Goal: Ask a question: Seek information or help from site administrators or community

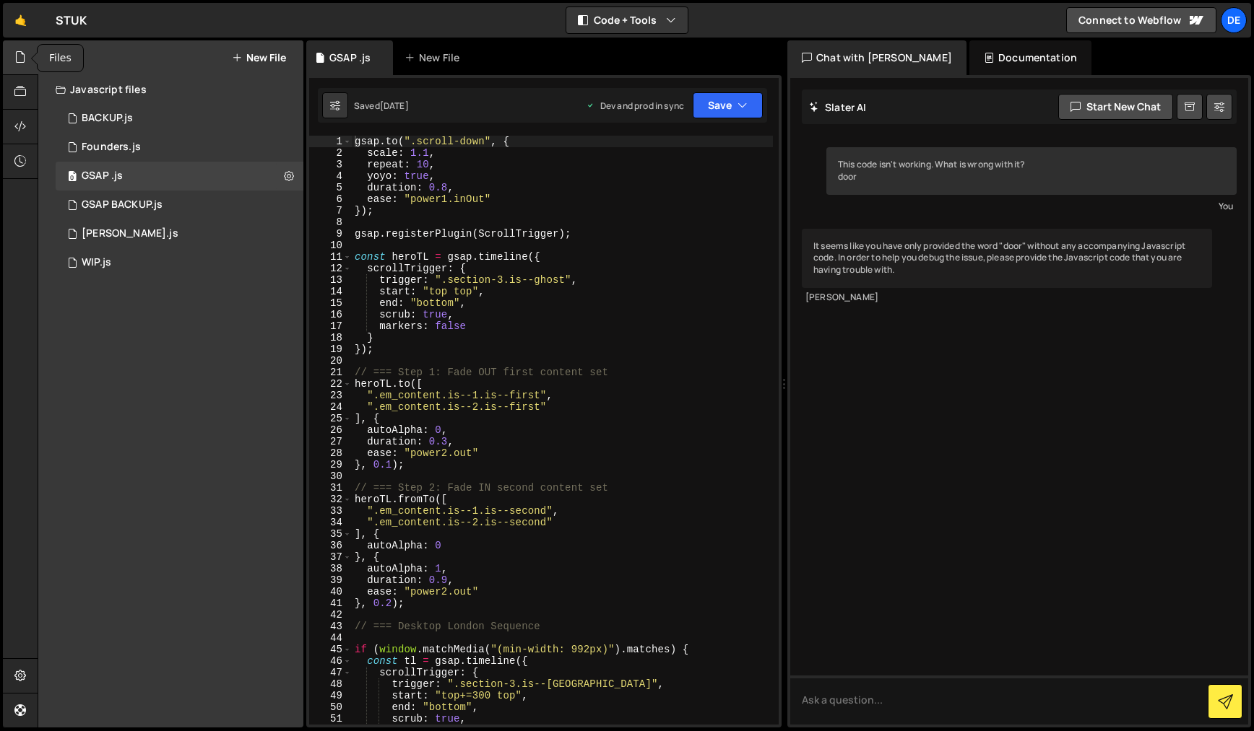
click at [19, 54] on icon at bounding box center [20, 57] width 12 height 16
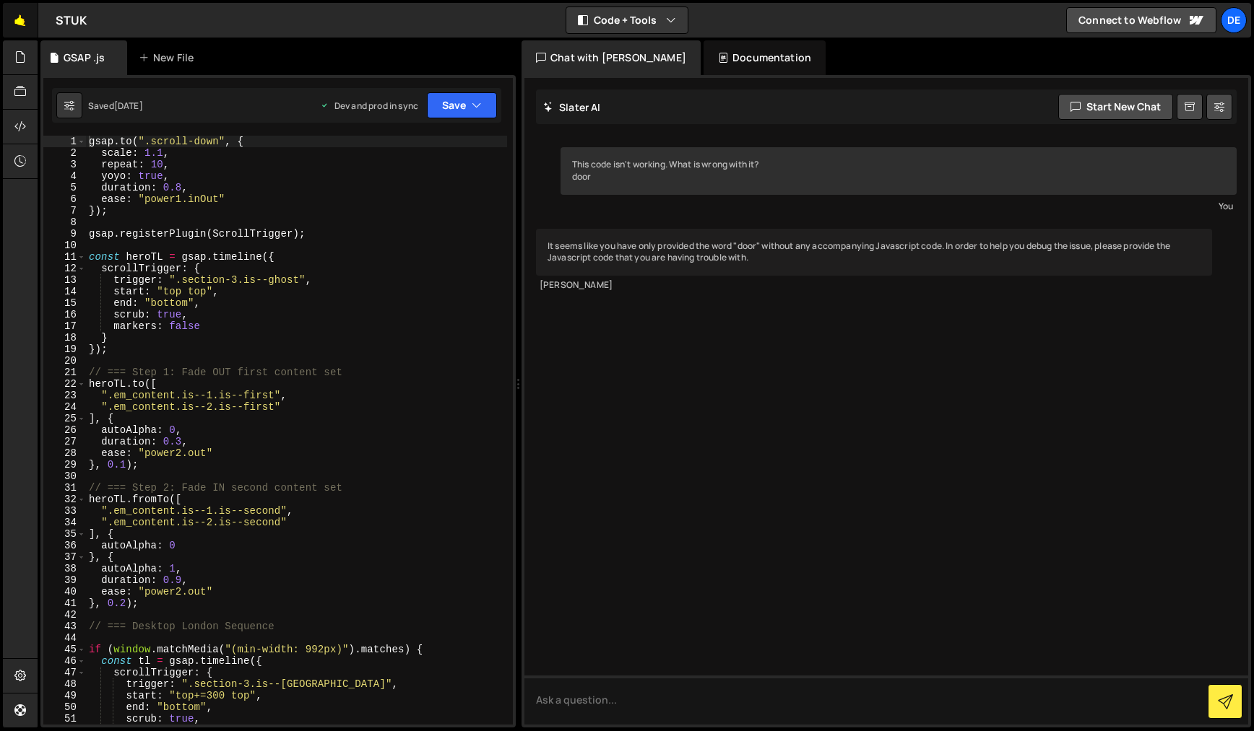
click at [19, 25] on link "🤙" at bounding box center [20, 20] width 35 height 35
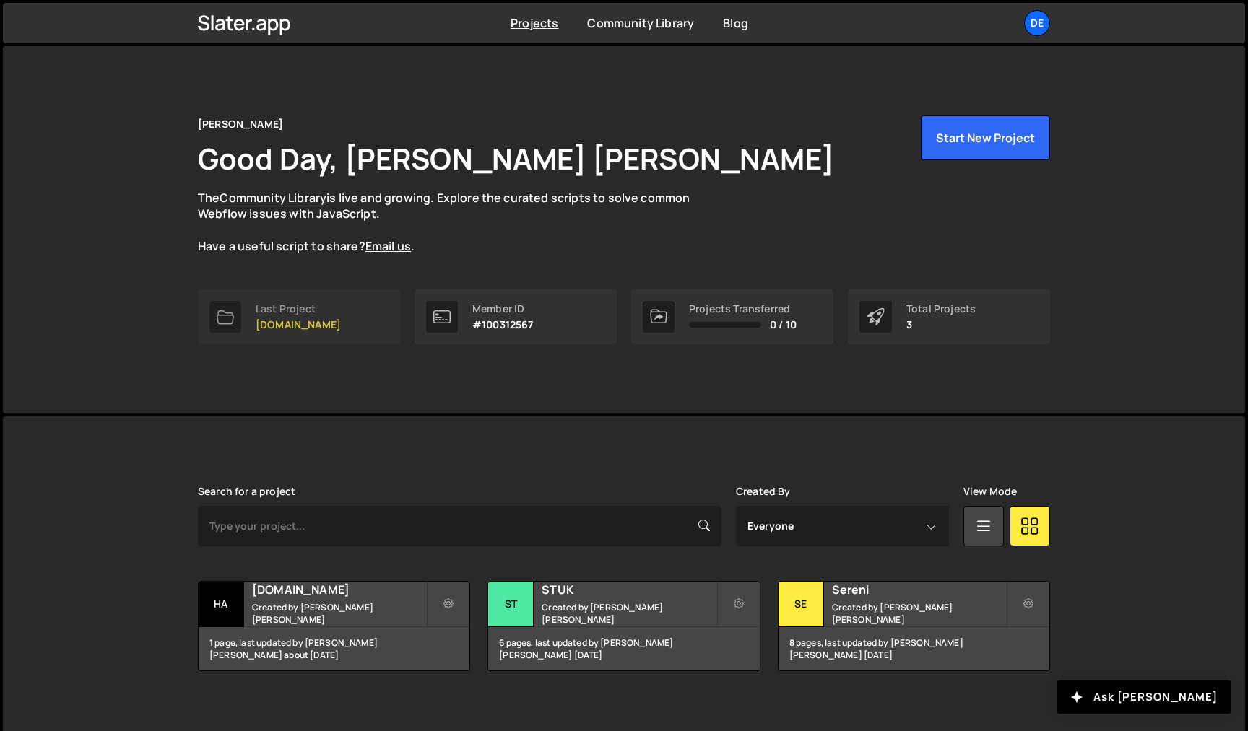
click at [321, 329] on p "[DOMAIN_NAME]" at bounding box center [298, 325] width 85 height 12
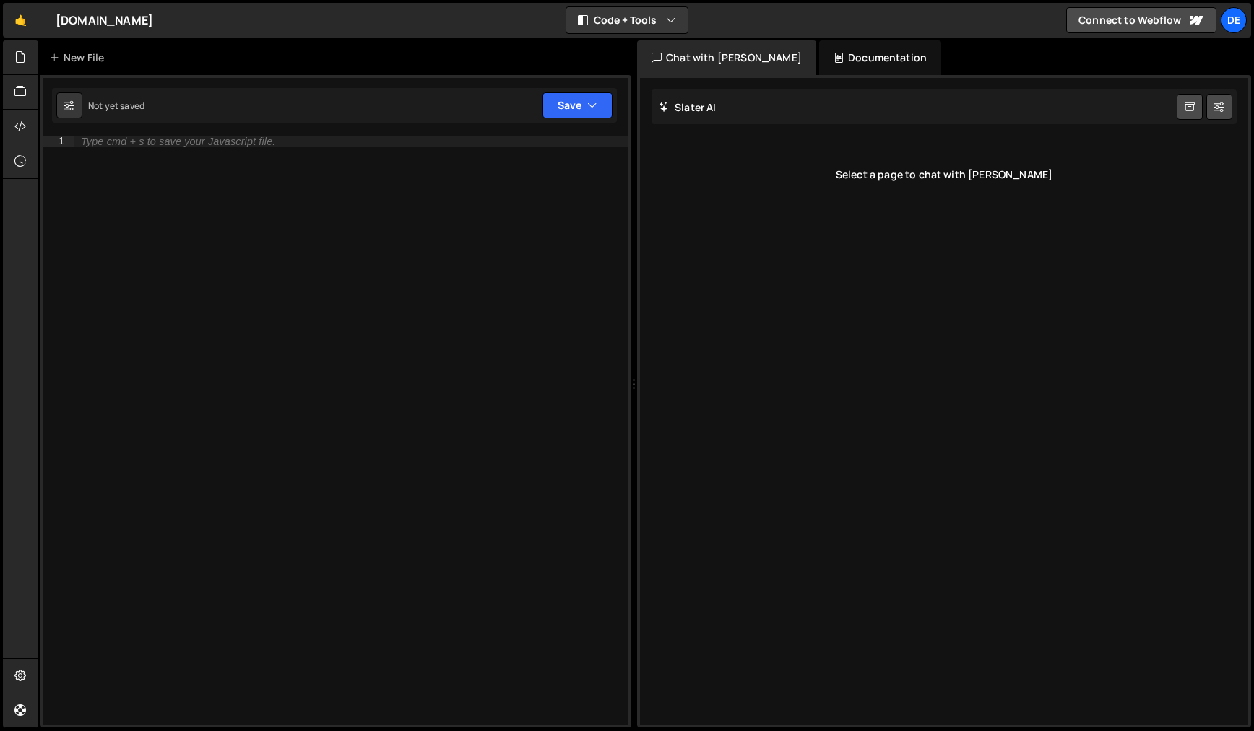
click at [332, 243] on div "Type cmd + s to save your Javascript file." at bounding box center [351, 442] width 555 height 612
paste textarea "I"
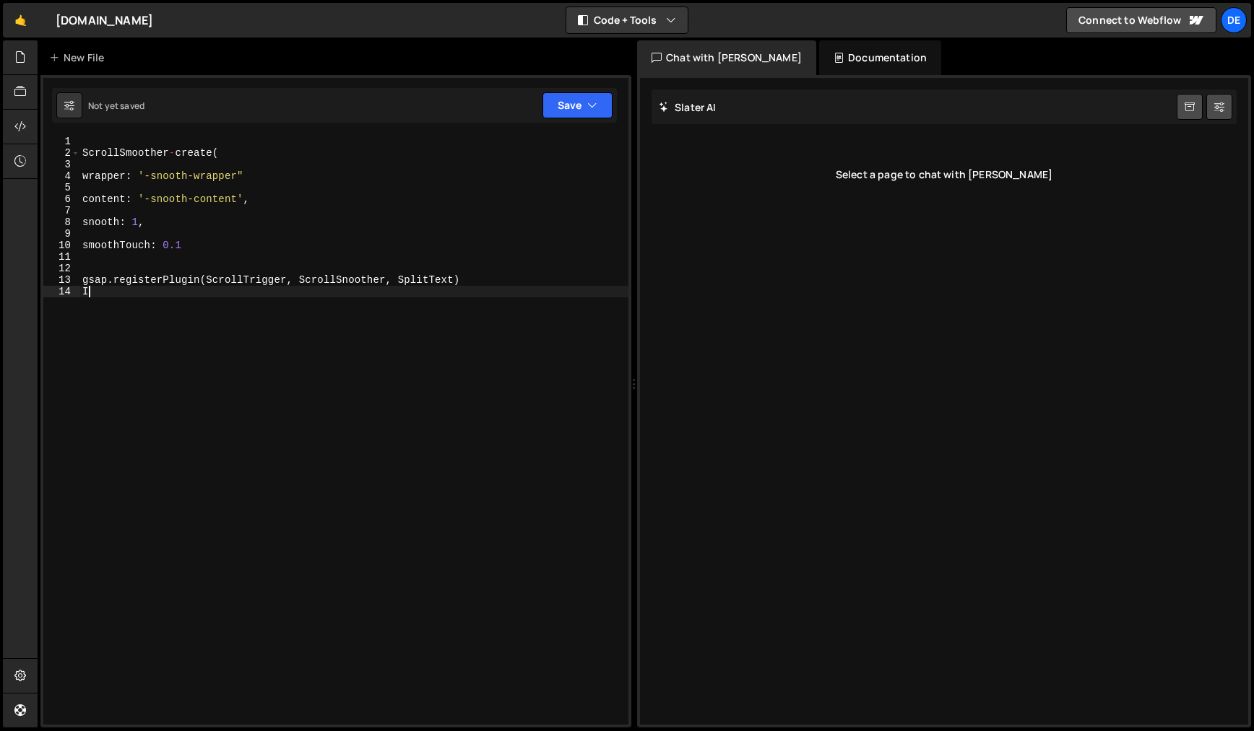
click at [334, 391] on div "ScrollSmoother - create ( wrapper : '-snooth-wrapper" content : '-snooth-conten…" at bounding box center [353, 442] width 549 height 612
drag, startPoint x: 462, startPoint y: 282, endPoint x: 77, endPoint y: 282, distance: 384.9
click at [77, 279] on div "I 1 2 3 4 5 6 7 8 9 10 11 12 13 14 ScrollSmoother - create ( wrapper : '-snooth…" at bounding box center [335, 430] width 585 height 589
type textarea "gsap.registerPlugin(ScrollTrigger, ScrollSnoother, SplitText)"
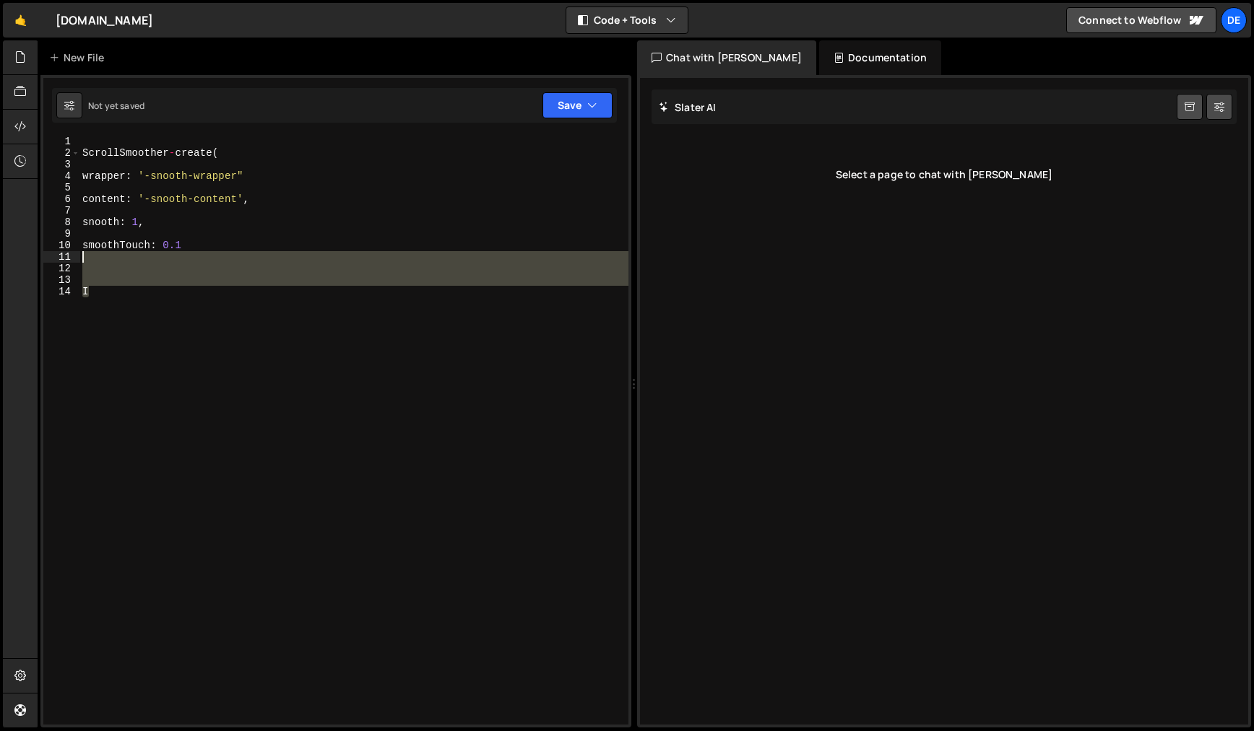
drag, startPoint x: 90, startPoint y: 293, endPoint x: 68, endPoint y: 256, distance: 43.1
click at [68, 256] on div "1 2 3 4 5 6 7 8 9 10 11 12 13 14 ScrollSmoother - create ( wrapper : '-snooth-w…" at bounding box center [335, 430] width 585 height 589
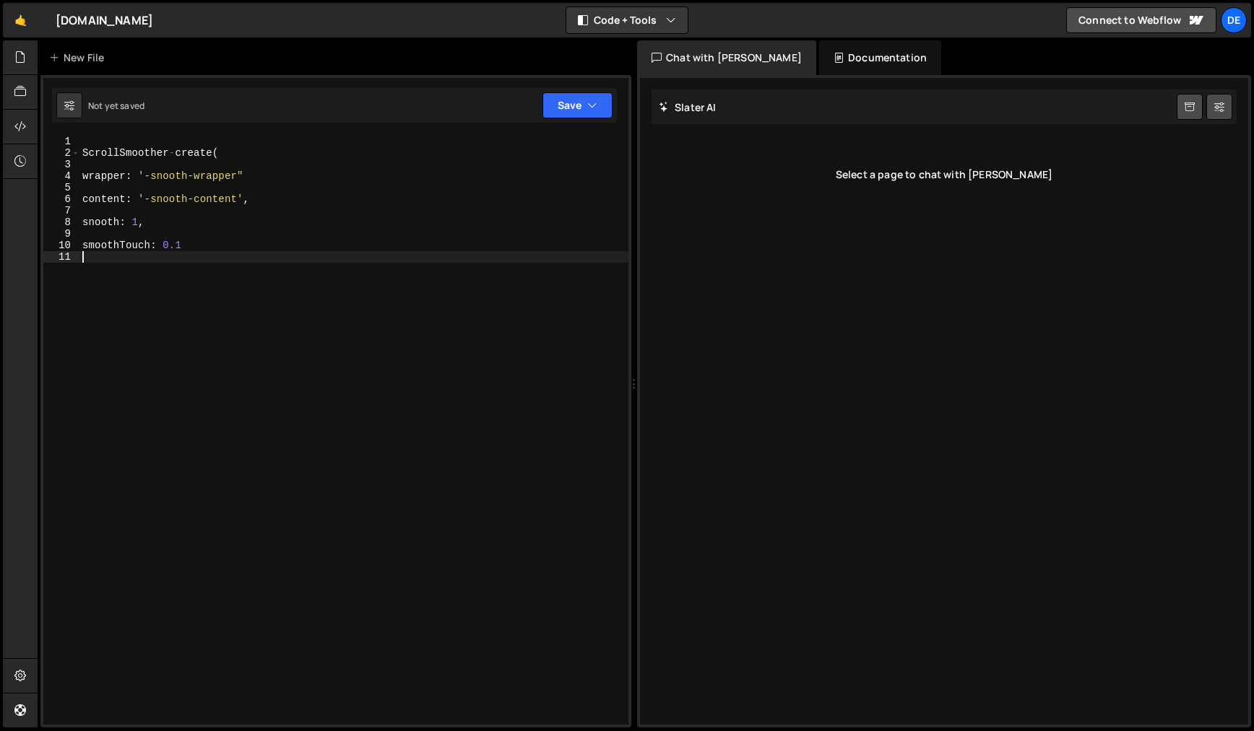
click at [87, 138] on div "ScrollSmoother - create ( wrapper : '-snooth-wrapper" content : '-snooth-conten…" at bounding box center [353, 442] width 549 height 612
paste textarea "gsap.registerPlugin(ScrollTrigger, ScrollSnoother, SplitText)"
type textarea "gsap.registerPlugin(ScrollTrigger, ScrollSnoother, SplitText)"
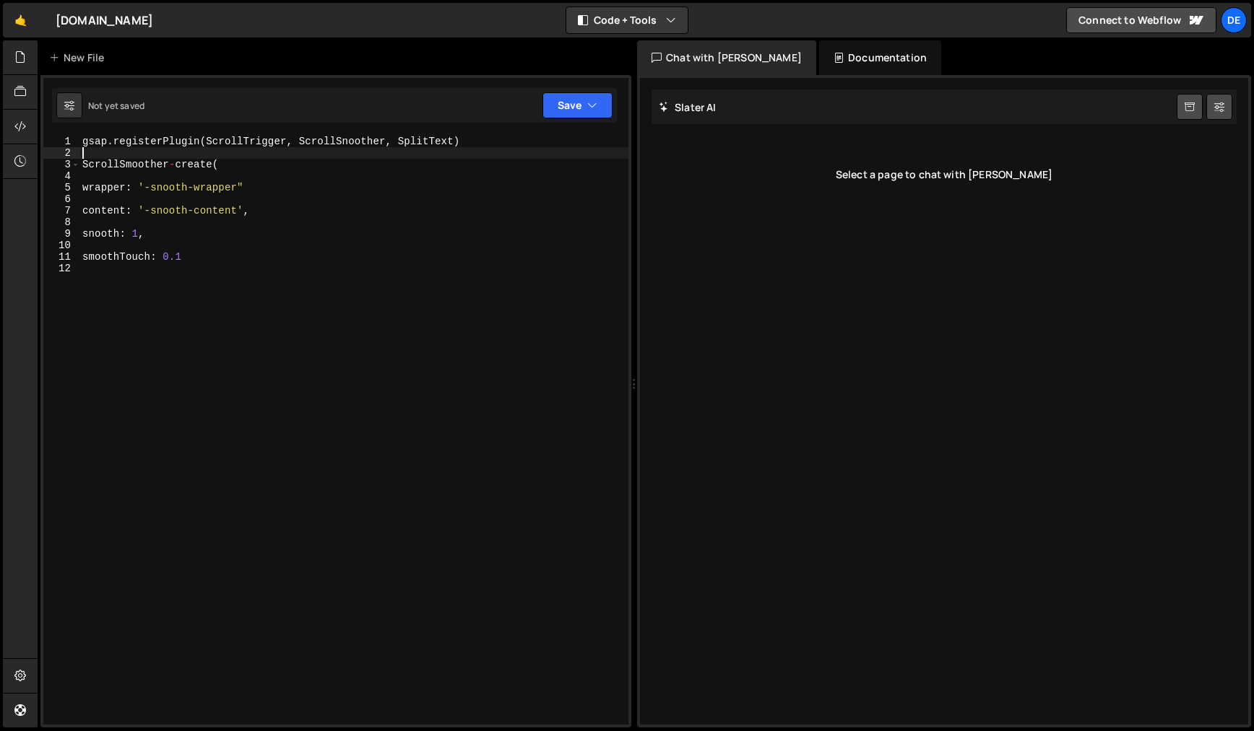
click at [232, 169] on div "gsap . registerPlugin ( ScrollTrigger , ScrollSnoother , SplitText ) ScrollSmoo…" at bounding box center [353, 442] width 549 height 612
drag, startPoint x: 175, startPoint y: 165, endPoint x: 167, endPoint y: 165, distance: 7.9
click at [167, 165] on div "gsap . registerPlugin ( ScrollTrigger , ScrollSnoother , SplitText ) ScrollSmoo…" at bounding box center [353, 442] width 549 height 612
type textarea "ScrollSmoother.create({"
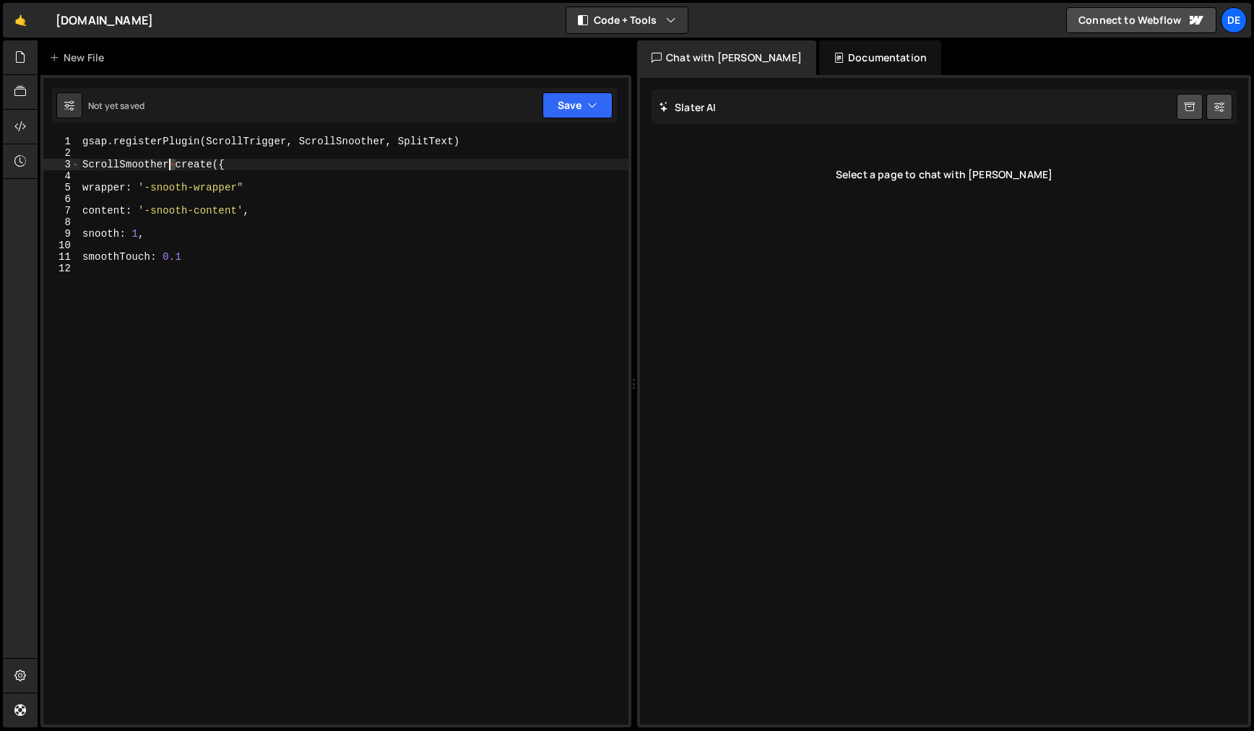
scroll to position [0, 7]
click at [261, 269] on div "gsap . registerPlugin ( ScrollTrigger , ScrollSnoother , SplitText ) ScrollSmoo…" at bounding box center [353, 442] width 549 height 612
drag, startPoint x: 83, startPoint y: 187, endPoint x: 91, endPoint y: 188, distance: 8.0
click at [83, 187] on div "gsap . registerPlugin ( ScrollTrigger , ScrollSnoother , SplitText ) ScrollSmoo…" at bounding box center [353, 442] width 549 height 612
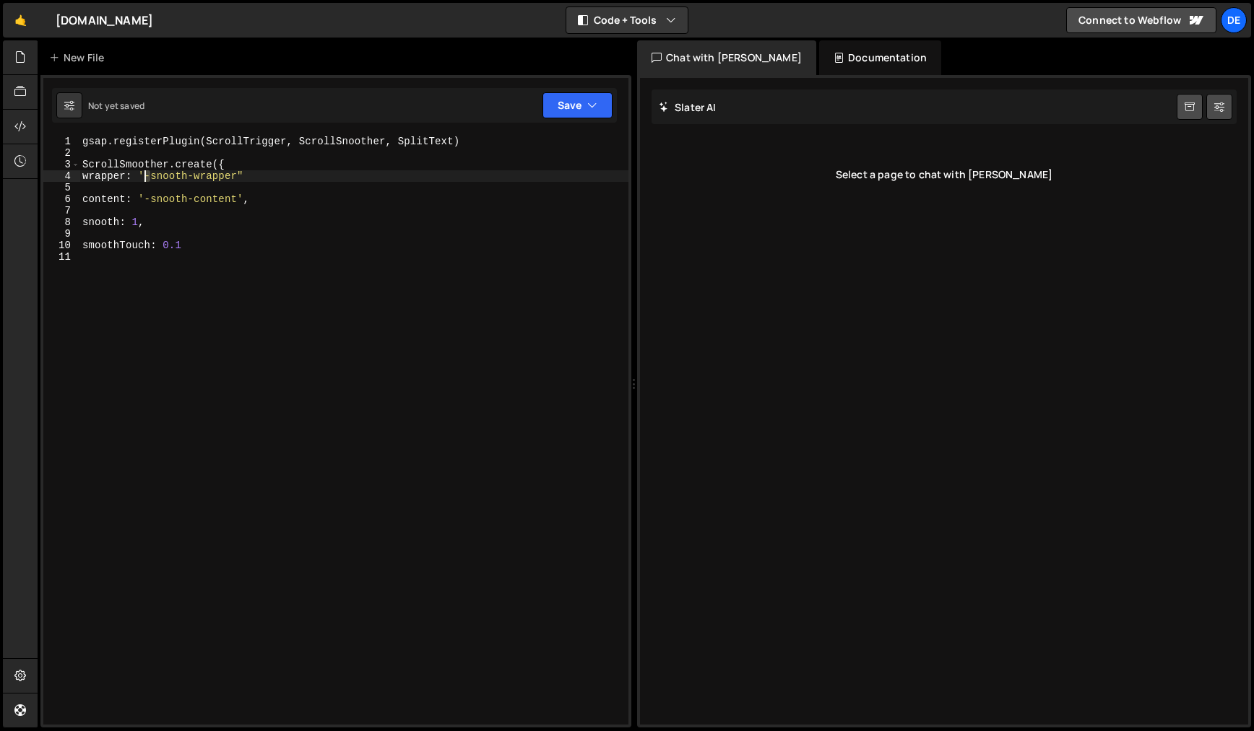
click at [145, 176] on div "gsap . registerPlugin ( ScrollTrigger , ScrollSnoother , SplitText ) ScrollSmoo…" at bounding box center [353, 442] width 549 height 612
click at [148, 198] on div "gsap . registerPlugin ( ScrollTrigger , ScrollSnoother , SplitText ) ScrollSmoo…" at bounding box center [353, 442] width 549 height 612
click at [144, 199] on div "gsap . registerPlugin ( ScrollTrigger , ScrollSnoother , SplitText ) ScrollSmoo…" at bounding box center [353, 442] width 549 height 612
click at [88, 225] on div "gsap . registerPlugin ( ScrollTrigger , ScrollSnoother , SplitText ) ScrollSmoo…" at bounding box center [353, 442] width 549 height 612
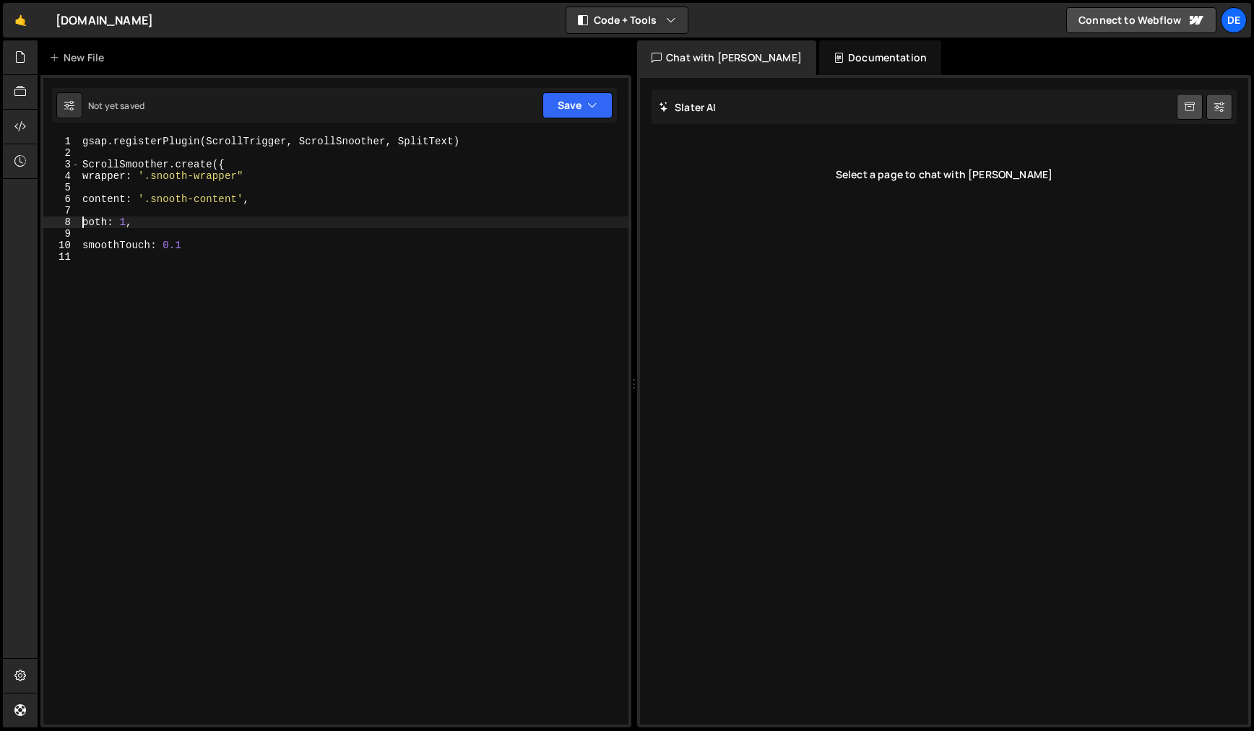
scroll to position [0, 1]
click at [118, 204] on div "gsap . registerPlugin ( ScrollTrigger , ScrollSnoother , SplitText ) ScrollSmoo…" at bounding box center [353, 442] width 549 height 612
type textarea "content: '.snooth-content',"
click at [108, 210] on div "gsap . registerPlugin ( ScrollTrigger , ScrollSnoother , SplitText ) ScrollSmoo…" at bounding box center [353, 442] width 549 height 612
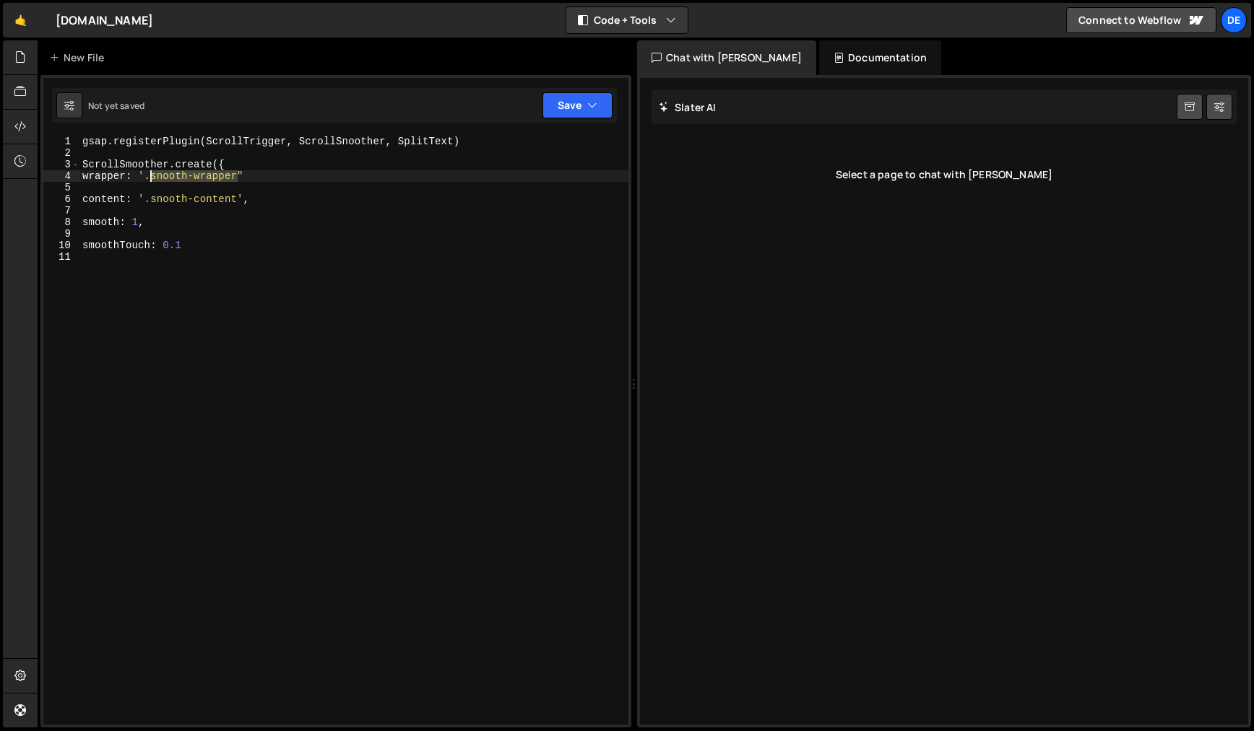
drag, startPoint x: 224, startPoint y: 175, endPoint x: 152, endPoint y: 175, distance: 72.2
click at [152, 175] on div "gsap . registerPlugin ( ScrollTrigger , ScrollSnoother , SplitText ) ScrollSmoo…" at bounding box center [353, 442] width 549 height 612
drag, startPoint x: 227, startPoint y: 204, endPoint x: 151, endPoint y: 203, distance: 75.8
click at [150, 203] on div "gsap . registerPlugin ( ScrollTrigger , ScrollSnoother , SplitText ) ScrollSmoo…" at bounding box center [353, 442] width 549 height 612
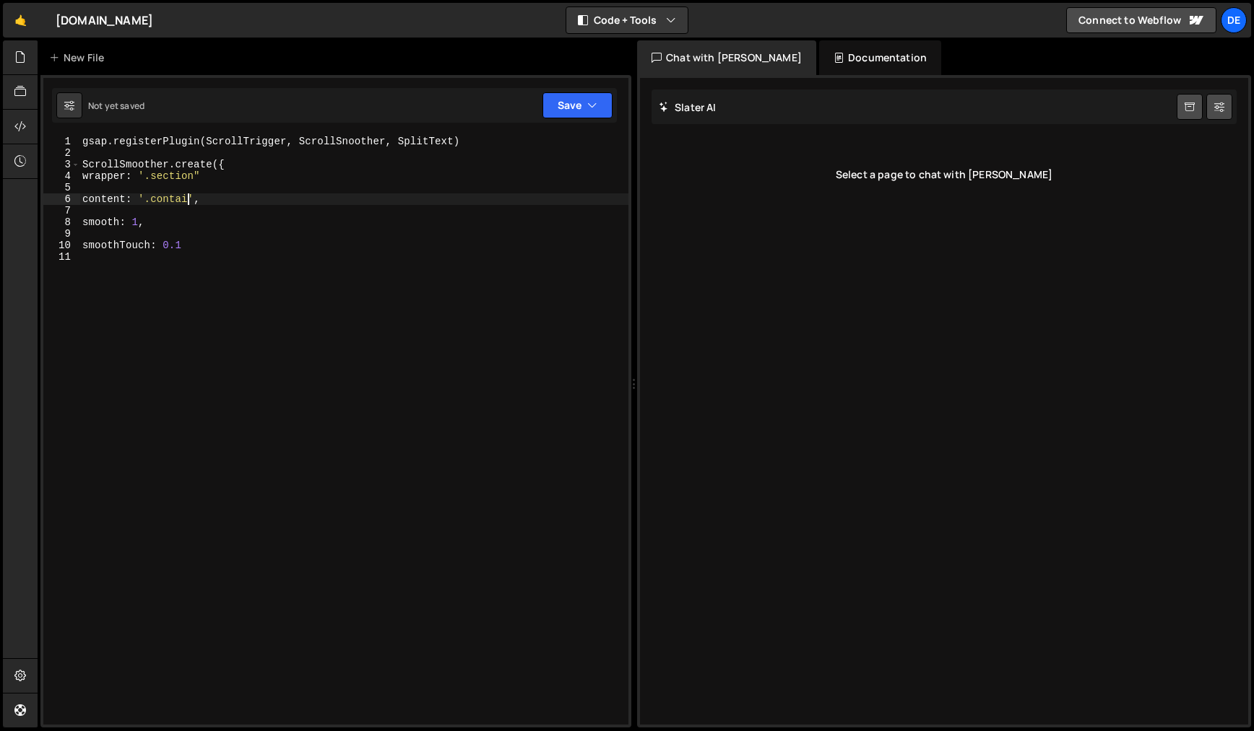
type textarea "content: '.container',"
click at [82, 212] on div "gsap . registerPlugin ( ScrollTrigger , ScrollSnoother , SplitText ) ScrollSmoo…" at bounding box center [353, 442] width 549 height 612
type textarea "content: '.container',"
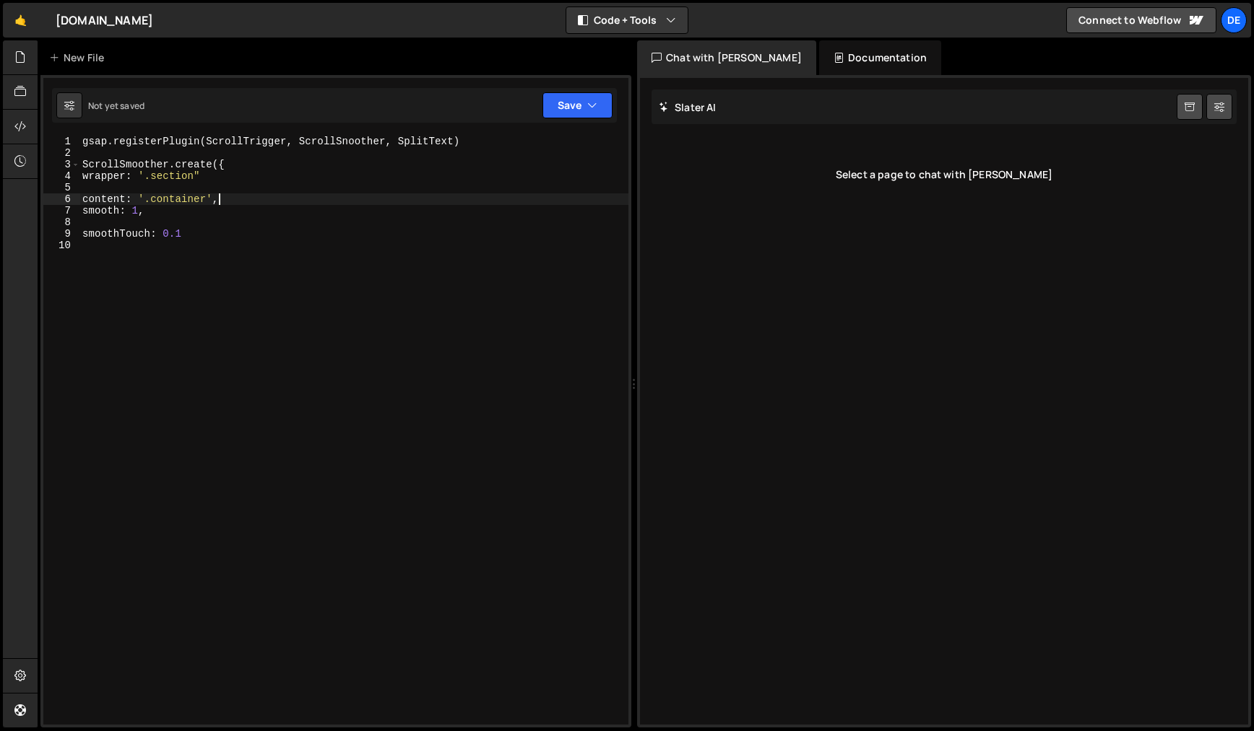
click at [94, 183] on div "gsap . registerPlugin ( ScrollTrigger , ScrollSnoother , SplitText ) ScrollSmoo…" at bounding box center [353, 442] width 549 height 612
type textarea "wrapper: '.section""
click at [113, 208] on div "gsap . registerPlugin ( ScrollTrigger , ScrollSnoother , SplitText ) ScrollSmoo…" at bounding box center [351, 442] width 555 height 612
type textarea "smooth: 1,"
click at [202, 220] on div "gsap . registerPlugin ( ScrollTrigger , ScrollSnoother , SplitText ) ScrollSmoo…" at bounding box center [351, 442] width 555 height 612
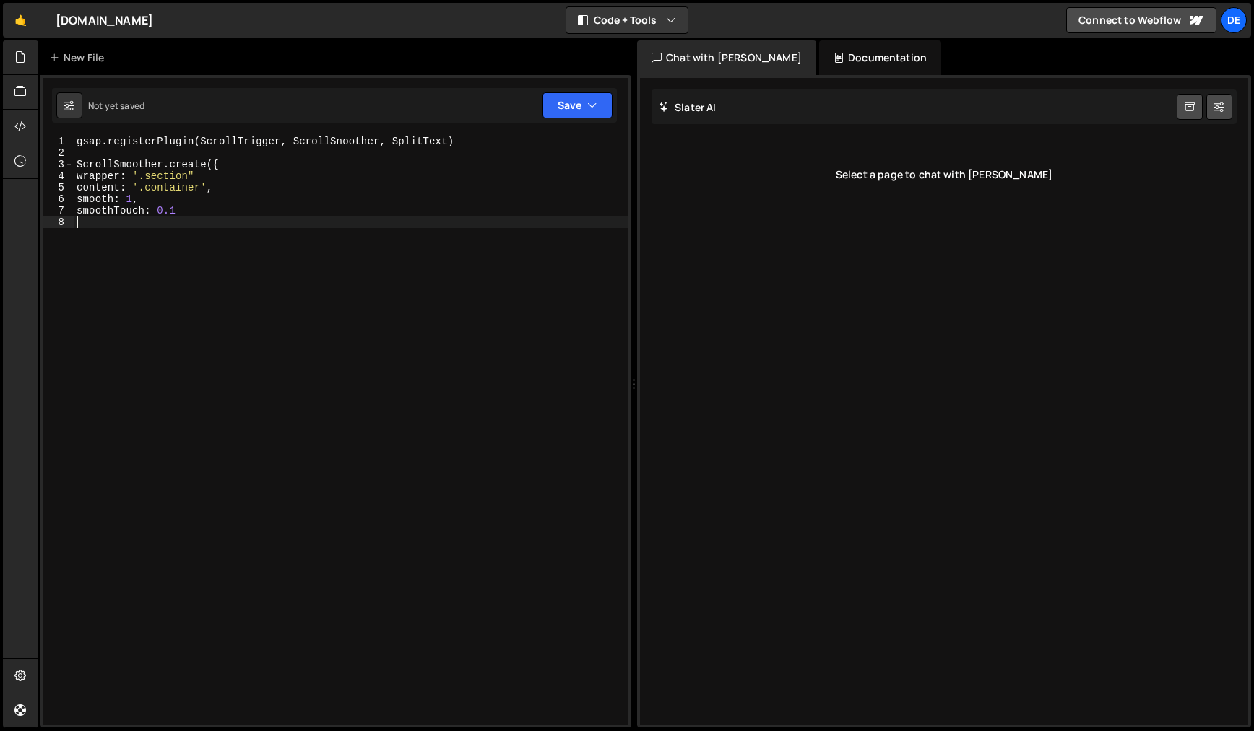
click at [216, 207] on div "gsap . registerPlugin ( ScrollTrigger , ScrollSnoother , SplitText ) ScrollSmoo…" at bounding box center [351, 442] width 555 height 612
type textarea "smoothTouch: 0.1"
type textarea ")}"
click at [227, 261] on div "gsap . registerPlugin ( ScrollTrigger , ScrollSnoother , SplitText ) ScrollSmoo…" at bounding box center [353, 442] width 549 height 612
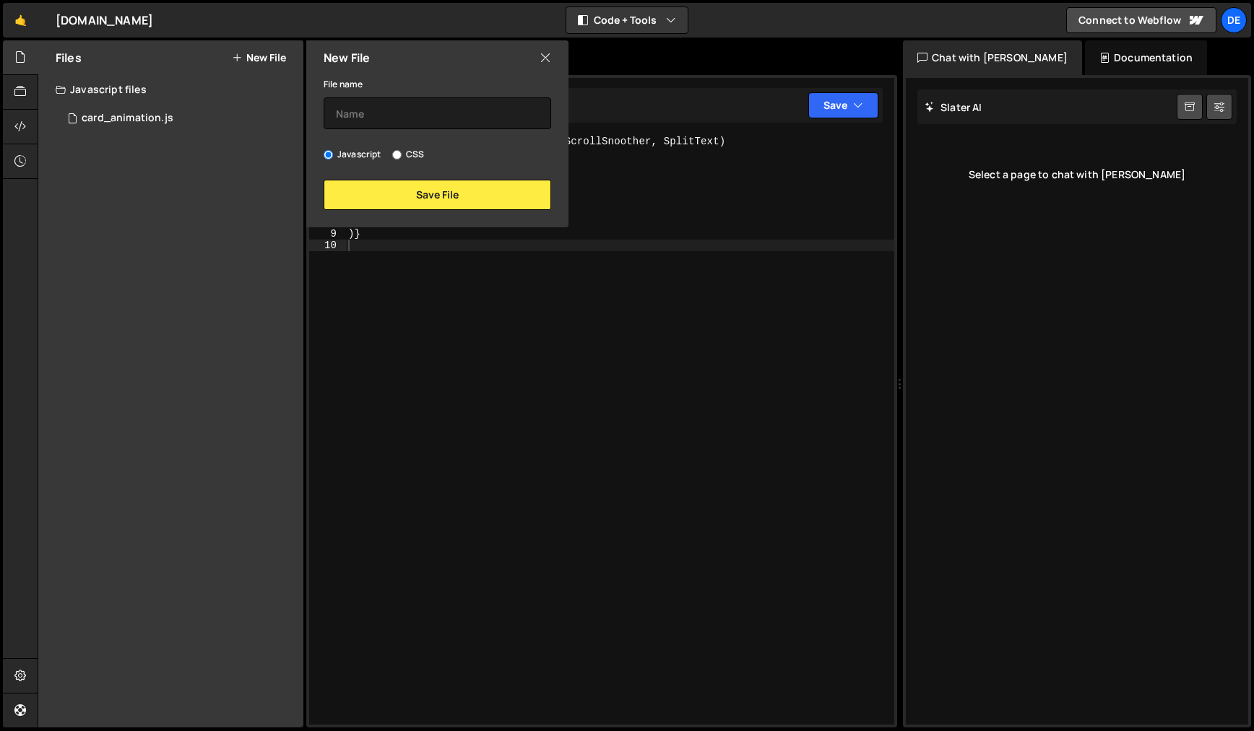
click at [539, 58] on icon at bounding box center [545, 58] width 12 height 16
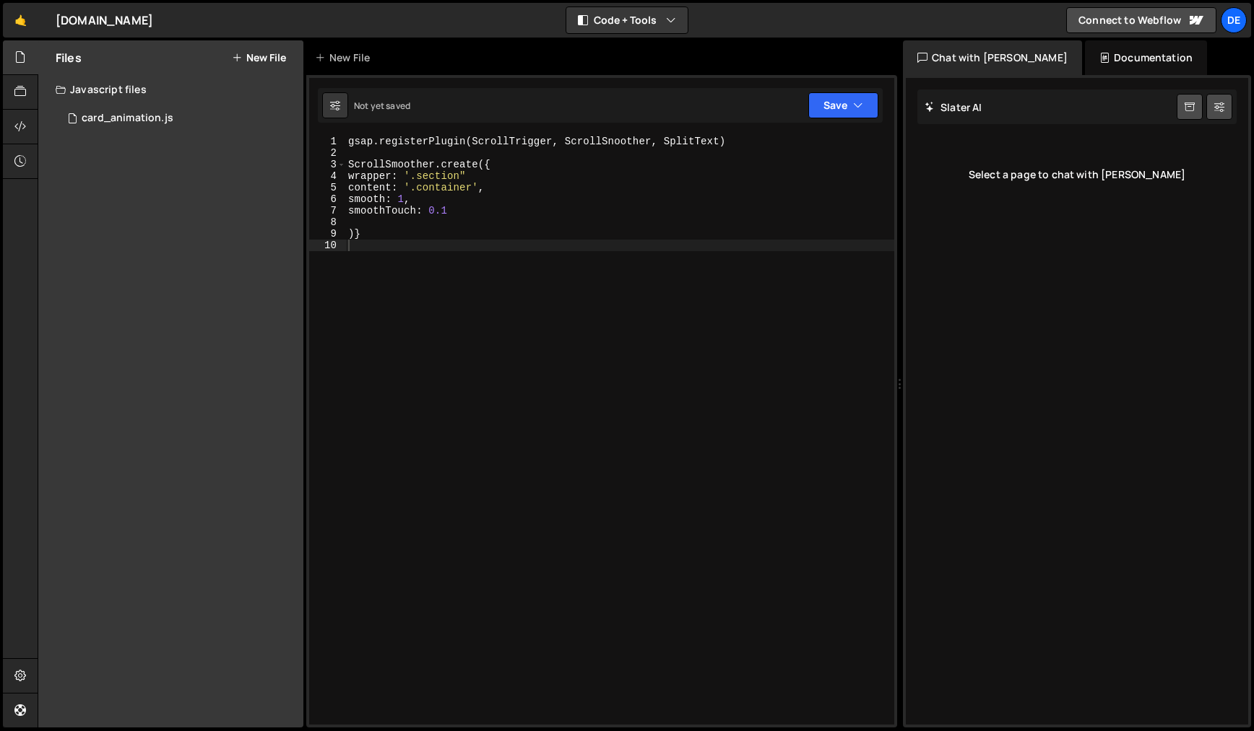
type textarea "wrapper: '.section""
click at [541, 181] on div "gsap . registerPlugin ( ScrollTrigger , ScrollSnoother , SplitText ) ScrollSmoo…" at bounding box center [619, 442] width 549 height 612
click at [444, 252] on div "gsap . registerPlugin ( ScrollTrigger , ScrollSnoother , SplitText ) ScrollSmoo…" at bounding box center [619, 442] width 549 height 612
click at [334, 56] on div "New File" at bounding box center [345, 58] width 61 height 14
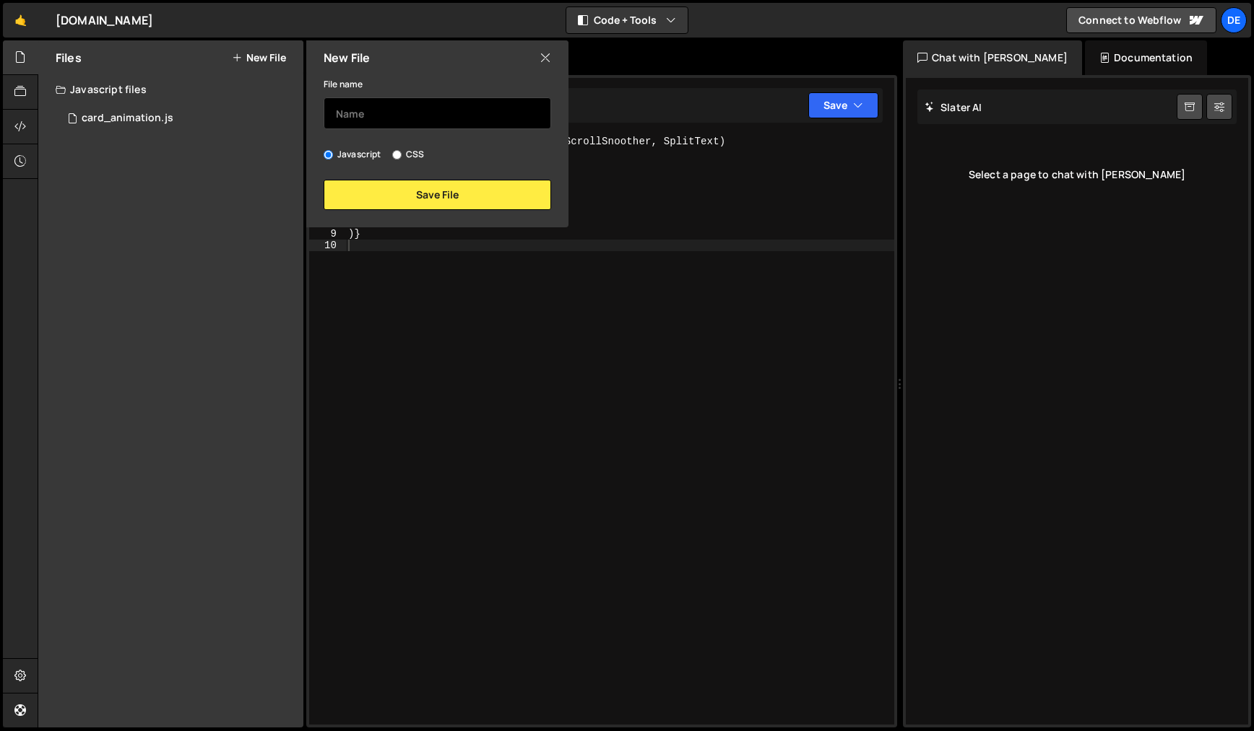
click at [417, 113] on input "text" at bounding box center [436, 113] width 227 height 32
type input "test"
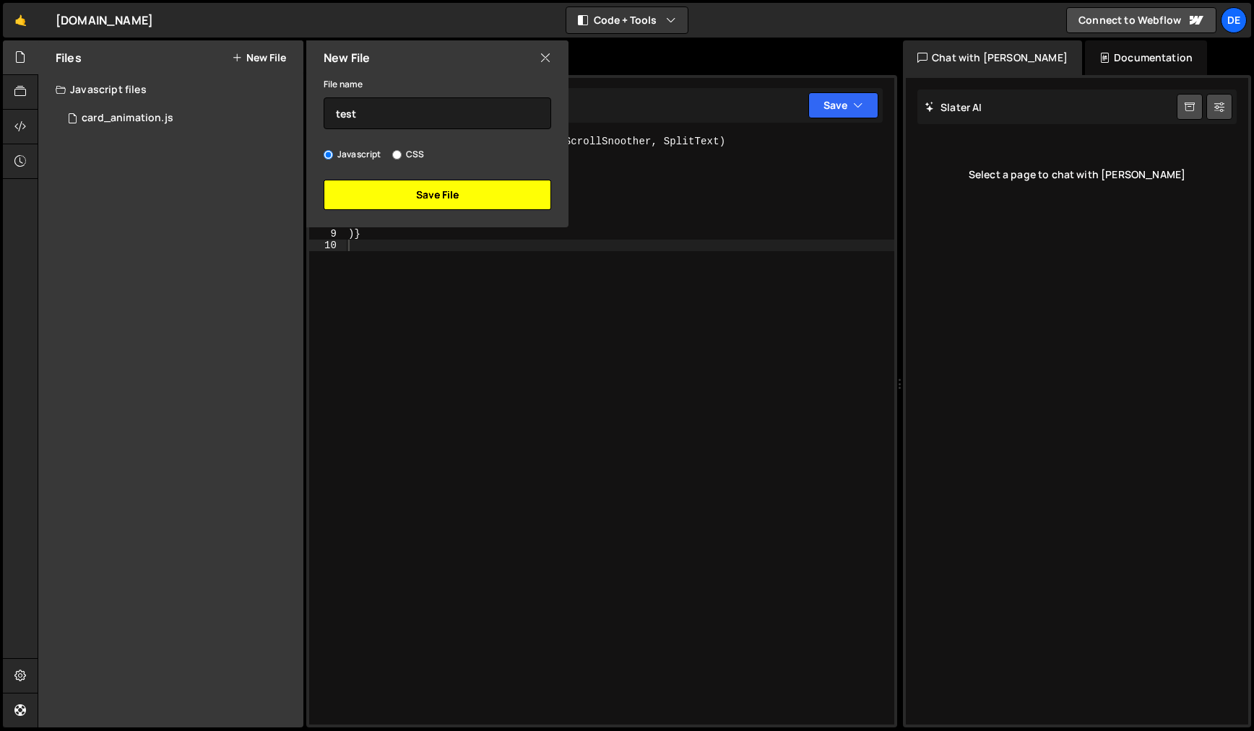
click at [455, 193] on button "Save File" at bounding box center [436, 195] width 227 height 30
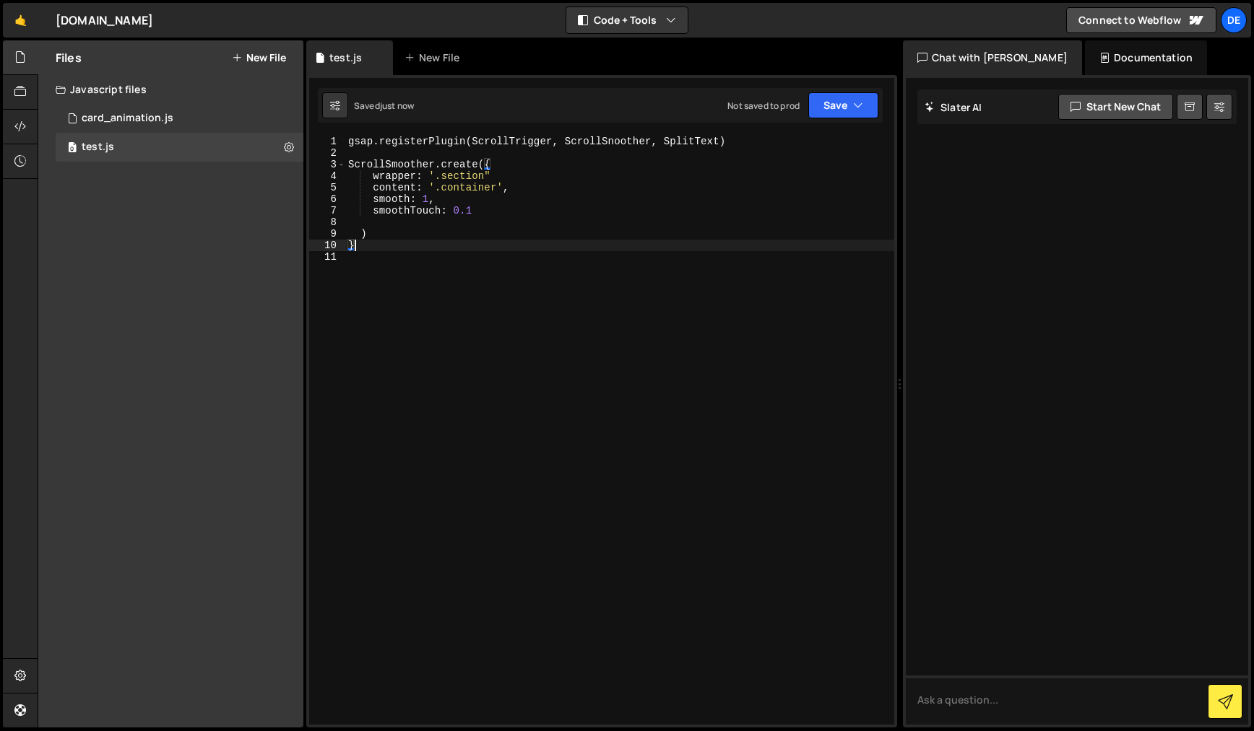
click at [529, 246] on div "gsap . registerPlugin ( ScrollTrigger , ScrollSnoother , SplitText ) ScrollSmoo…" at bounding box center [619, 442] width 549 height 612
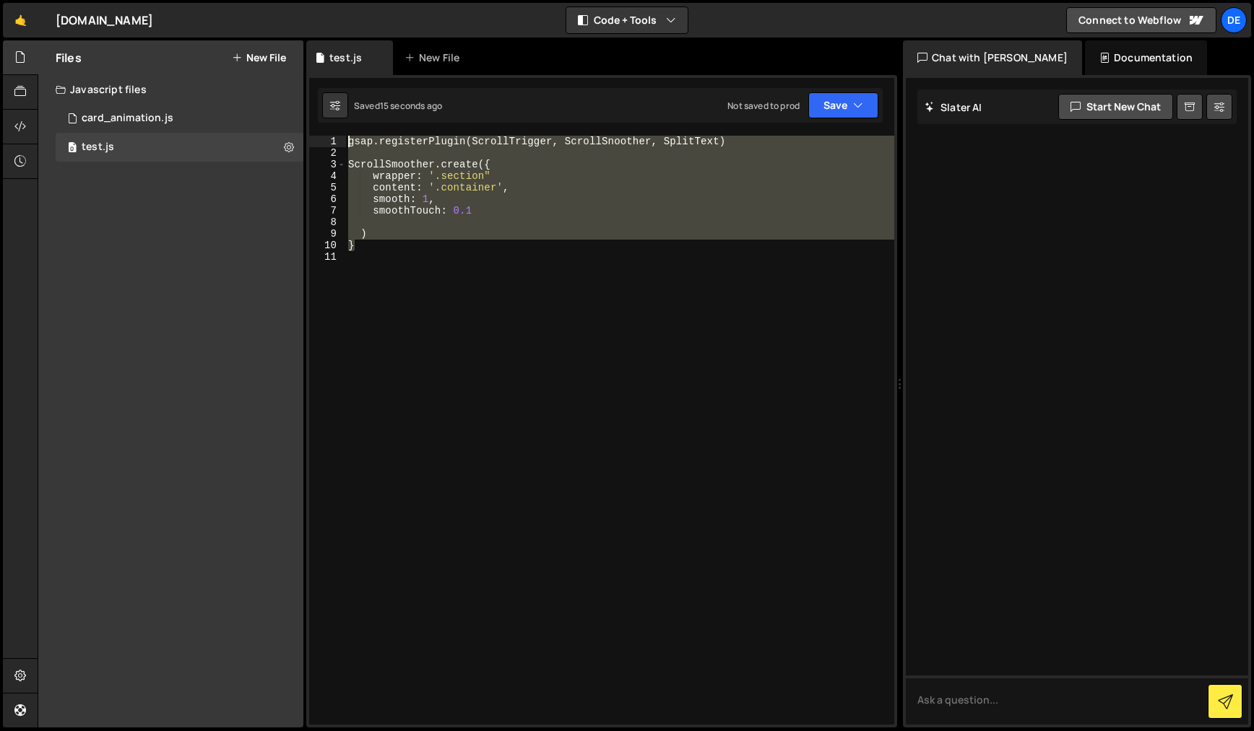
drag, startPoint x: 344, startPoint y: 220, endPoint x: 334, endPoint y: 134, distance: 85.8
click at [334, 134] on div "1 2 3 4 5 6 7 8 9 10 gsap . registerPlugin ( ScrollTrigger , ScrollSnoother , S…" at bounding box center [601, 401] width 591 height 653
type textarea "gsap.registerPlugin(ScrollTrigger, ScrollSnoother, SplitText)"
click at [998, 686] on textarea at bounding box center [1077, 700] width 342 height 49
paste textarea "gsap.registerPlugin(ScrollTrigger, ScrollSnoother, SplitText) ScrollSmoother.cr…"
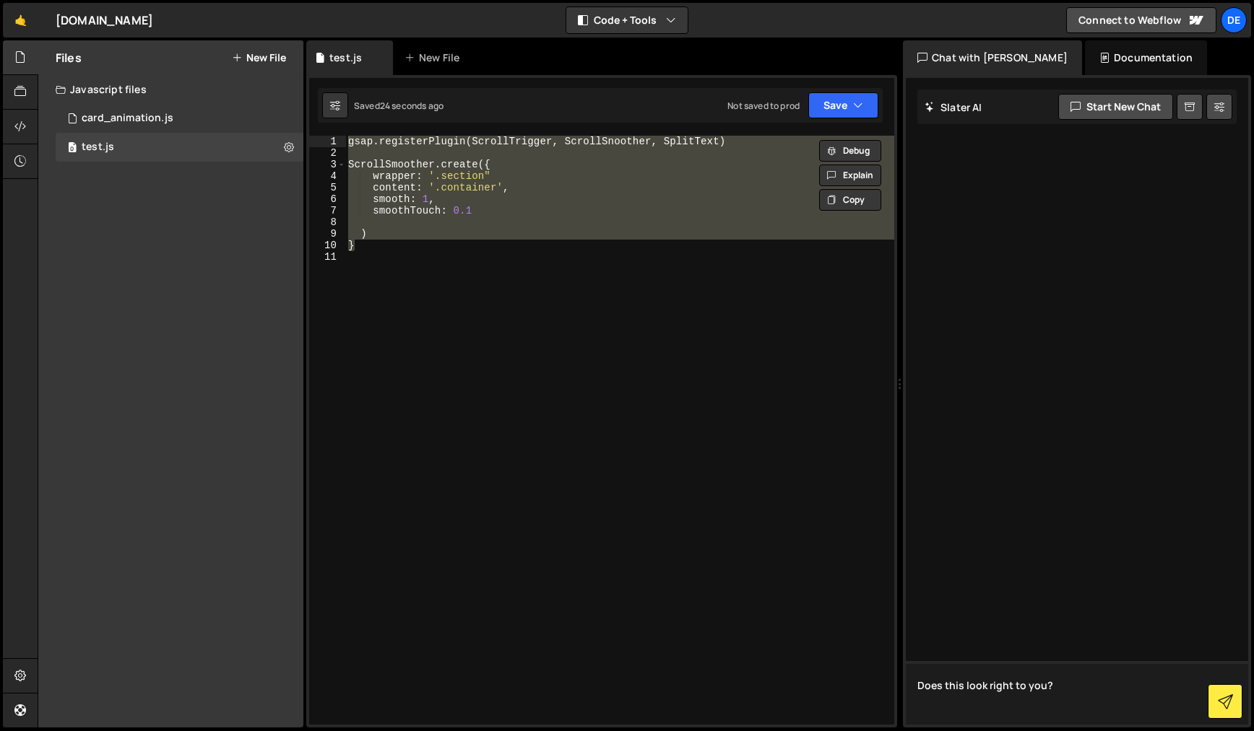
type textarea "Does this look right to you? gsap.registerPlugin(ScrollTrigger, ScrollSnoother,…"
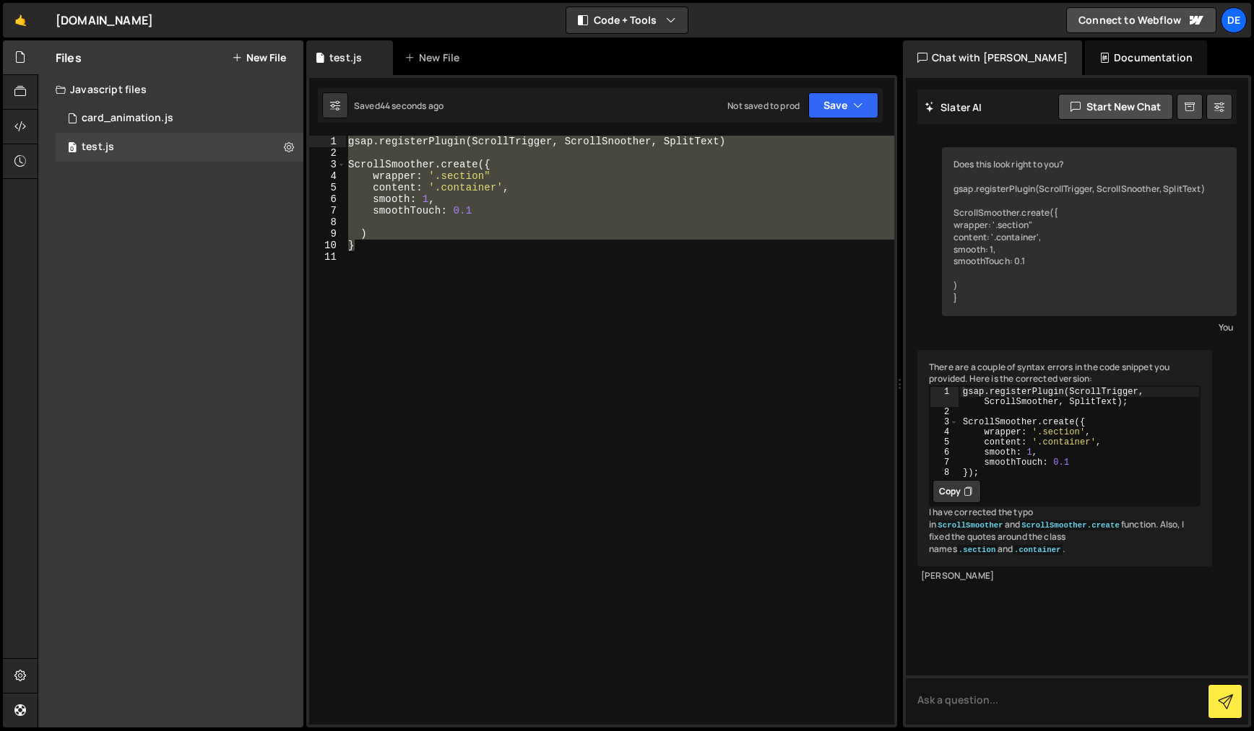
click at [958, 503] on button "Copy" at bounding box center [956, 491] width 48 height 23
click at [513, 340] on div "gsap . registerPlugin ( ScrollTrigger , ScrollSnoother , SplitText ) ScrollSmoo…" at bounding box center [619, 442] width 549 height 612
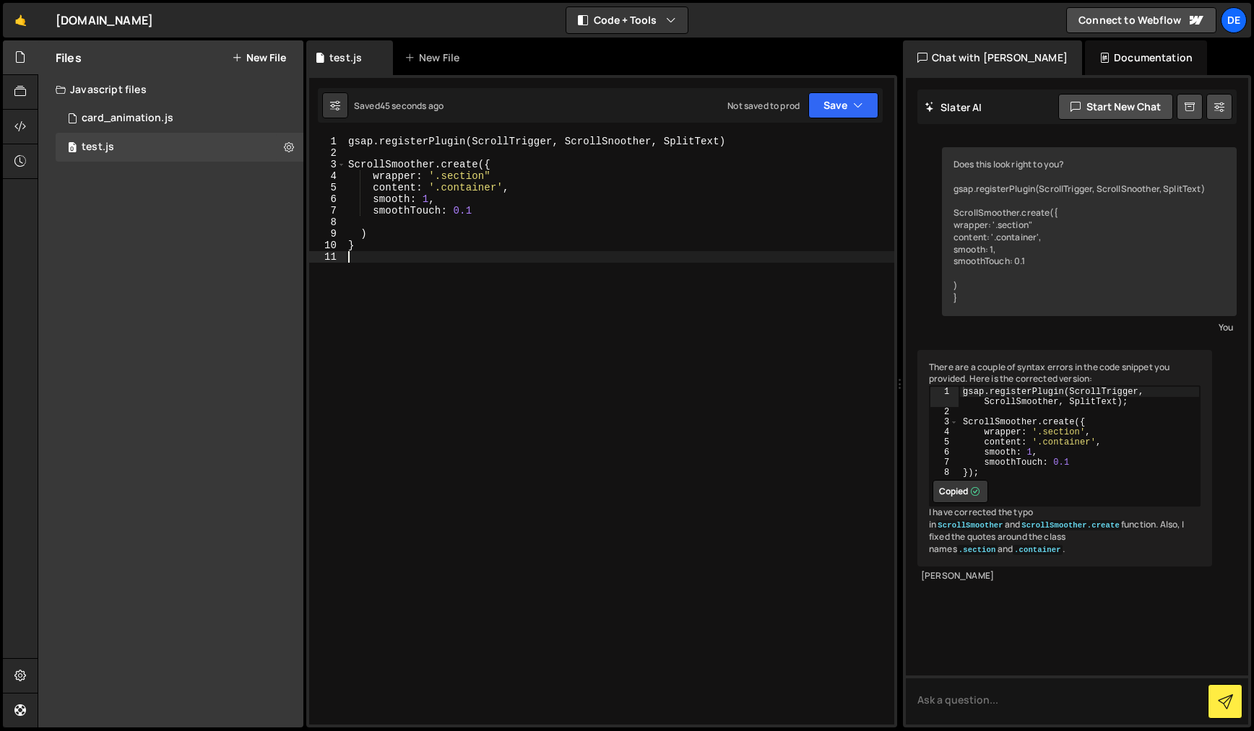
click at [513, 340] on div "gsap . registerPlugin ( ScrollTrigger , ScrollSnoother , SplitText ) ScrollSmoo…" at bounding box center [619, 442] width 549 height 612
click at [513, 339] on div "gsap . registerPlugin ( ScrollTrigger , ScrollSnoother , SplitText ) ScrollSmoo…" at bounding box center [619, 442] width 549 height 612
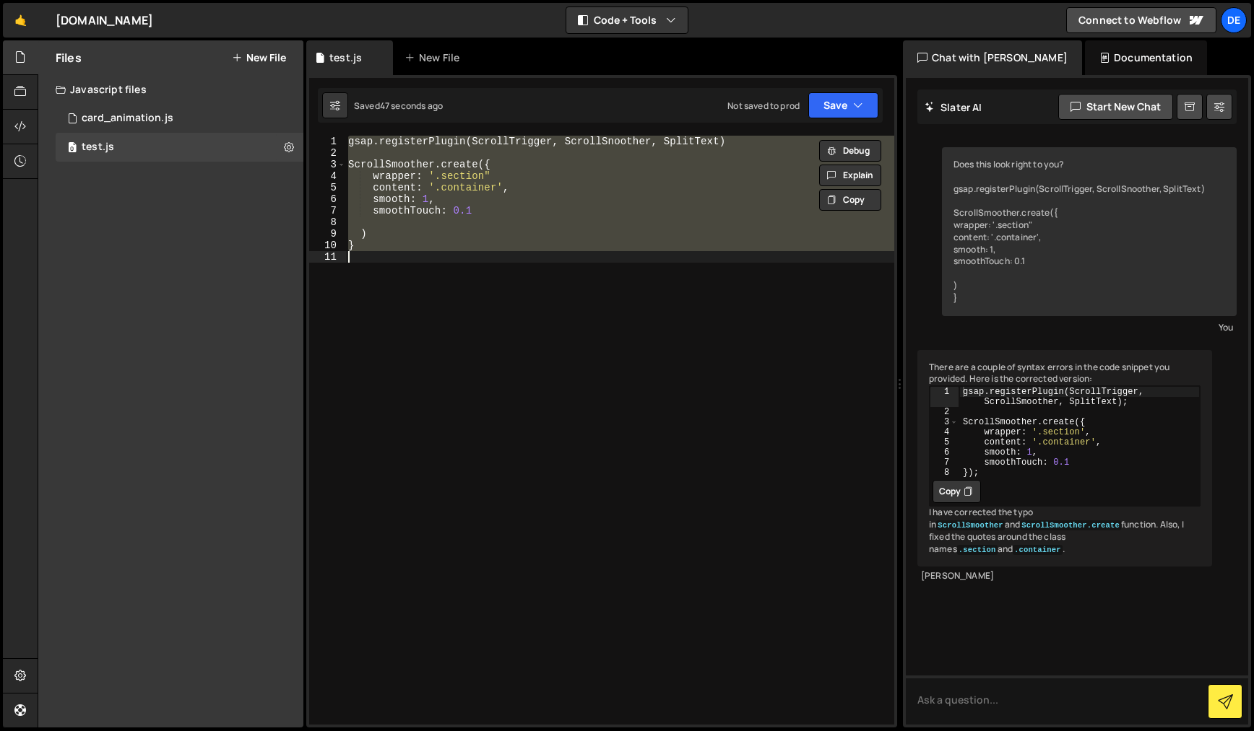
paste textarea ");"
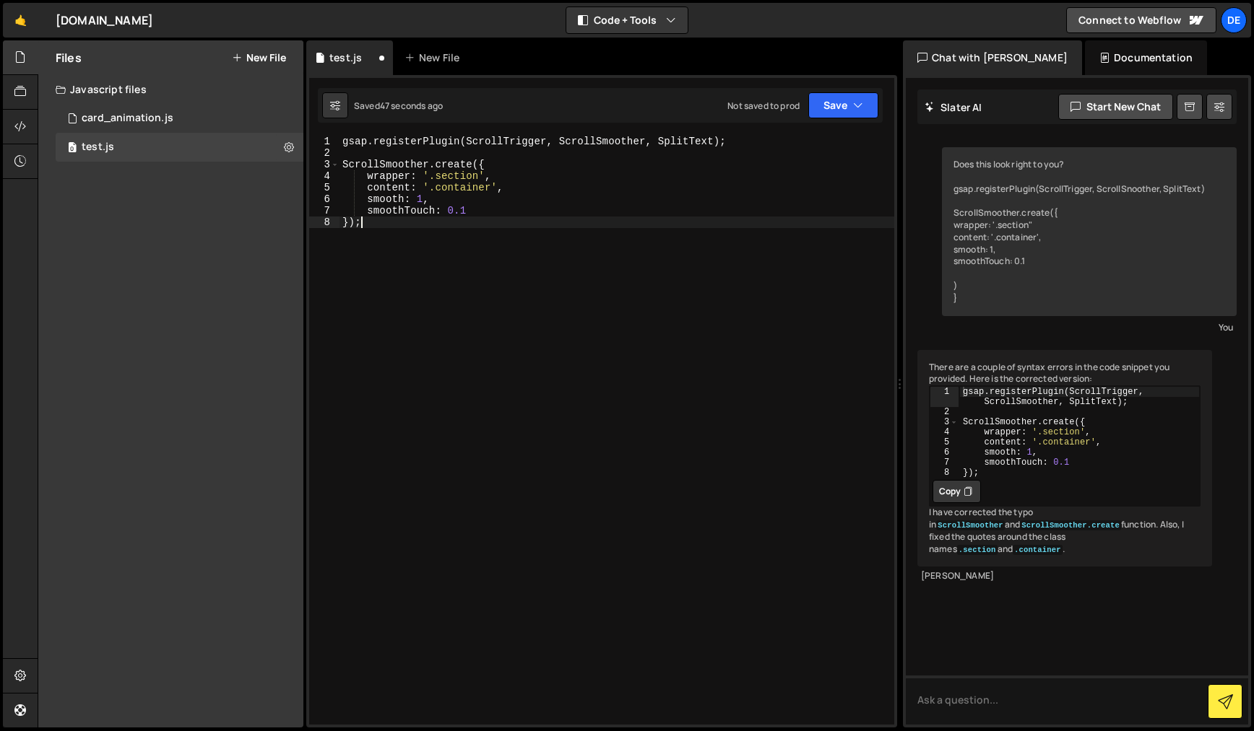
click at [513, 340] on div "gsap . registerPlugin ( ScrollTrigger , ScrollSmoother , SplitText ) ; ScrollSm…" at bounding box center [616, 442] width 555 height 612
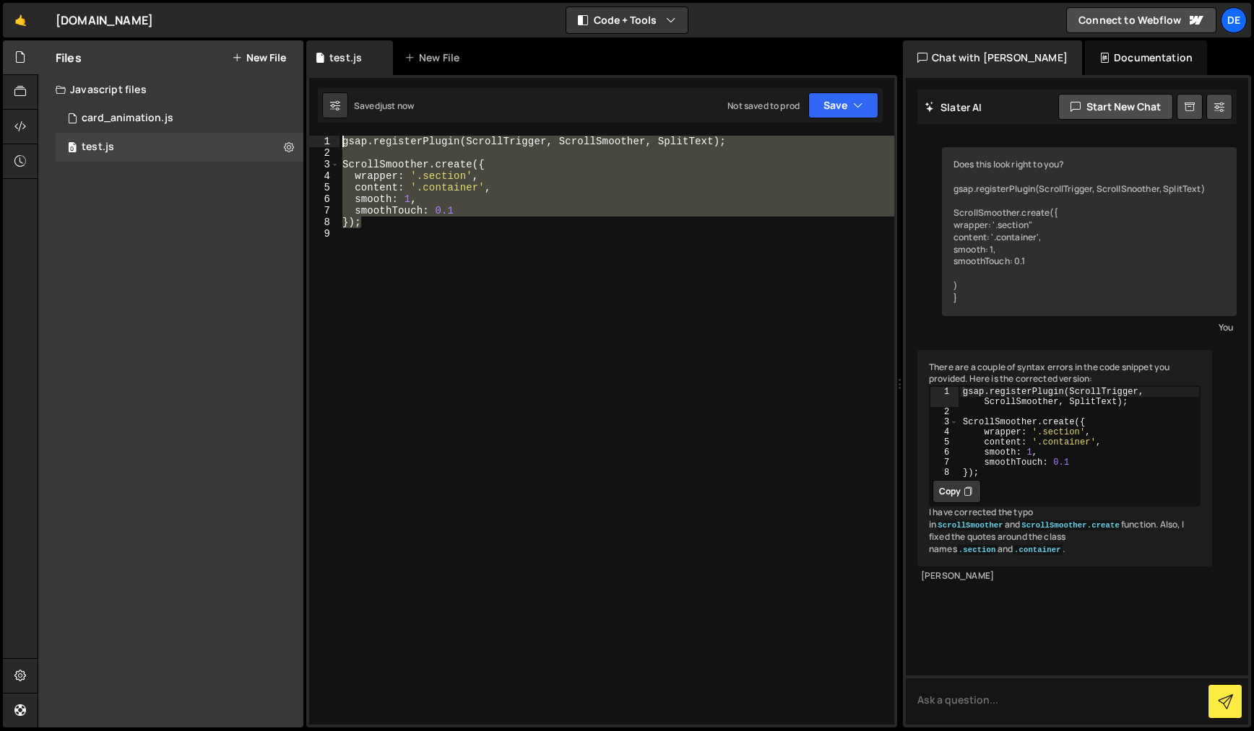
drag, startPoint x: 363, startPoint y: 222, endPoint x: 316, endPoint y: 134, distance: 100.8
click at [316, 134] on div "1 2 3 4 5 6 7 8 9 10 gsap . registerPlugin ( ScrollTrigger , ScrollSnoother , S…" at bounding box center [601, 401] width 591 height 653
type textarea "gsap.registerPlugin(ScrollTrigger, ScrollSmoother, SplitText);"
click at [960, 705] on textarea at bounding box center [1077, 700] width 342 height 49
paste textarea "let text = new SplitText(*•content_text',‹ type: "words" gsap.from(text.words, …"
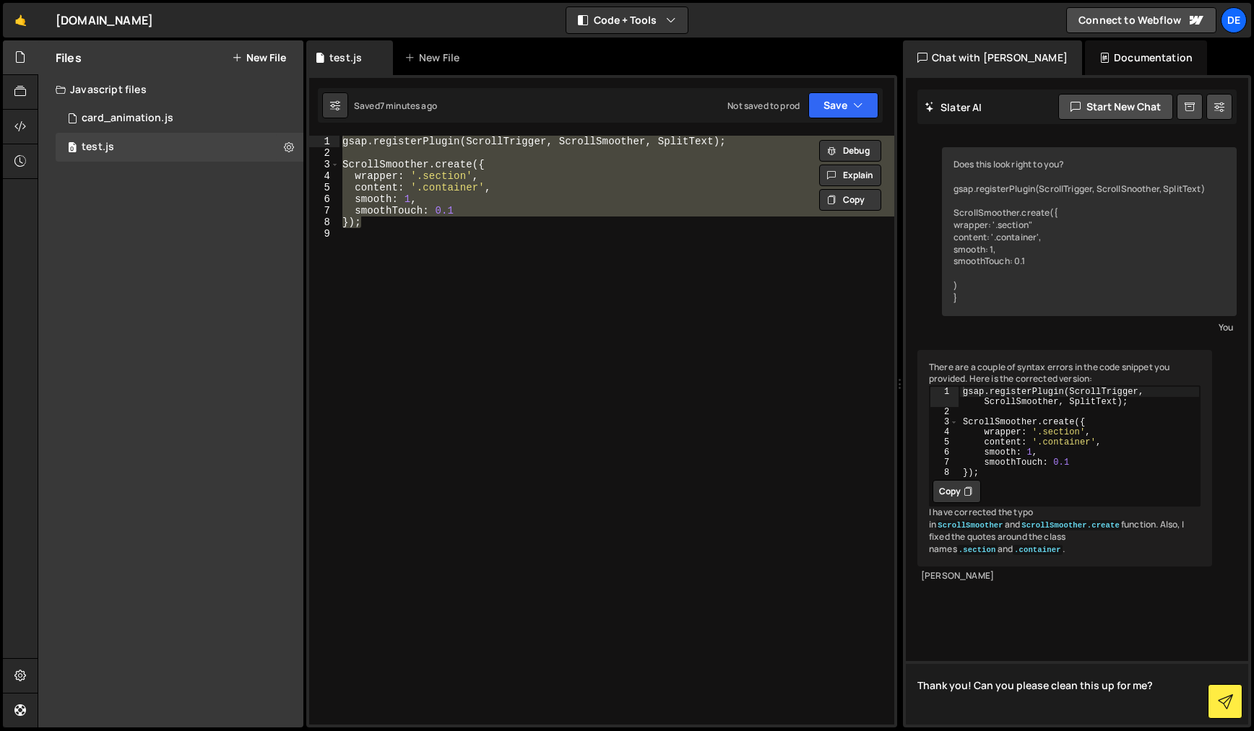
type textarea "Thank you! Can you please clean this up for me? let text = new SplitText(*•cont…"
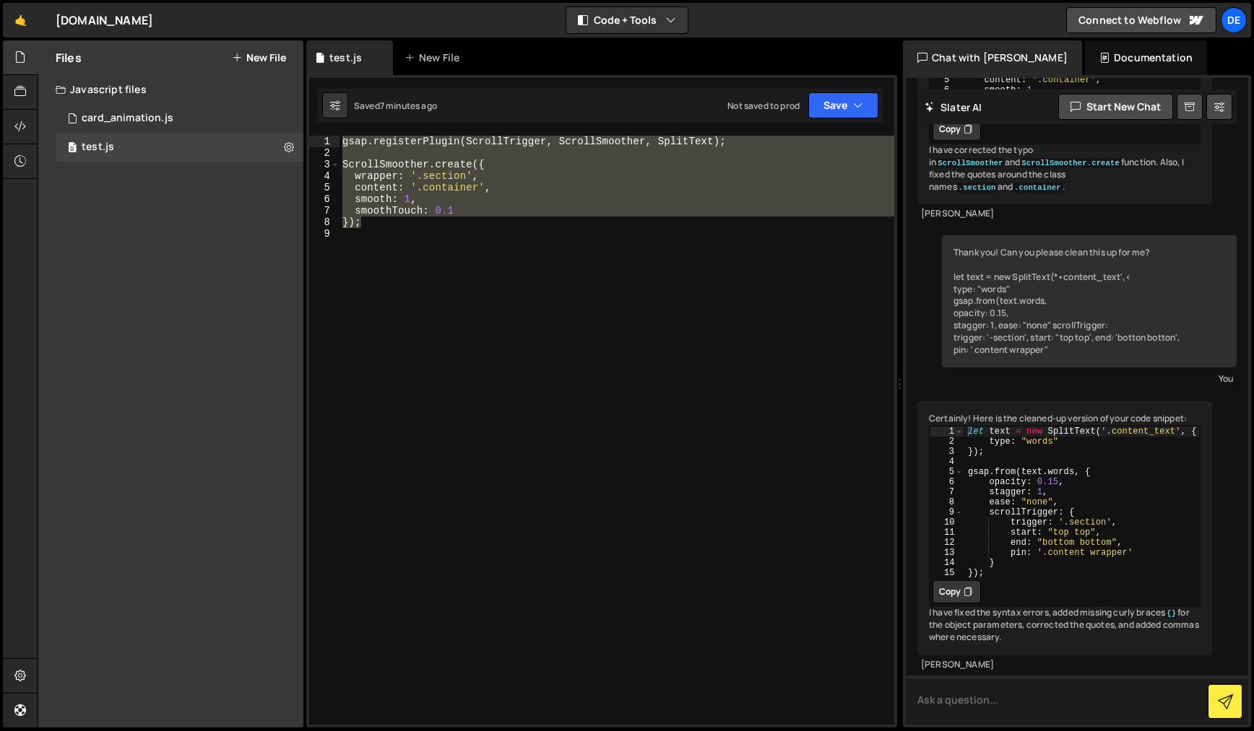
scroll to position [380, 0]
click at [968, 599] on icon at bounding box center [967, 592] width 9 height 14
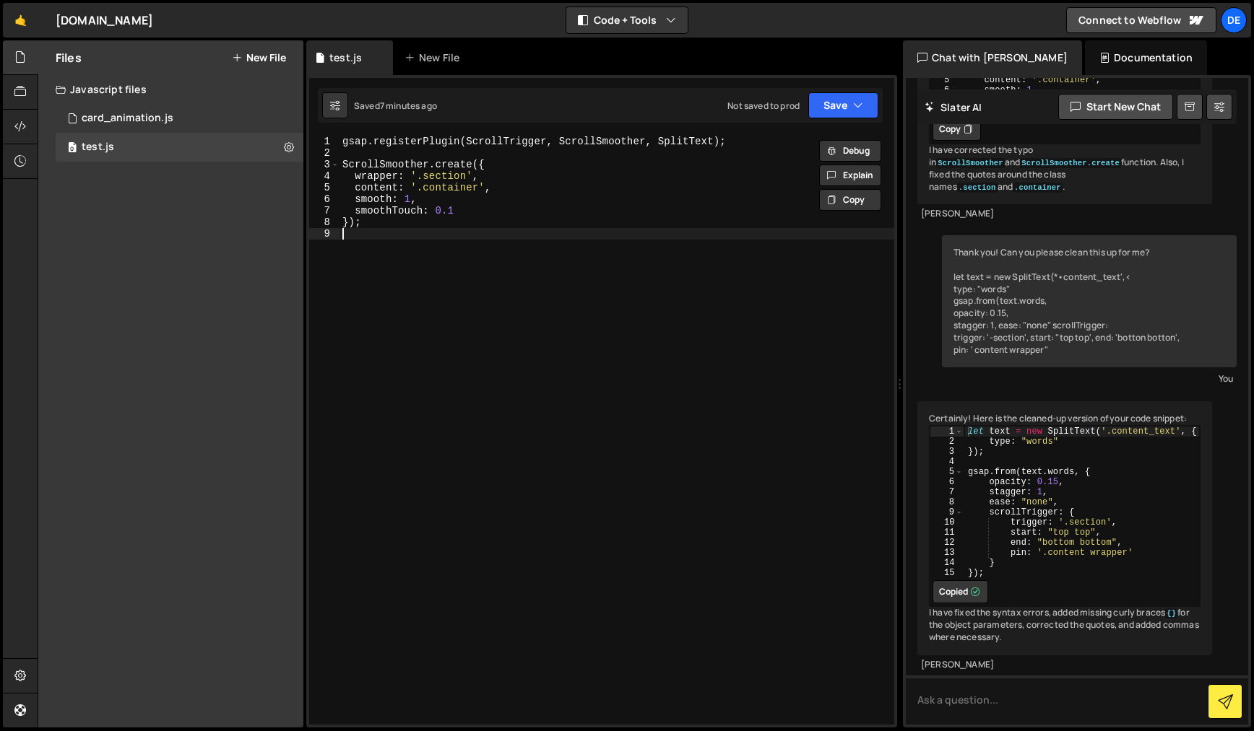
drag, startPoint x: 437, startPoint y: 229, endPoint x: 417, endPoint y: 227, distance: 19.5
click at [437, 229] on div "gsap . registerPlugin ( ScrollTrigger , ScrollSmoother , SplitText ) ; ScrollSm…" at bounding box center [616, 442] width 555 height 612
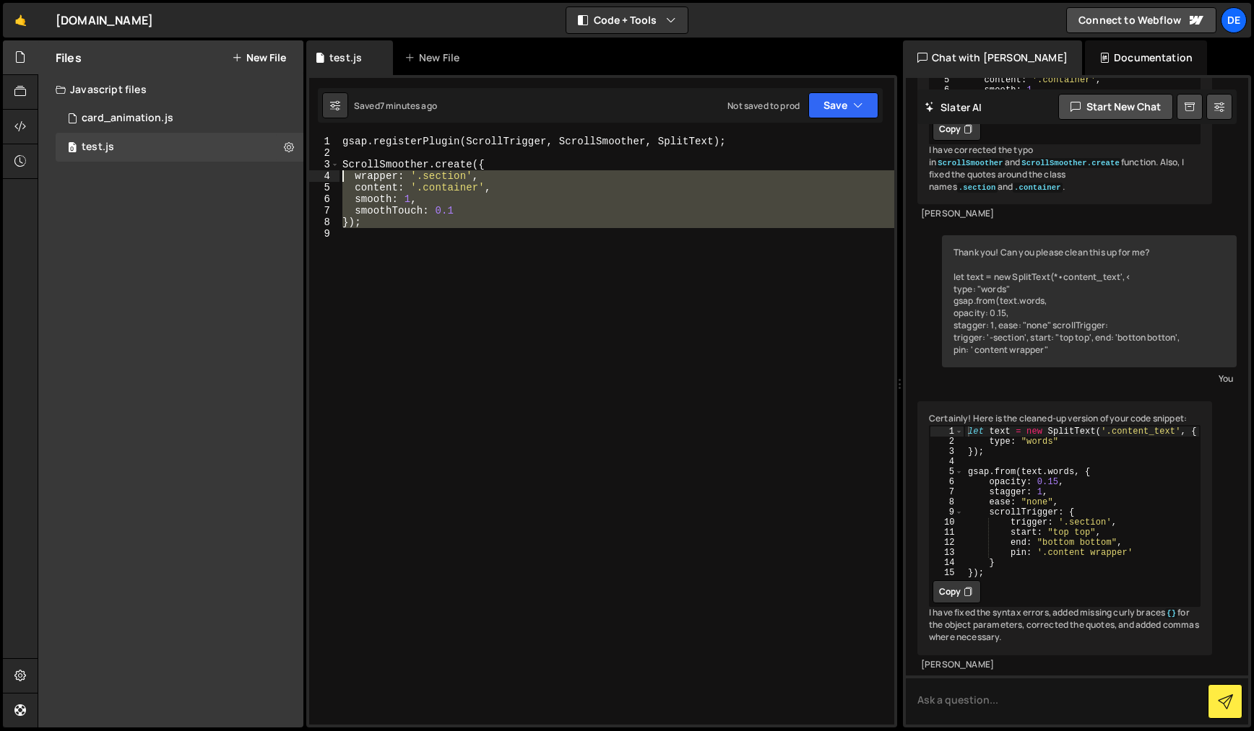
drag, startPoint x: 365, startPoint y: 233, endPoint x: 328, endPoint y: 177, distance: 67.3
click at [328, 177] on div "1 2 3 4 5 6 7 8 9 gsap . registerPlugin ( ScrollTrigger , ScrollSmoother , Spli…" at bounding box center [601, 430] width 585 height 589
type textarea "wrapper: '.section', content: '.container',"
click at [365, 261] on div "gsap . registerPlugin ( ScrollTrigger , ScrollSmoother , SplitText ) ; ScrollSm…" at bounding box center [616, 430] width 555 height 589
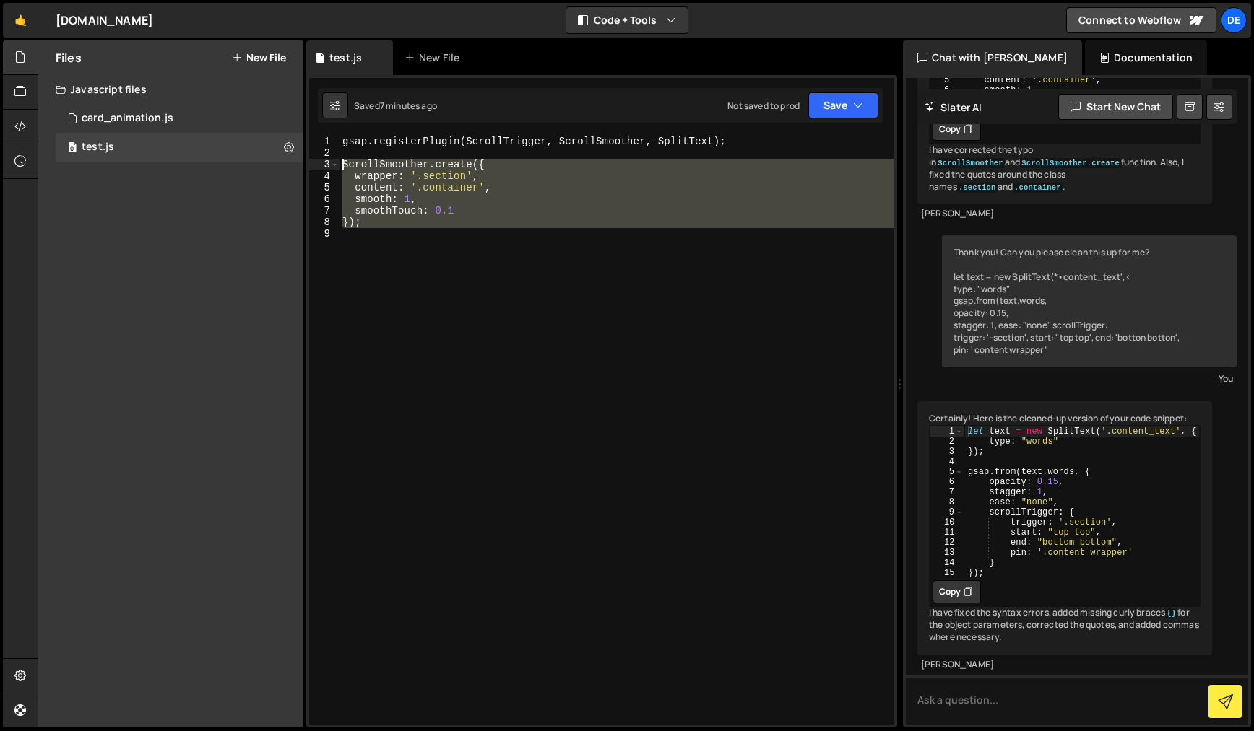
drag, startPoint x: 347, startPoint y: 224, endPoint x: 328, endPoint y: 168, distance: 58.7
click at [328, 168] on div "1 2 3 4 5 6 7 8 9 gsap . registerPlugin ( ScrollTrigger , ScrollSmoother , Spli…" at bounding box center [601, 430] width 585 height 589
type textarea "ScrollSmoother.create({ wrapper: '.section',"
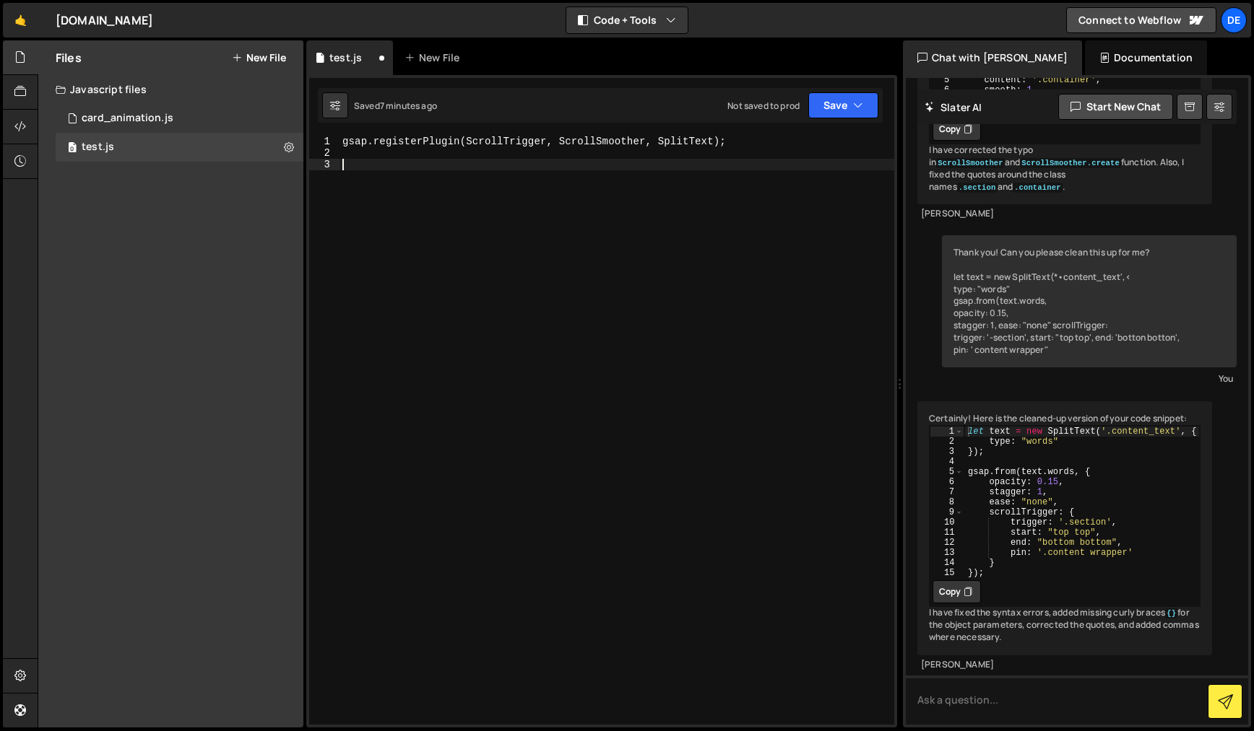
paste textarea "});"
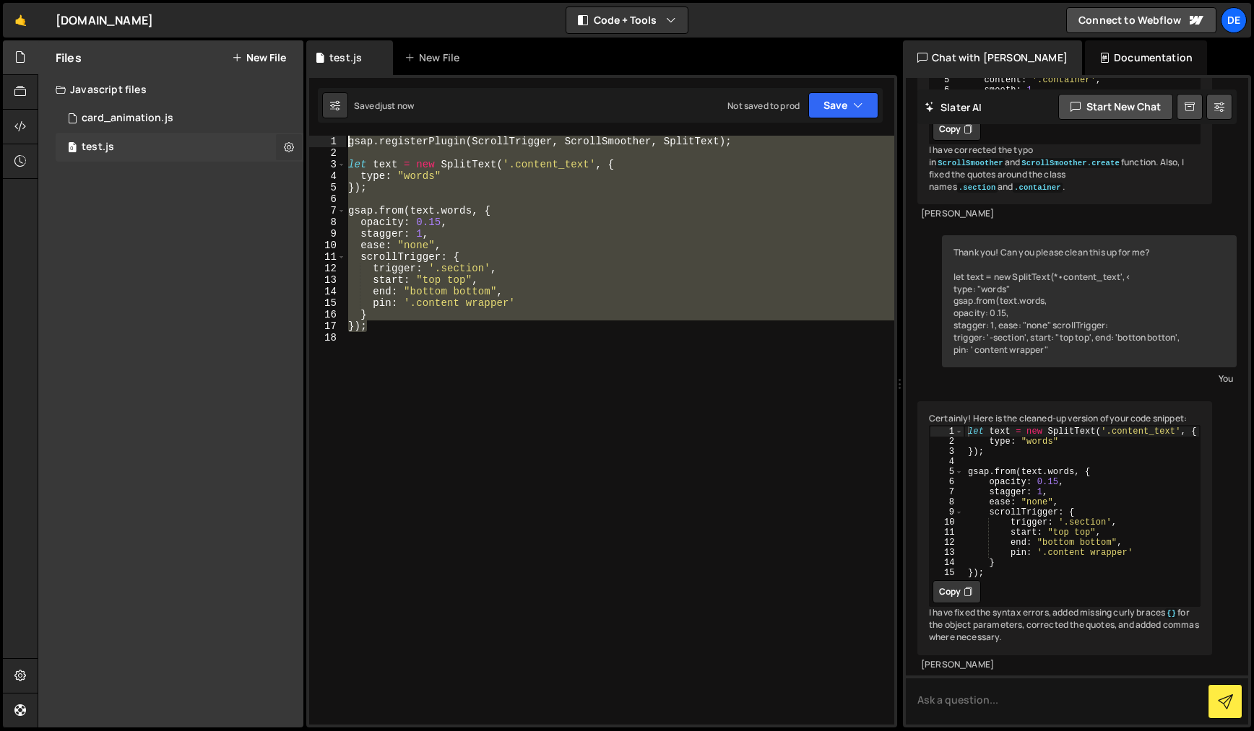
drag, startPoint x: 295, startPoint y: 279, endPoint x: 283, endPoint y: 134, distance: 145.6
click at [283, 134] on div "Files New File Javascript files 0 card_animation.js 0 0 test.js 0 CSS files Cop…" at bounding box center [646, 384] width 1216 height 688
click at [568, 146] on div "gsap . registerPlugin ( ScrollTrigger , ScrollSmoother , SplitText ) ; let text…" at bounding box center [619, 430] width 549 height 589
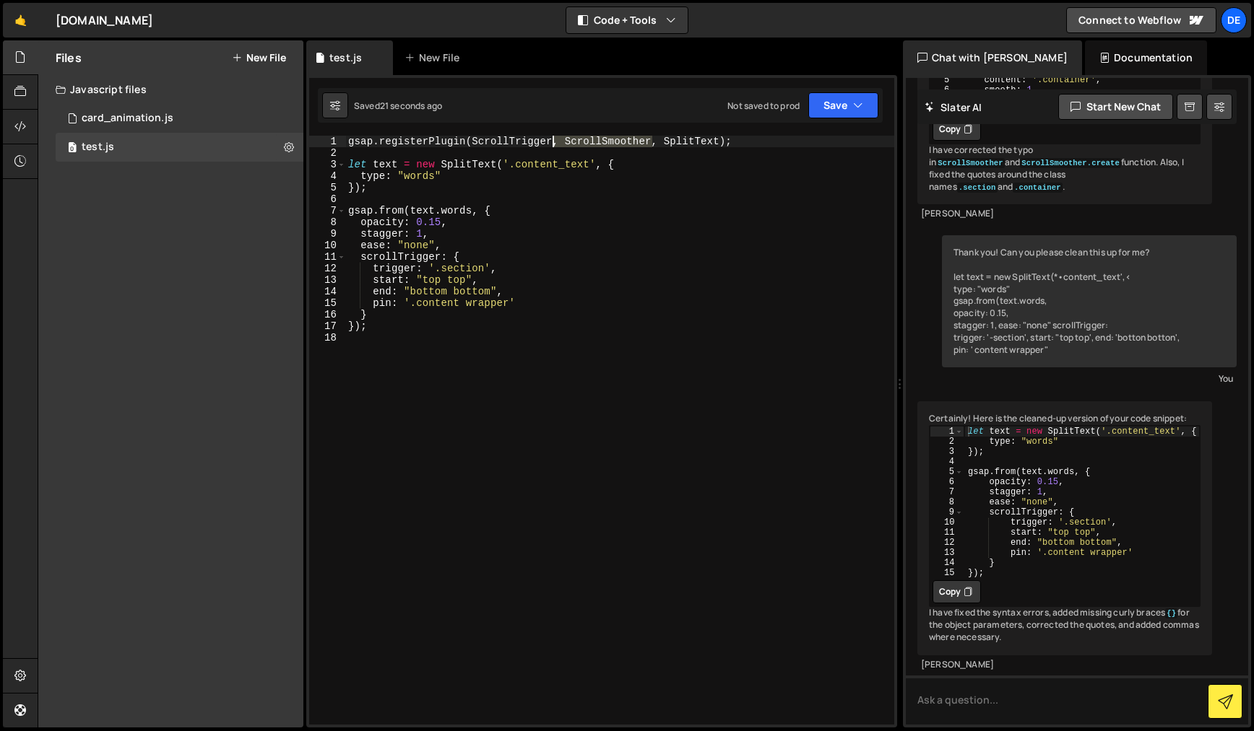
drag, startPoint x: 630, startPoint y: 143, endPoint x: 555, endPoint y: 143, distance: 75.8
click at [555, 142] on div "gsap . registerPlugin ( ScrollTrigger , ScrollSmoother , SplitText ) ; let text…" at bounding box center [619, 442] width 549 height 612
click at [832, 106] on button "Save" at bounding box center [843, 105] width 70 height 26
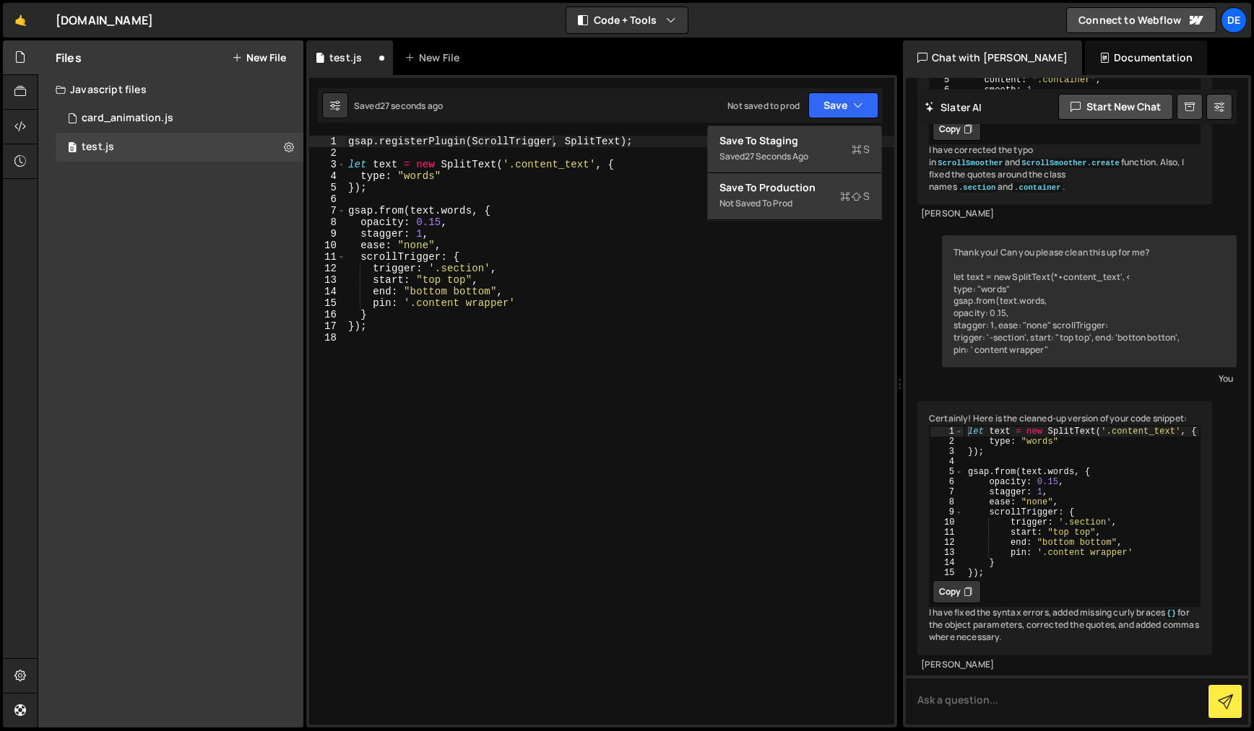
click at [645, 268] on div "gsap . registerPlugin ( ScrollTrigger , SplitText ) ; let text = new SplitText …" at bounding box center [619, 442] width 549 height 612
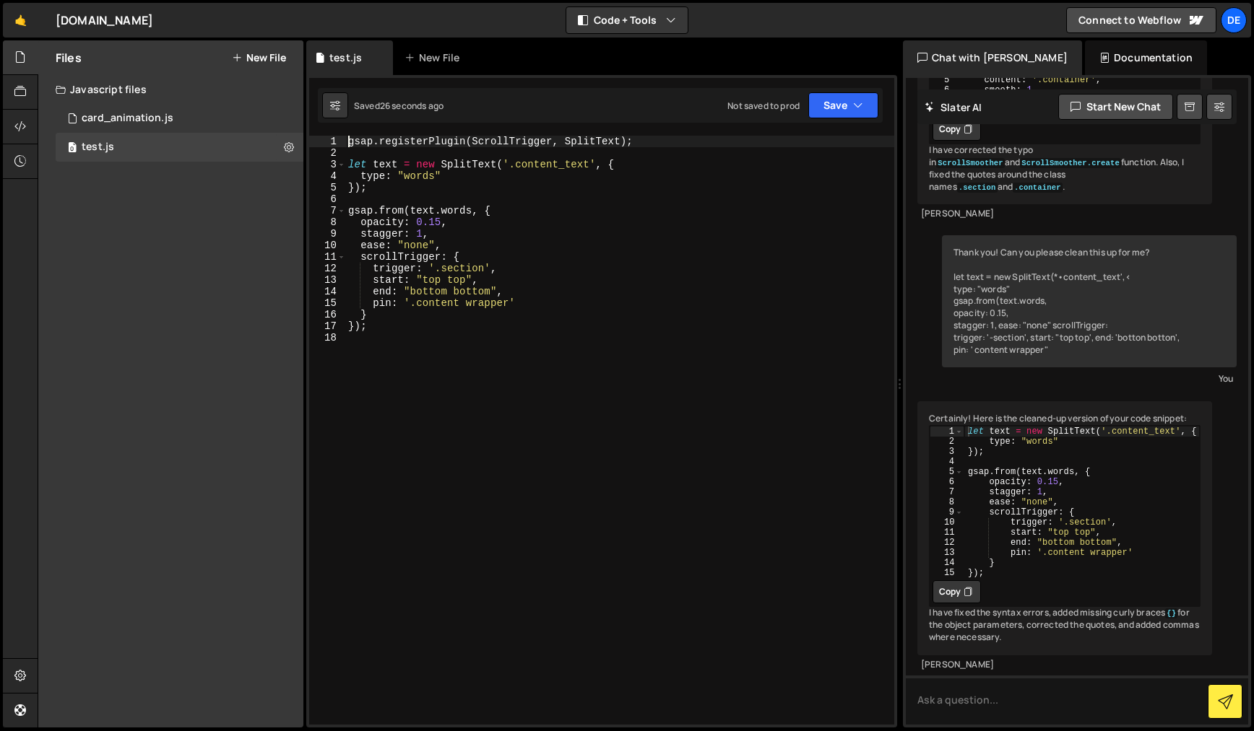
click at [347, 140] on div "gsap . registerPlugin ( ScrollTrigger , SplitText ) ; let text = new SplitText …" at bounding box center [619, 442] width 549 height 612
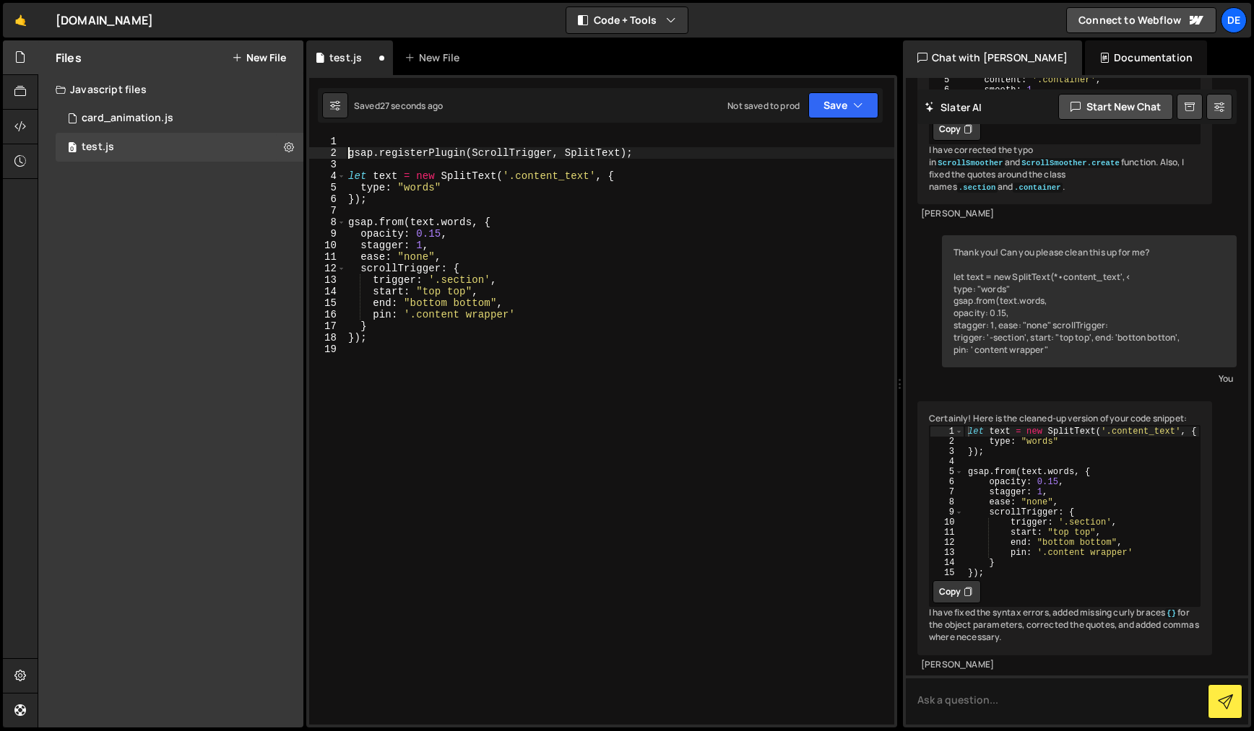
type textarea "gsap.registerPlugin(ScrollTrigger, SplitText);"
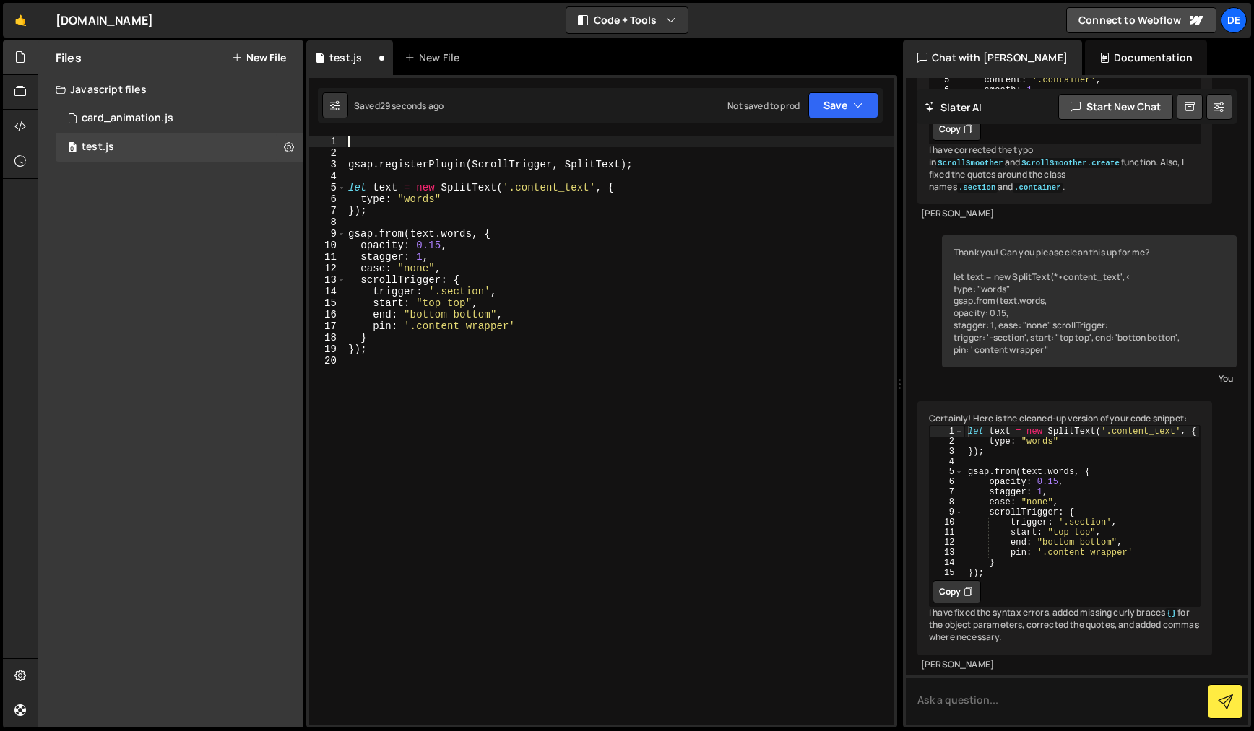
paste textarea "<!-- GSAP SplitText -->"
type textarea "<!-- GSAP SplitText -->"
click at [517, 429] on div "<!-- GSAP SplitText --> gsap . registerPlugin ( ScrollTrigger , SplitText ) ; l…" at bounding box center [619, 442] width 549 height 612
click at [509, 451] on div "<!-- GSAP SplitText --> gsap . registerPlugin ( ScrollTrigger , SplitText ) ; l…" at bounding box center [619, 442] width 549 height 612
click at [462, 140] on div "<!-- GSAP SplitText --> gsap . registerPlugin ( ScrollTrigger , SplitText ) ; l…" at bounding box center [619, 442] width 549 height 612
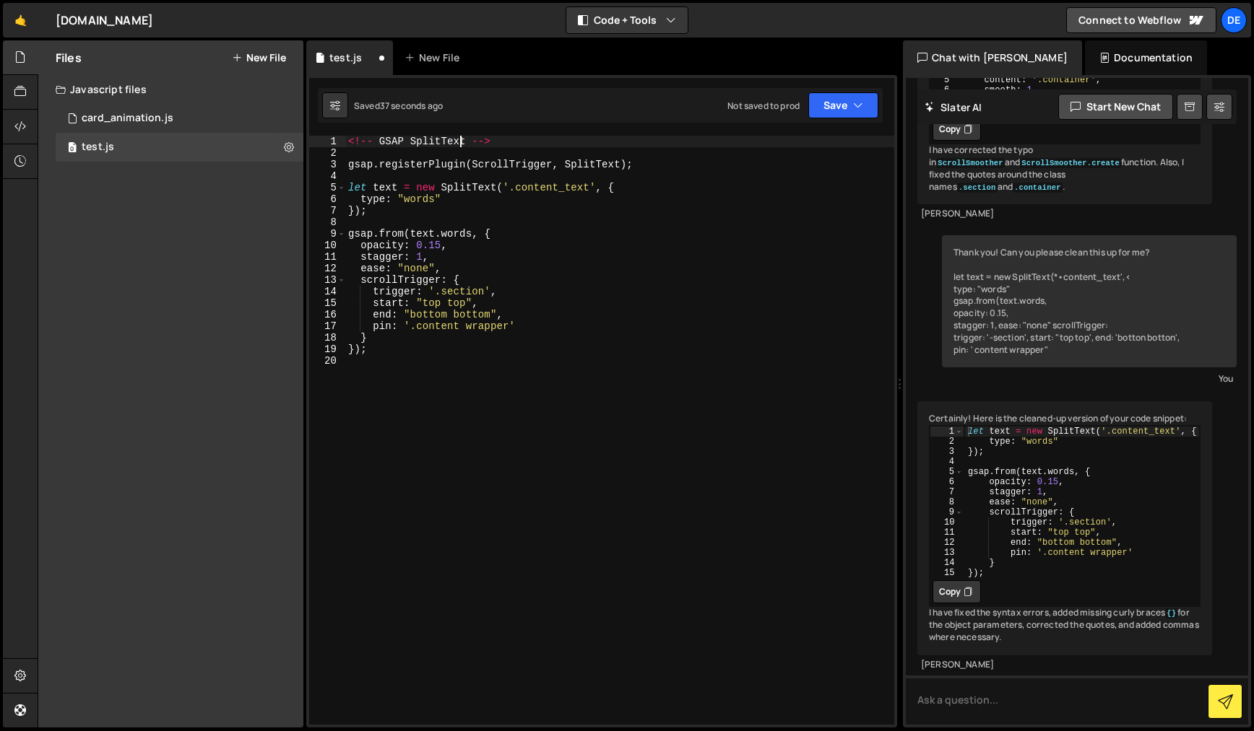
click at [464, 141] on div "<!-- GSAP SplitText --> gsap . registerPlugin ( ScrollTrigger , SplitText ) ; l…" at bounding box center [619, 442] width 549 height 612
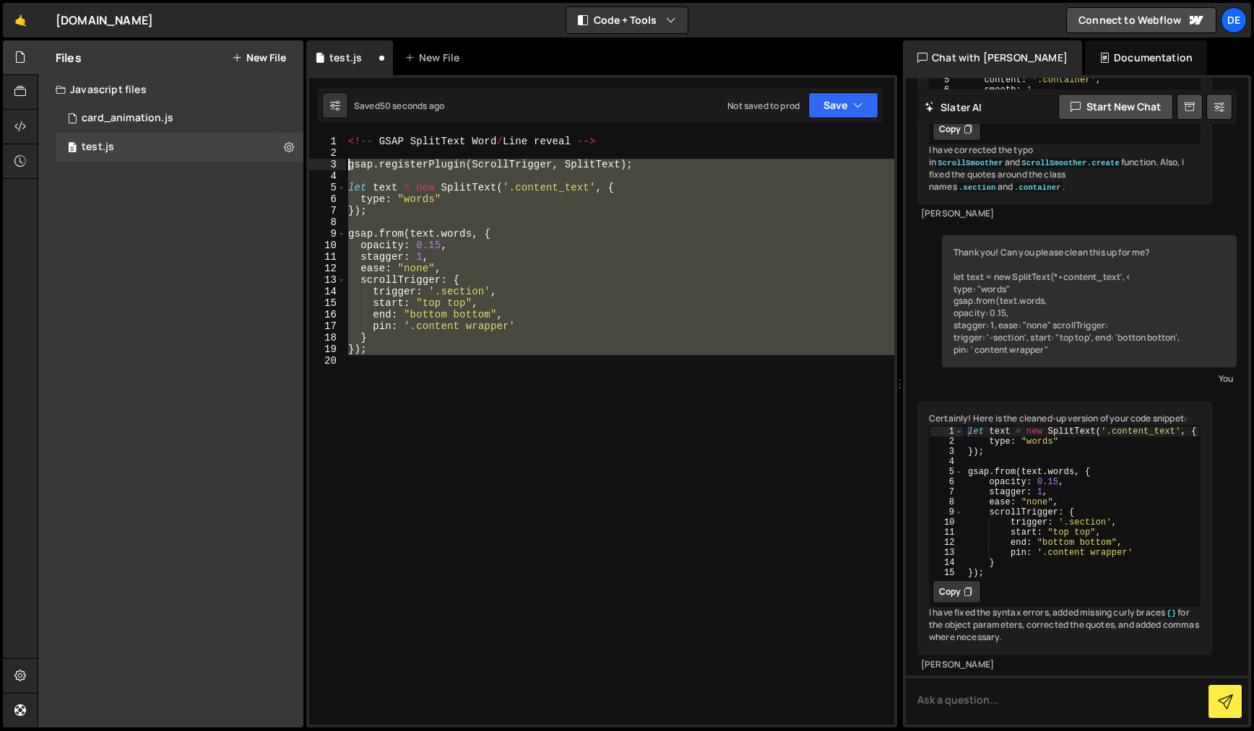
drag, startPoint x: 374, startPoint y: 359, endPoint x: 317, endPoint y: 164, distance: 203.1
click at [317, 163] on div "<!-- GSAP SplitText Word/Line reveal --> 1 2 3 4 5 6 7 8 9 10 11 12 13 14 15 16…" at bounding box center [601, 430] width 585 height 589
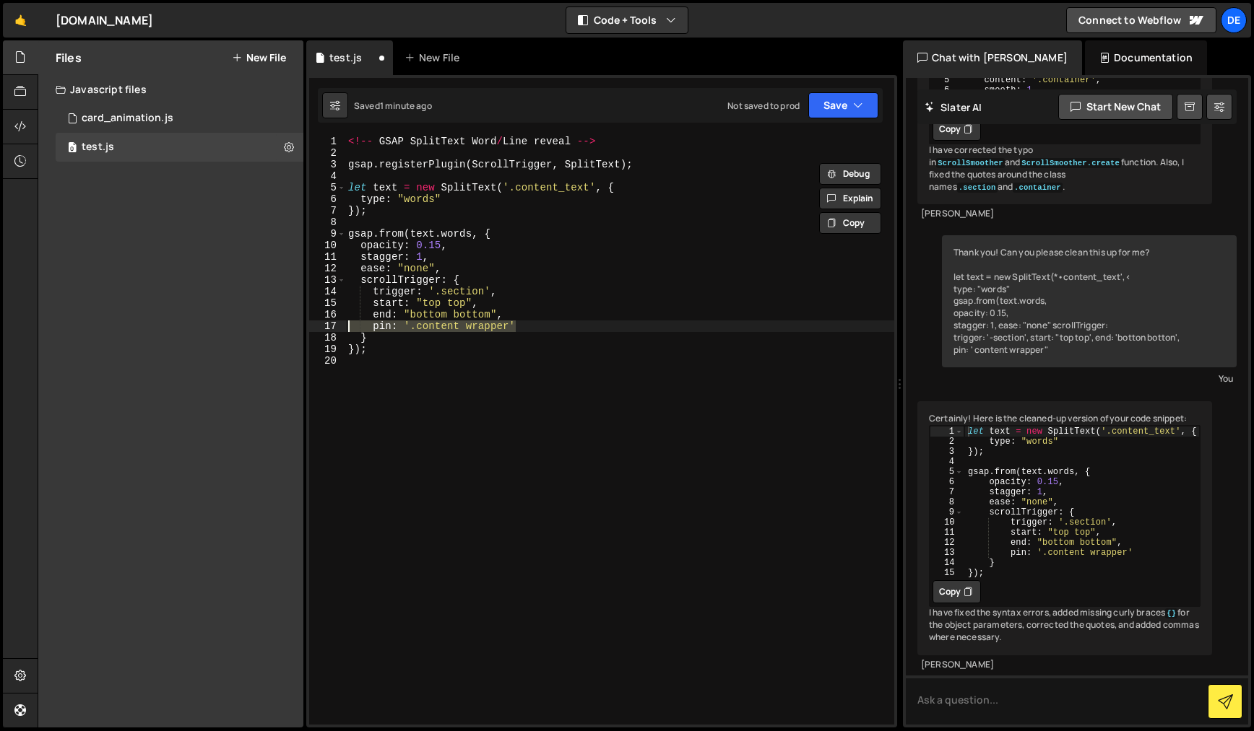
drag, startPoint x: 512, startPoint y: 331, endPoint x: 331, endPoint y: 322, distance: 180.7
click at [331, 322] on div "end: "bottom bottom", 1 2 3 4 5 6 7 8 9 10 11 12 13 14 15 16 17 18 19 20 <!-- G…" at bounding box center [601, 430] width 585 height 589
type textarea "pin: '.content wrapper'"
type textarea "end: "bottom bottom","
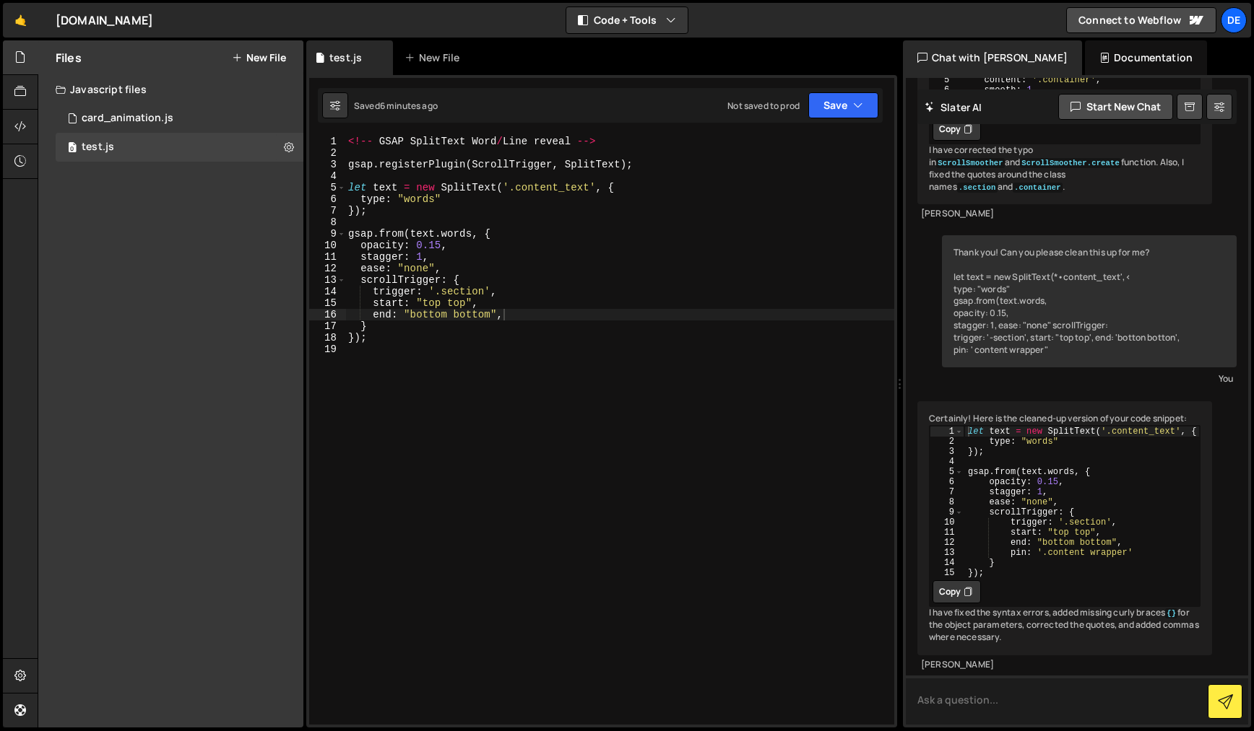
click at [986, 703] on textarea at bounding box center [1077, 700] width 342 height 49
paste textarea "<script> gsap.registerPlugin(ScrollTrigger, SplitText); let text = new SplitTex…"
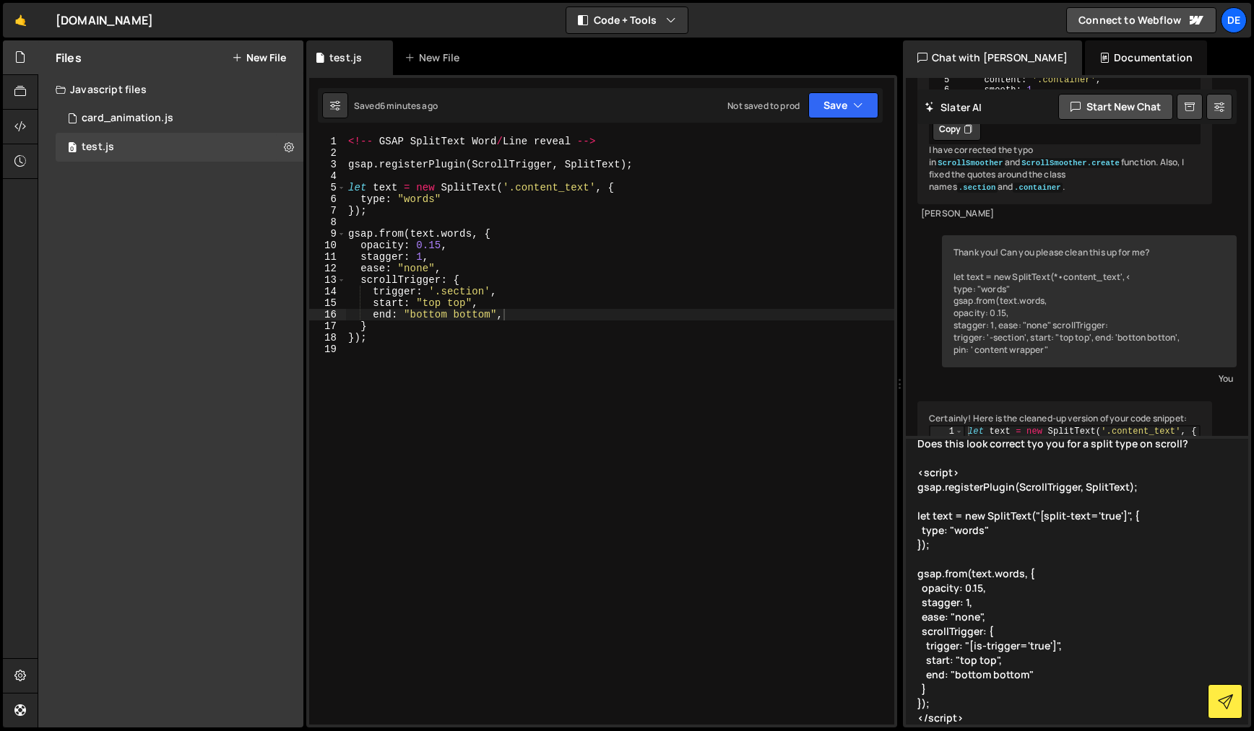
click at [1032, 446] on textarea "Does this look correct tyo you for a split type on scroll? <script> gsap.regist…" at bounding box center [1077, 580] width 342 height 289
type textarea "Does this look correct to you for a split type on scroll? <script> gsap.registe…"
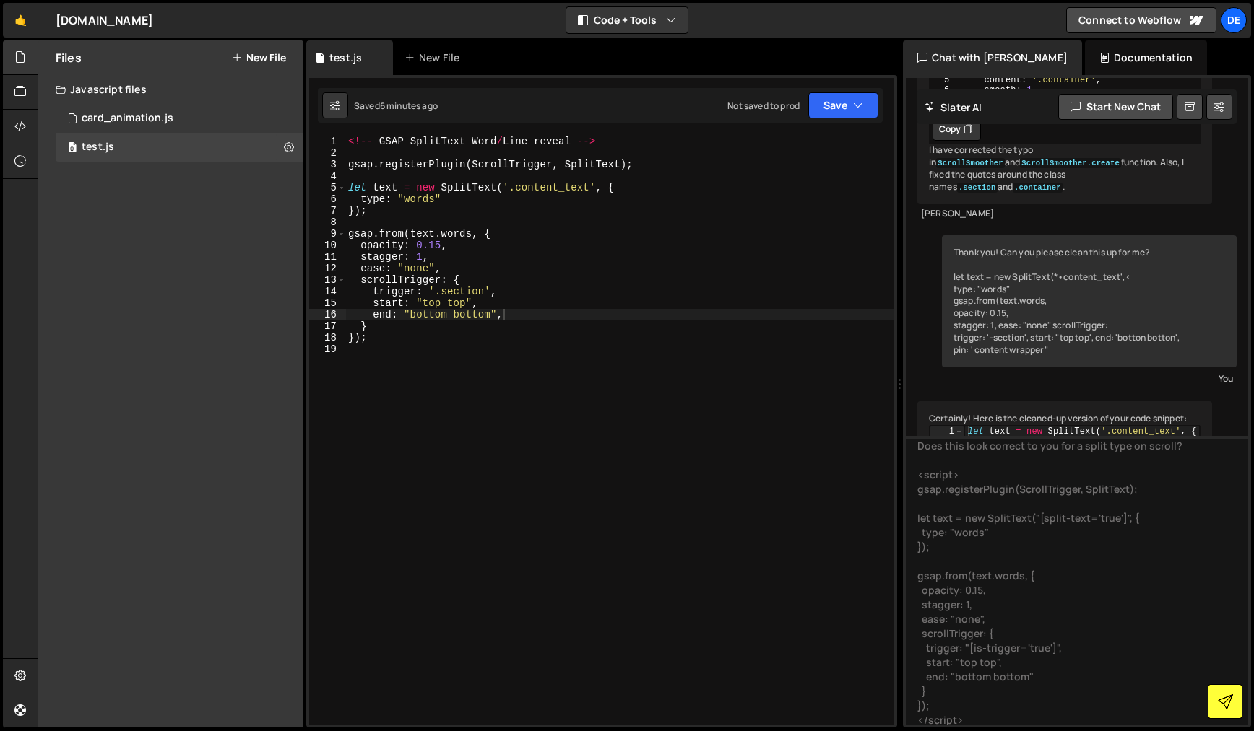
click at [1238, 713] on button at bounding box center [1224, 702] width 35 height 35
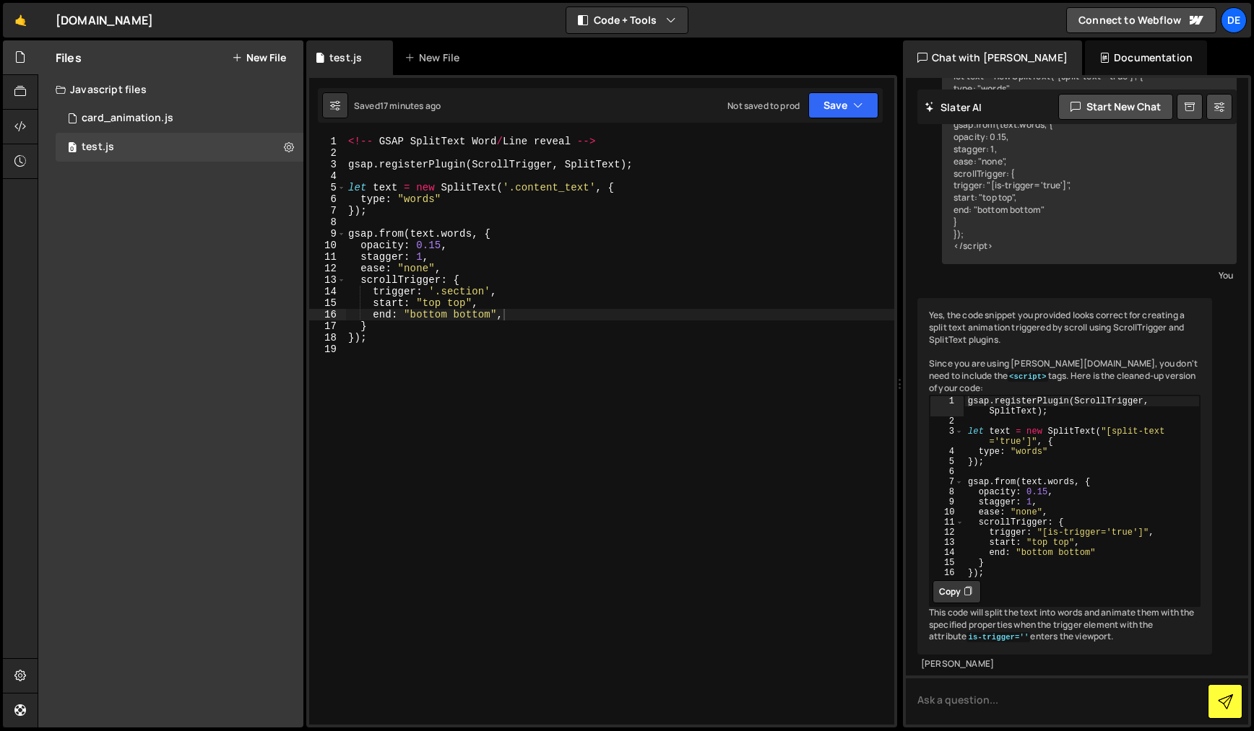
scroll to position [1135, 0]
click at [1001, 690] on textarea at bounding box center [1077, 700] width 342 height 49
type textarea "Thank you! With split type, why doesn't it animate text that is wrapped in a sp…"
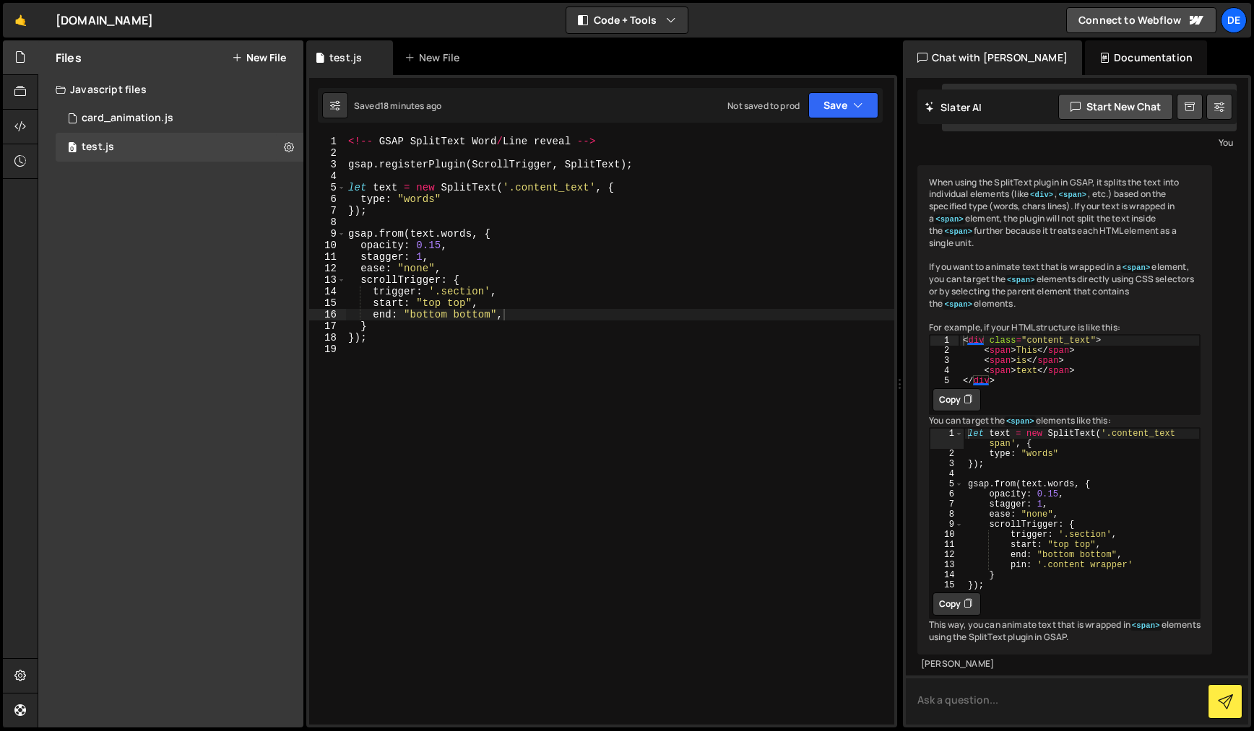
scroll to position [1743, 0]
type textarea "C"
paste textarea "document.addEventListener("DOMContentLoaded", () => { document.querySelectorAll…"
type textarea "With this script, why doesn't it reveal text that is wrapped in a span? documen…"
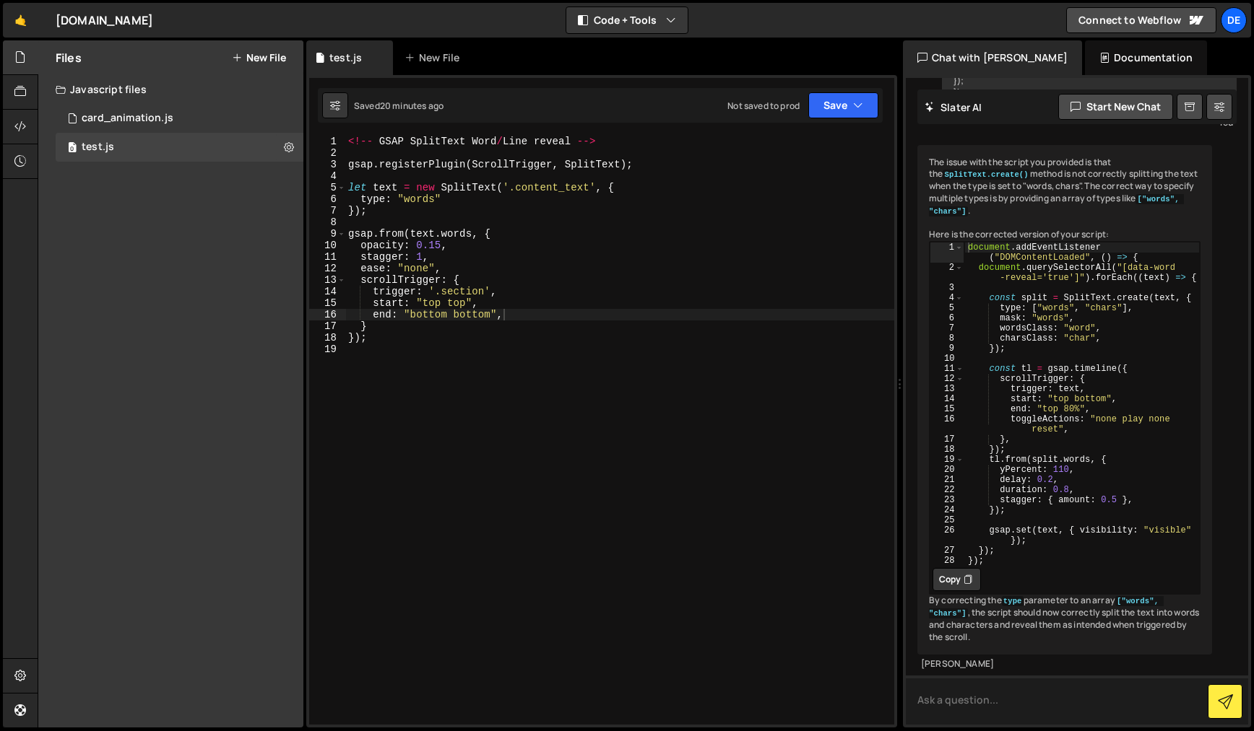
scroll to position [2763, 0]
click at [946, 591] on button "Copy" at bounding box center [956, 579] width 48 height 23
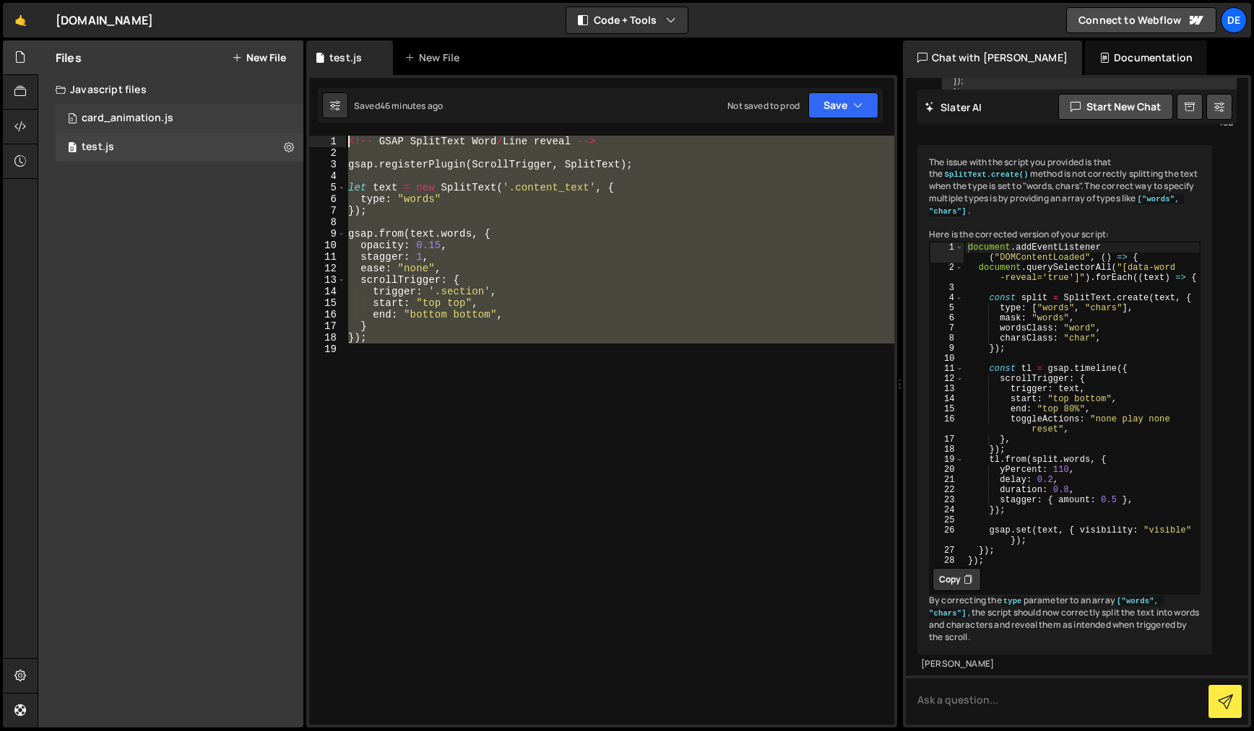
drag, startPoint x: 340, startPoint y: 319, endPoint x: 285, endPoint y: 127, distance: 200.0
click at [285, 127] on div "Files New File Javascript files 0 card_animation.js 0 0 test.js 0 CSS files Cop…" at bounding box center [646, 384] width 1216 height 688
type textarea "<!-- GSAP SplitText Word/Line reveal -->"
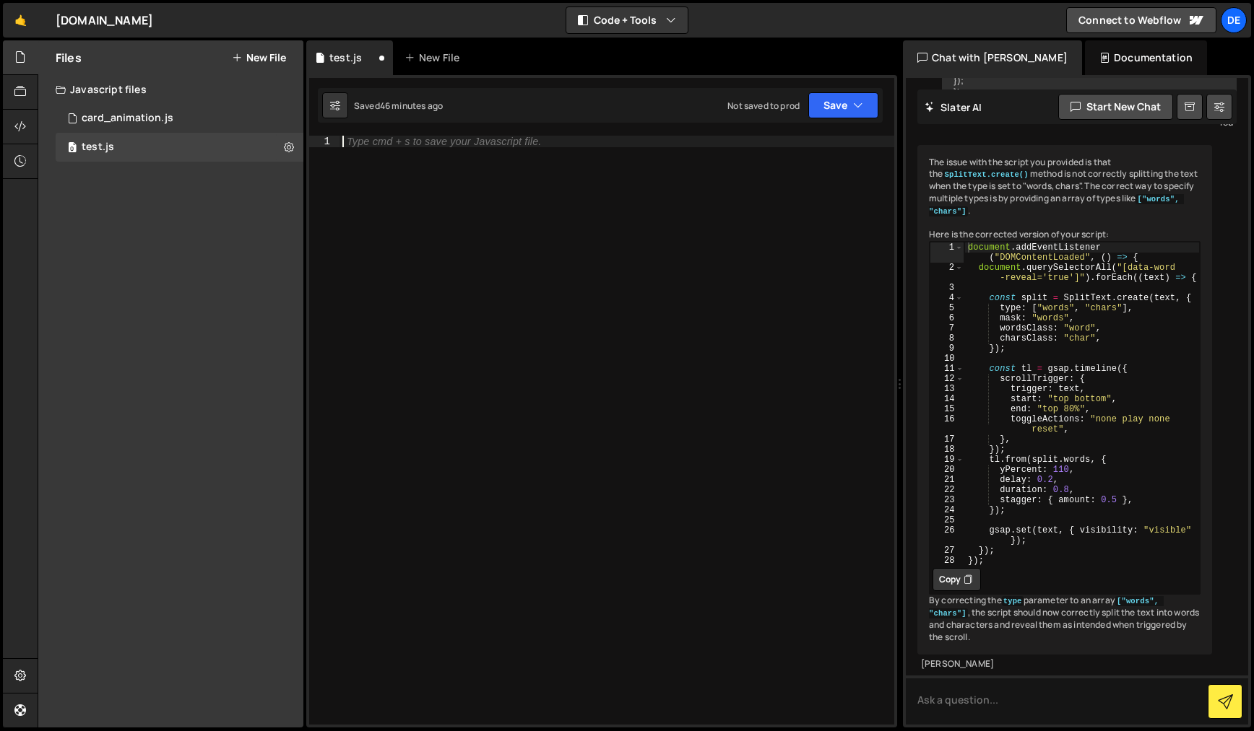
click at [473, 348] on div "Type cmd + s to save your Javascript file." at bounding box center [616, 442] width 555 height 612
click at [1107, 108] on button "Start new chat" at bounding box center [1115, 107] width 115 height 26
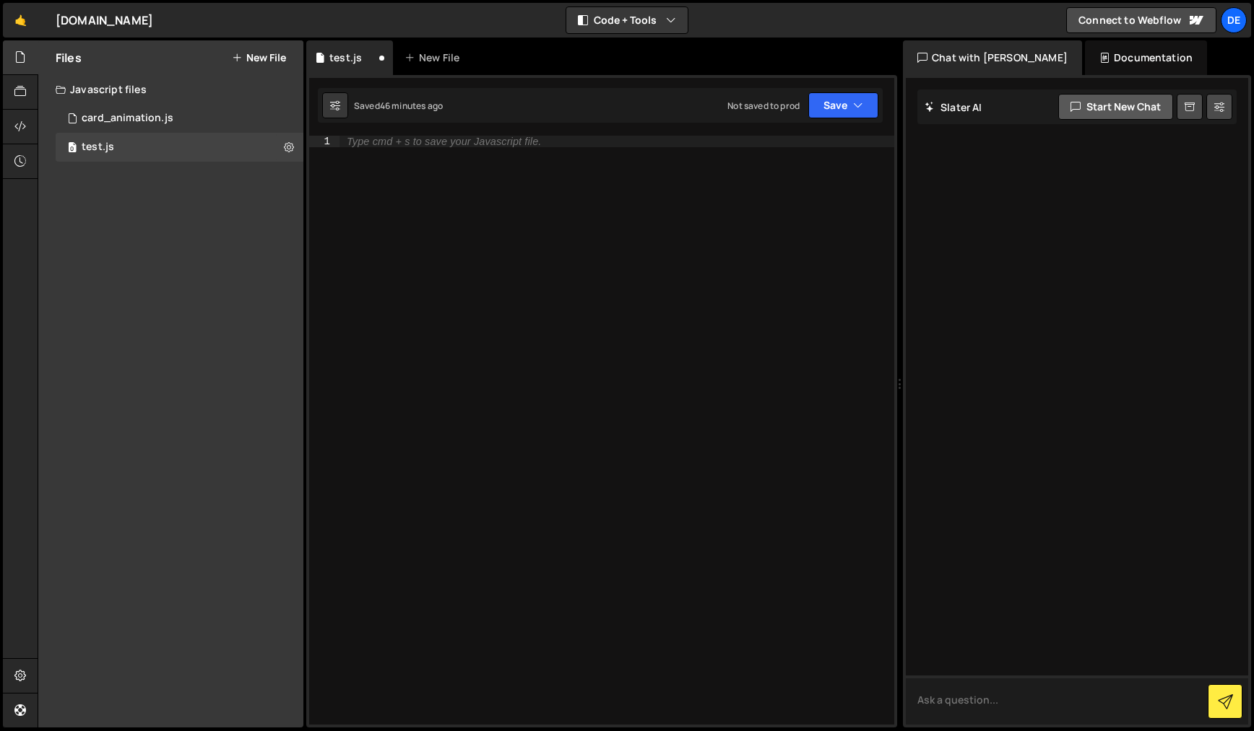
scroll to position [0, 0]
click at [24, 56] on icon at bounding box center [20, 57] width 12 height 16
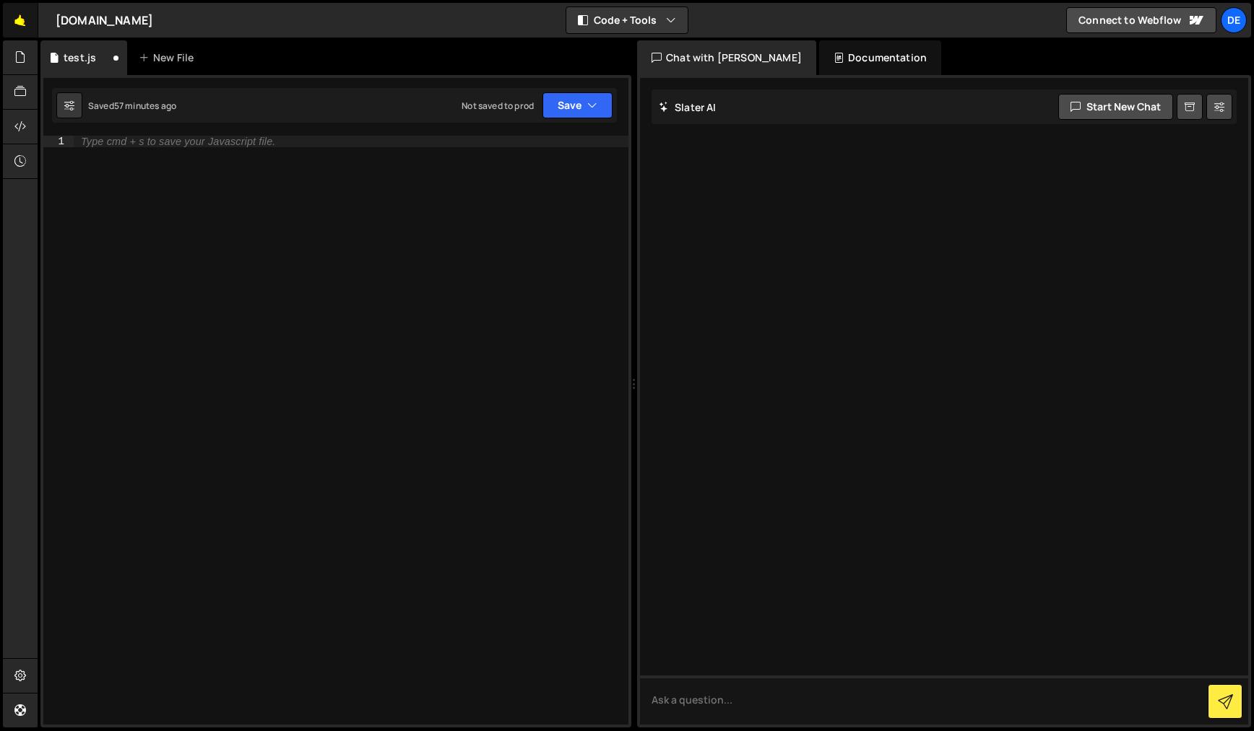
click at [22, 29] on link "🤙" at bounding box center [20, 20] width 35 height 35
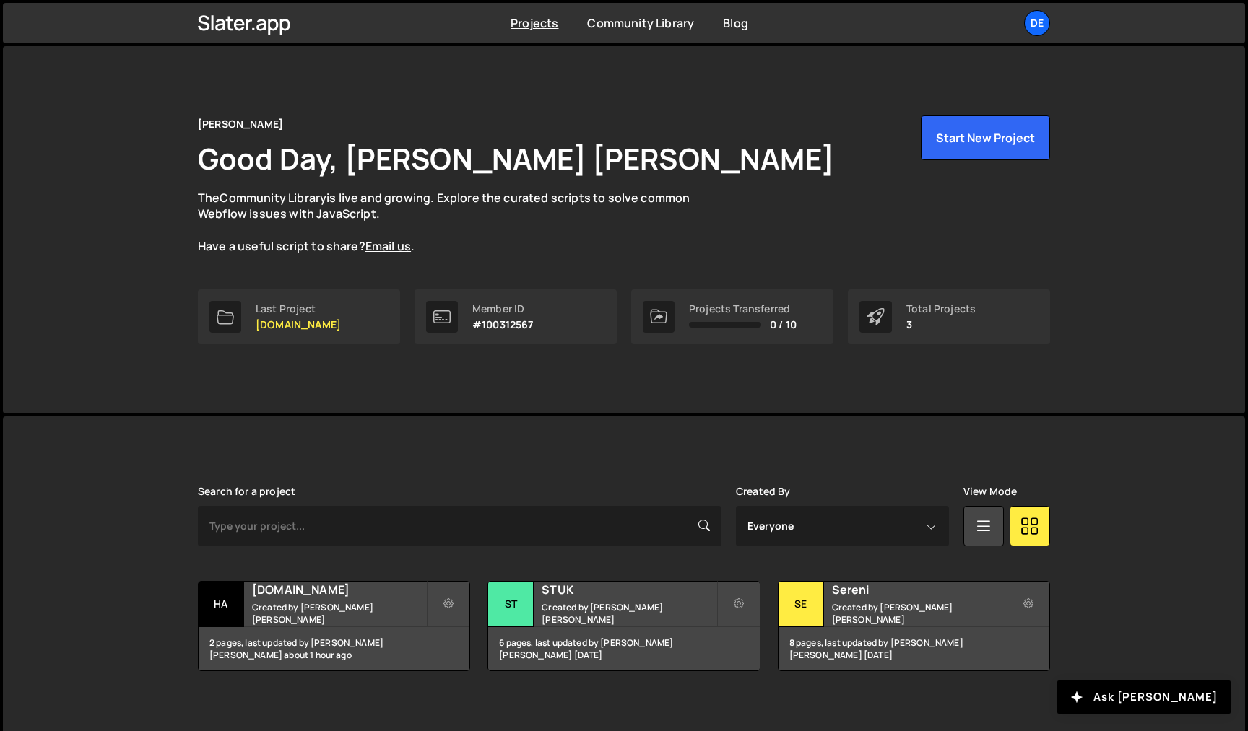
scroll to position [12, 0]
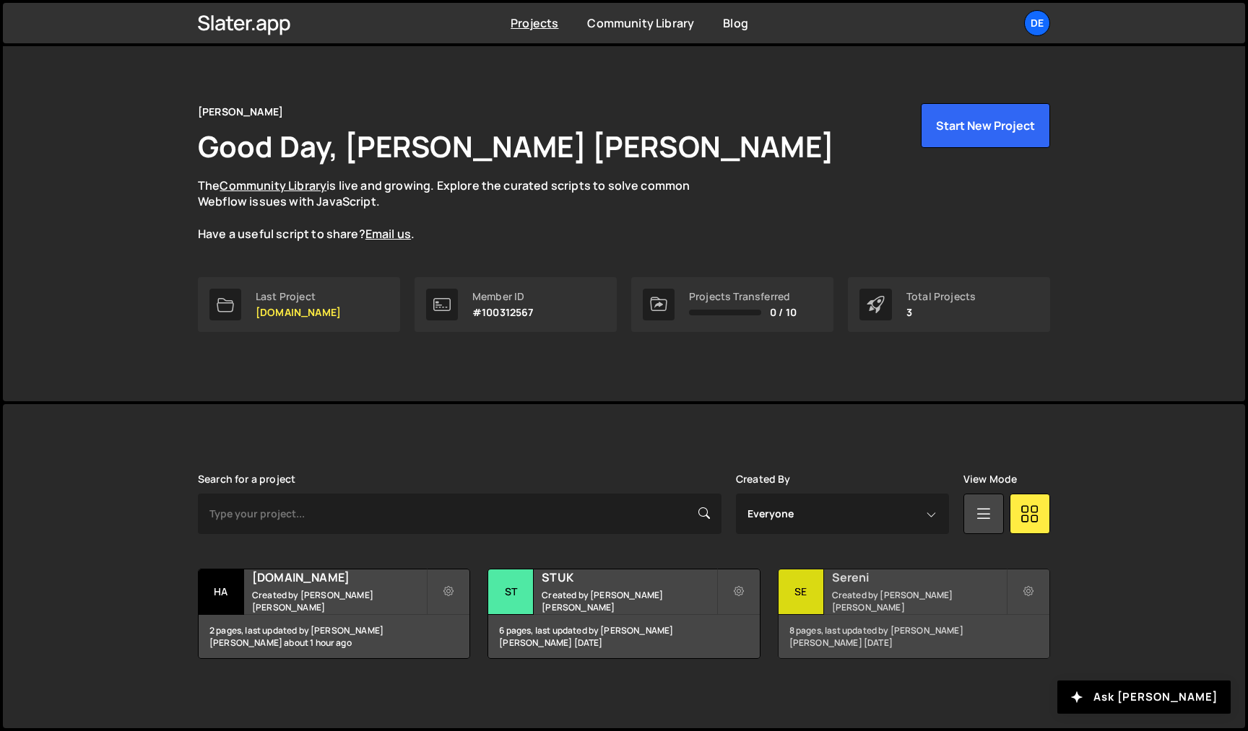
click at [944, 586] on h2 "Sereni" at bounding box center [919, 578] width 174 height 16
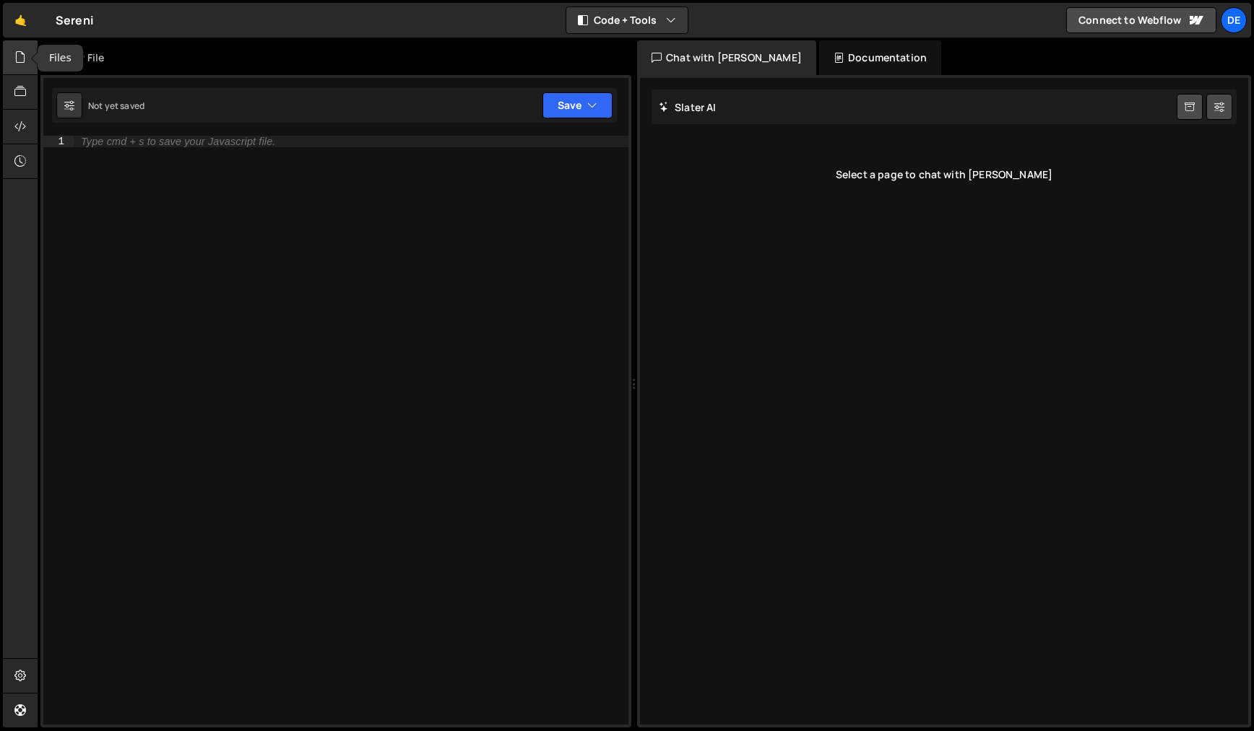
click at [14, 64] on icon at bounding box center [20, 57] width 12 height 16
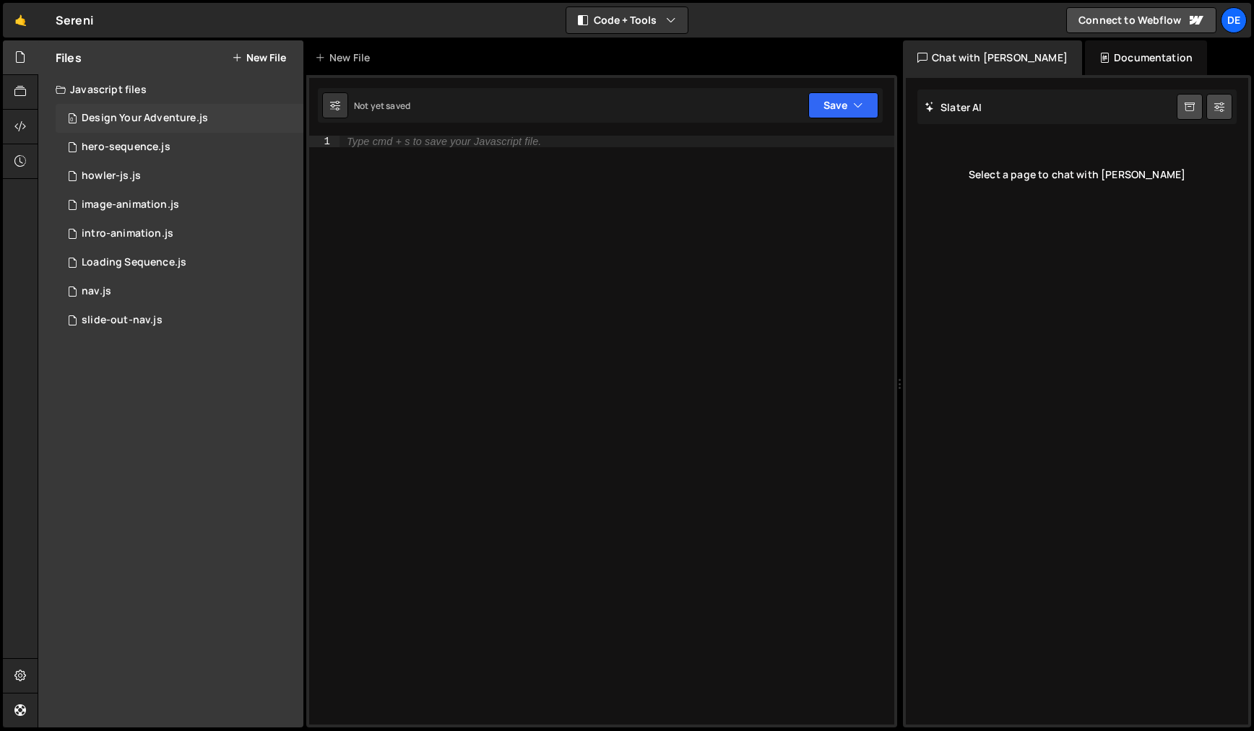
click at [100, 117] on div "Design Your Adventure.js" at bounding box center [145, 118] width 126 height 13
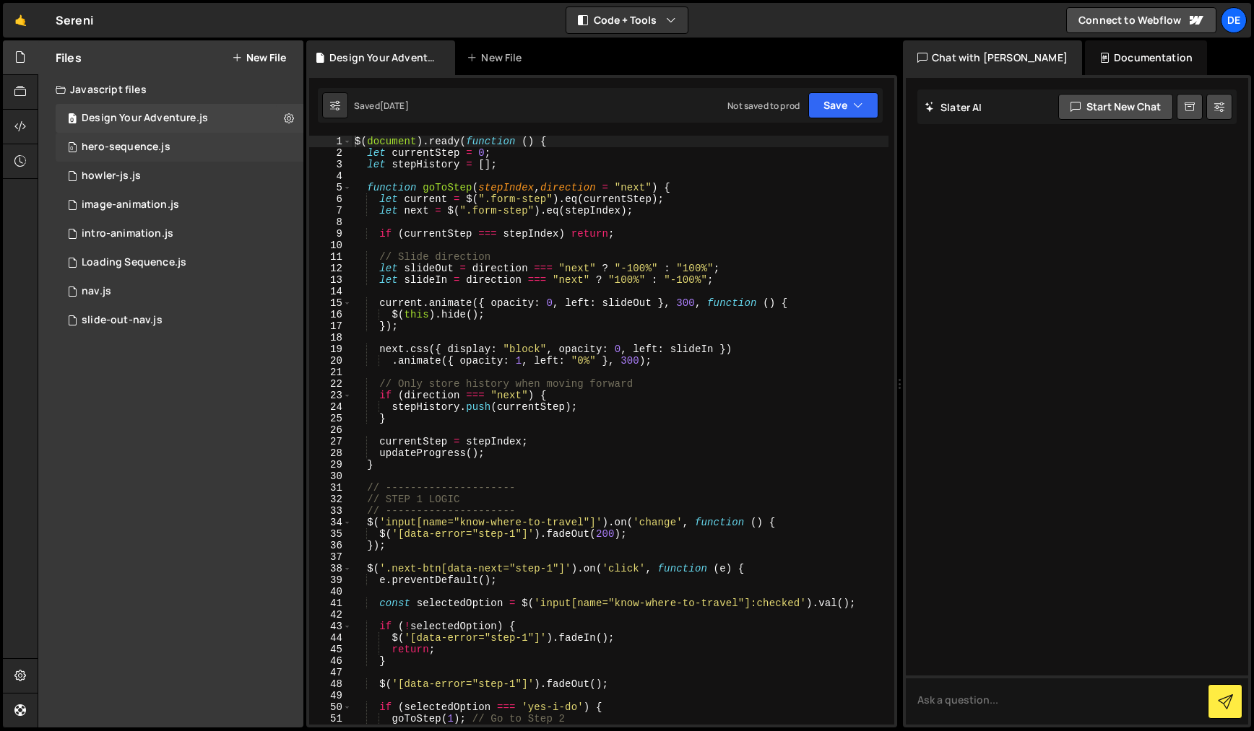
click at [100, 144] on div "hero-sequence.js" at bounding box center [126, 147] width 89 height 13
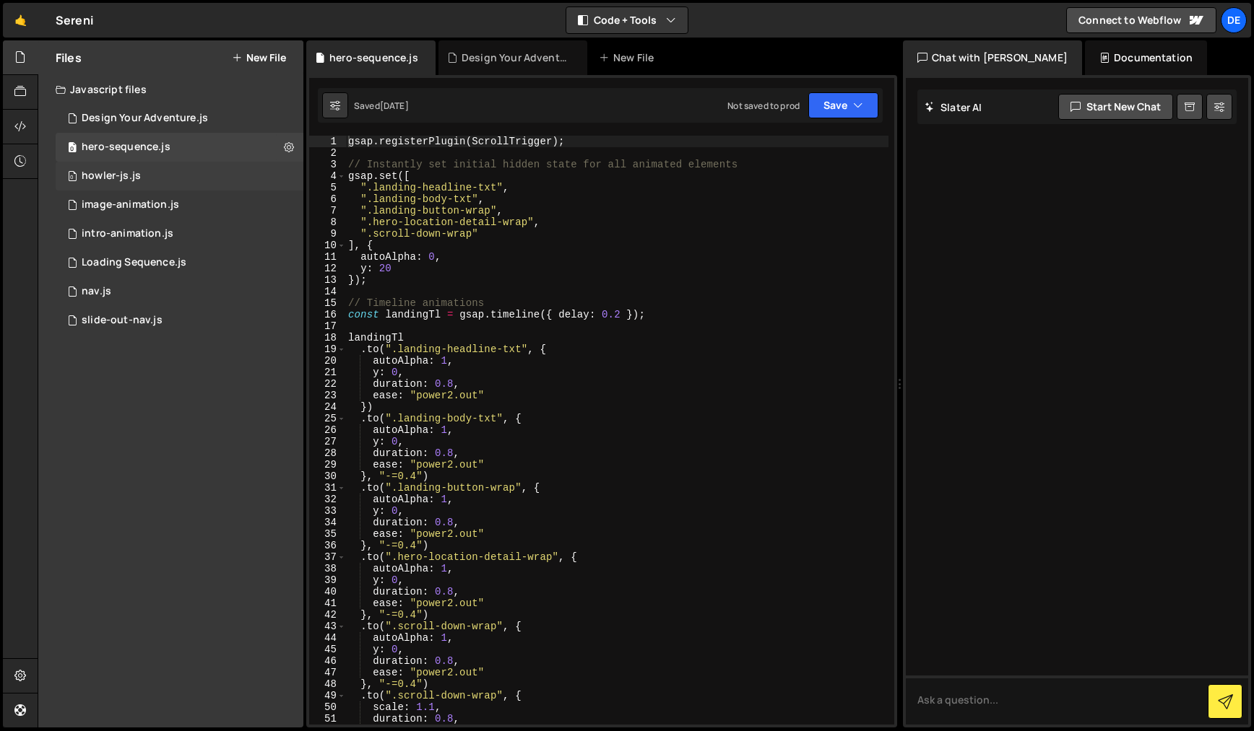
click at [118, 177] on div "howler-js.js" at bounding box center [111, 176] width 59 height 13
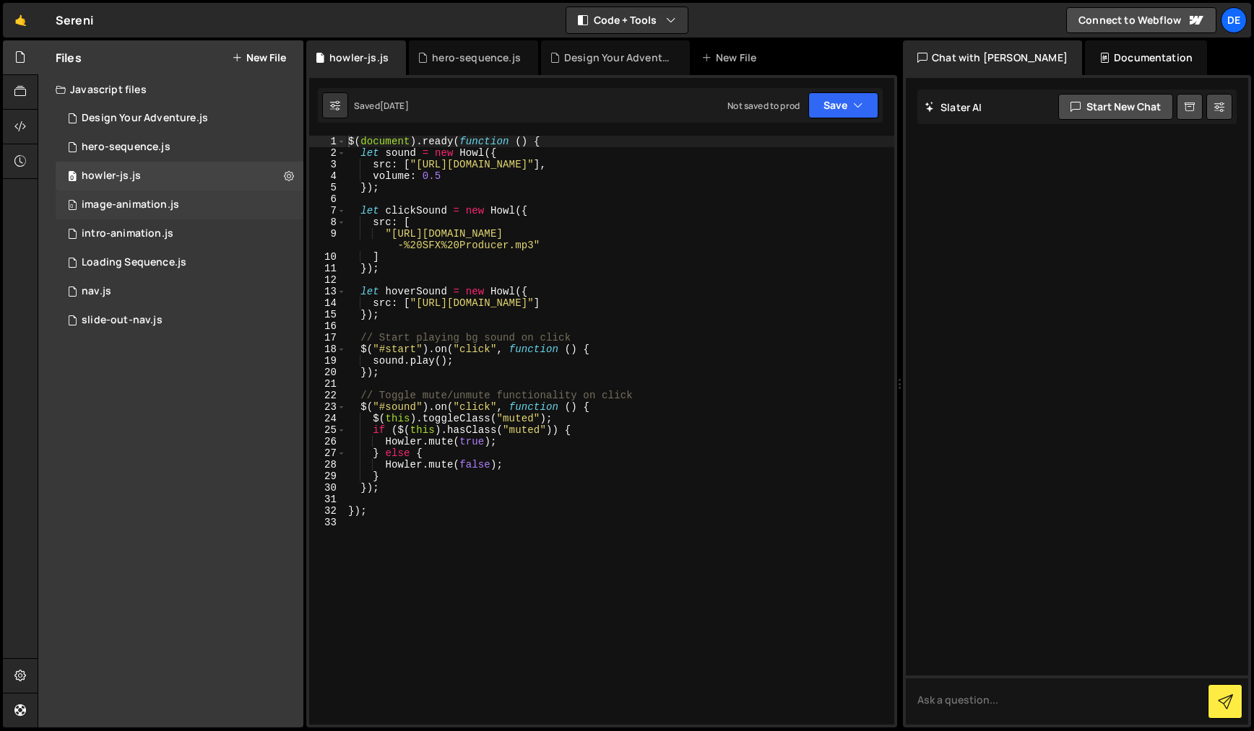
click at [130, 208] on div "image-animation.js" at bounding box center [130, 205] width 97 height 13
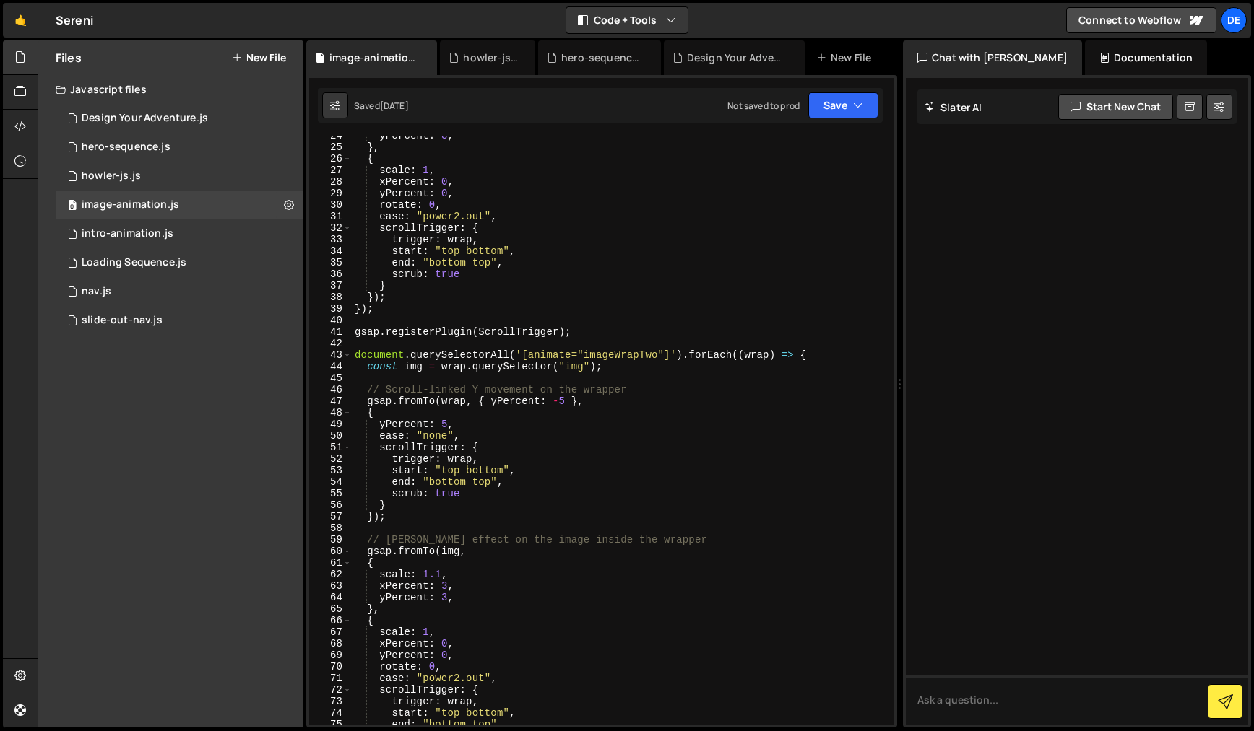
scroll to position [267, 0]
click at [95, 235] on div "intro-animation.js" at bounding box center [128, 233] width 92 height 13
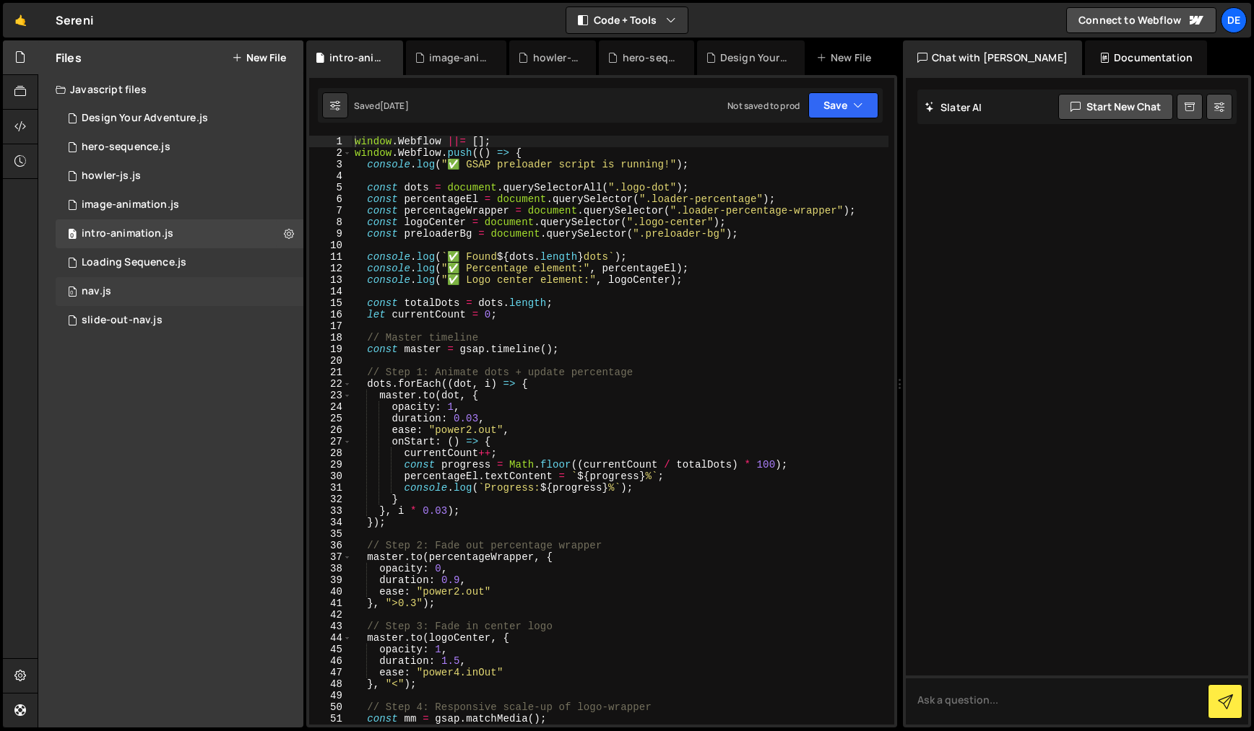
click at [126, 285] on div "0 nav.js 0" at bounding box center [180, 291] width 248 height 29
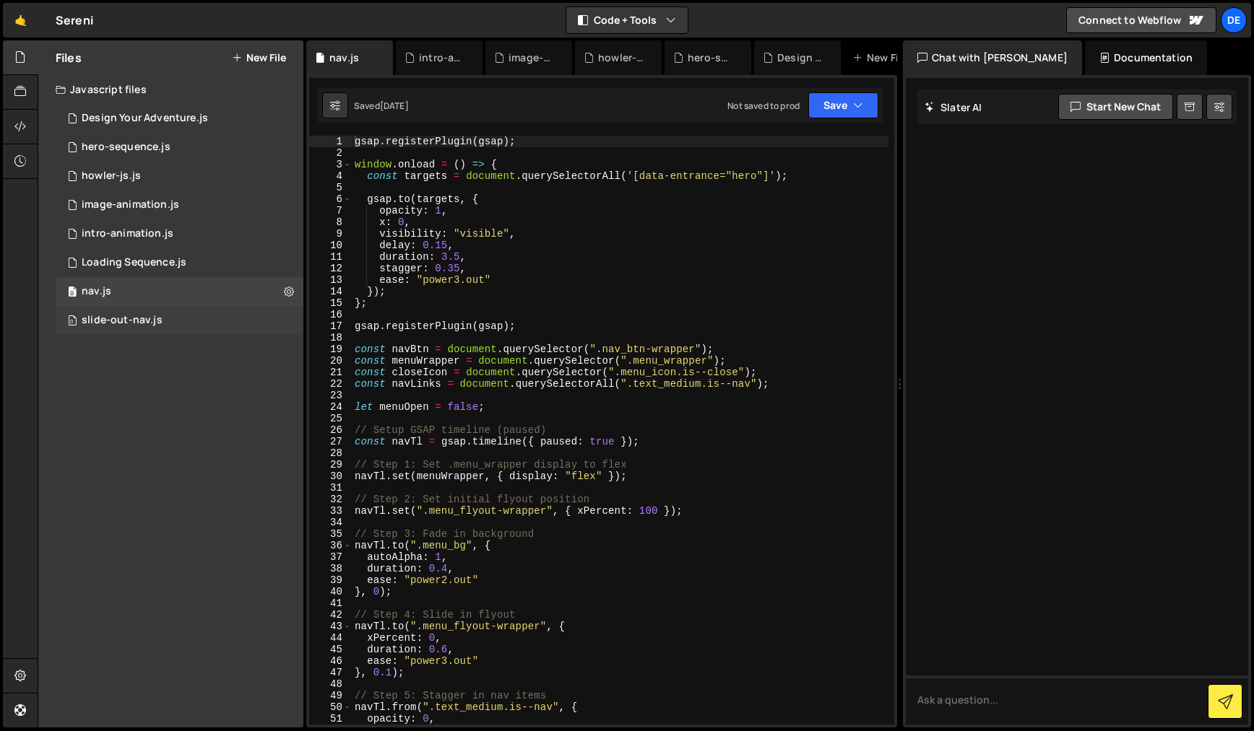
click at [133, 323] on div "slide-out-nav.js" at bounding box center [122, 320] width 81 height 13
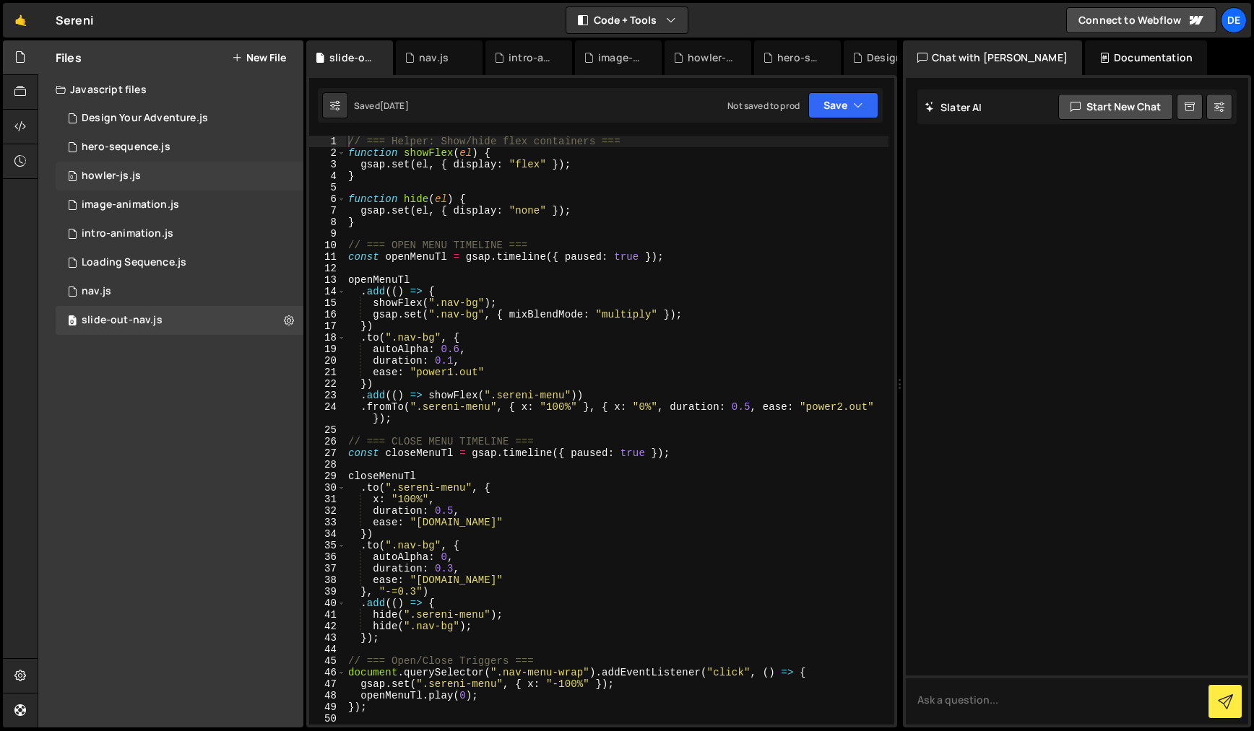
click at [113, 170] on div "howler-js.js" at bounding box center [111, 176] width 59 height 13
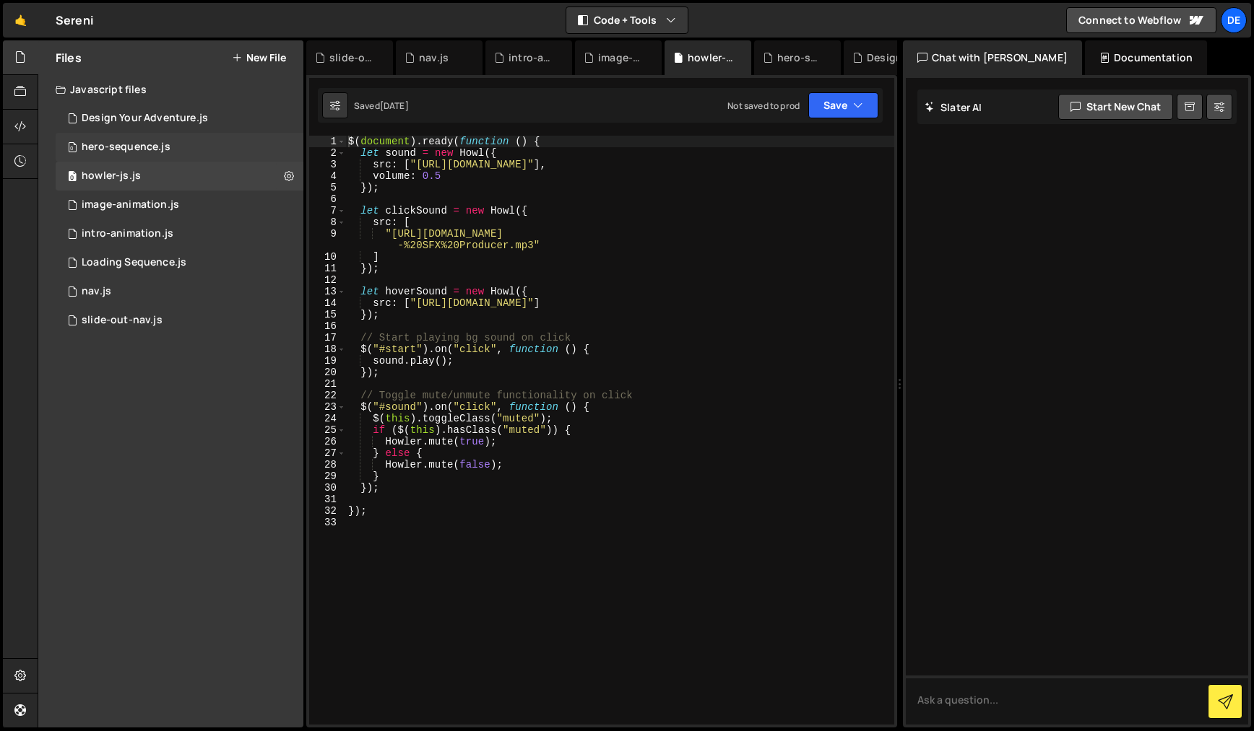
click at [110, 146] on div "hero-sequence.js" at bounding box center [126, 147] width 89 height 13
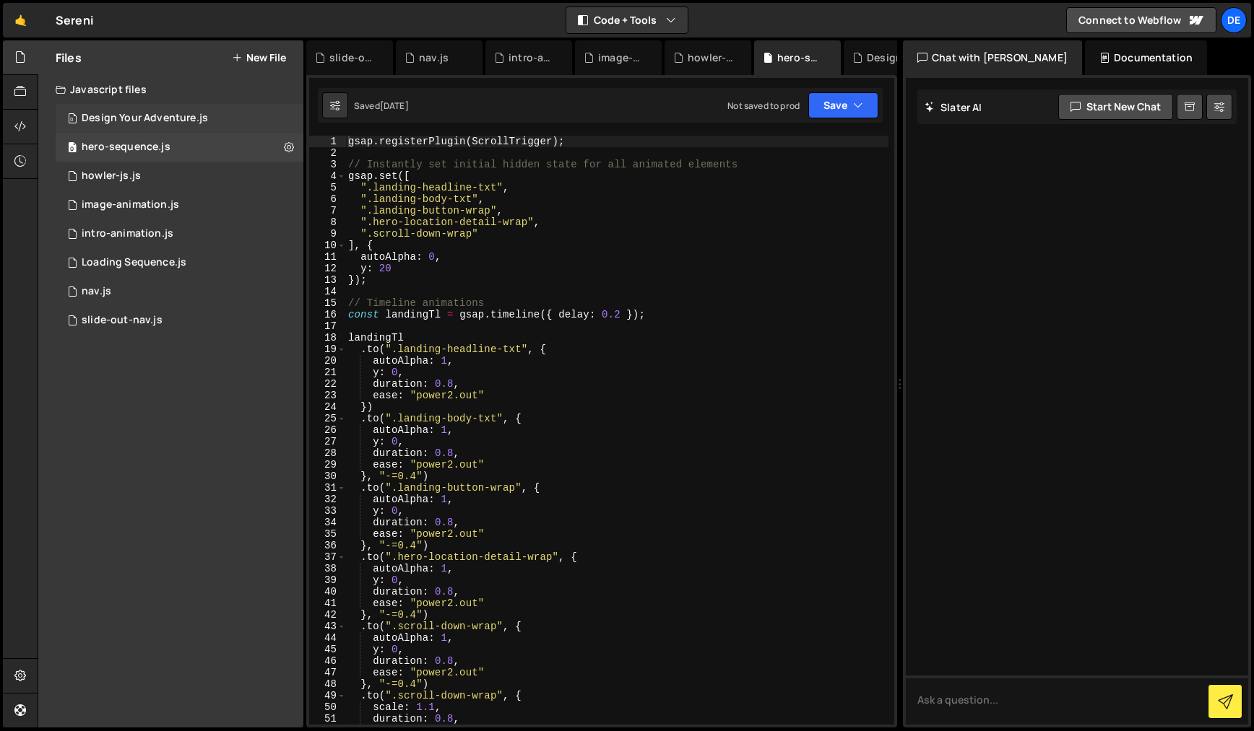
click at [102, 110] on div "0 Design Your Adventure.js 0" at bounding box center [180, 118] width 248 height 29
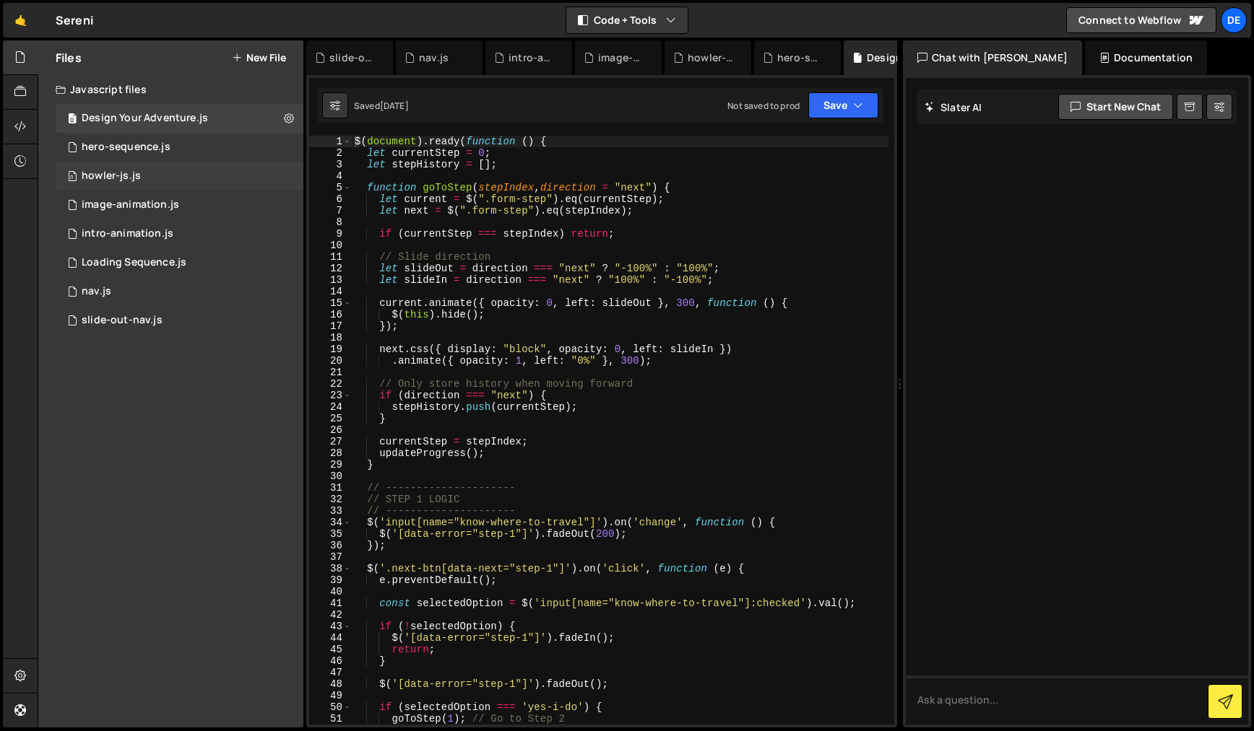
click at [122, 176] on div "howler-js.js" at bounding box center [111, 176] width 59 height 13
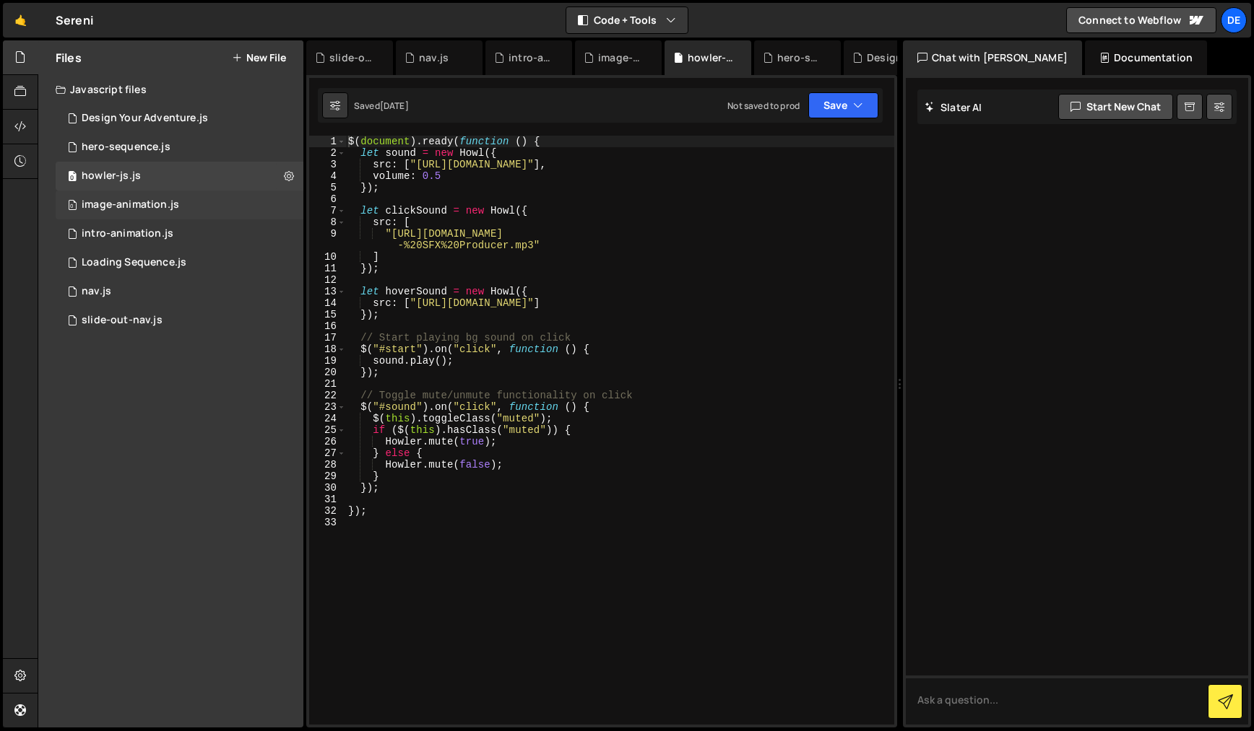
click at [114, 196] on div "0 image-animation.js 0" at bounding box center [180, 205] width 248 height 29
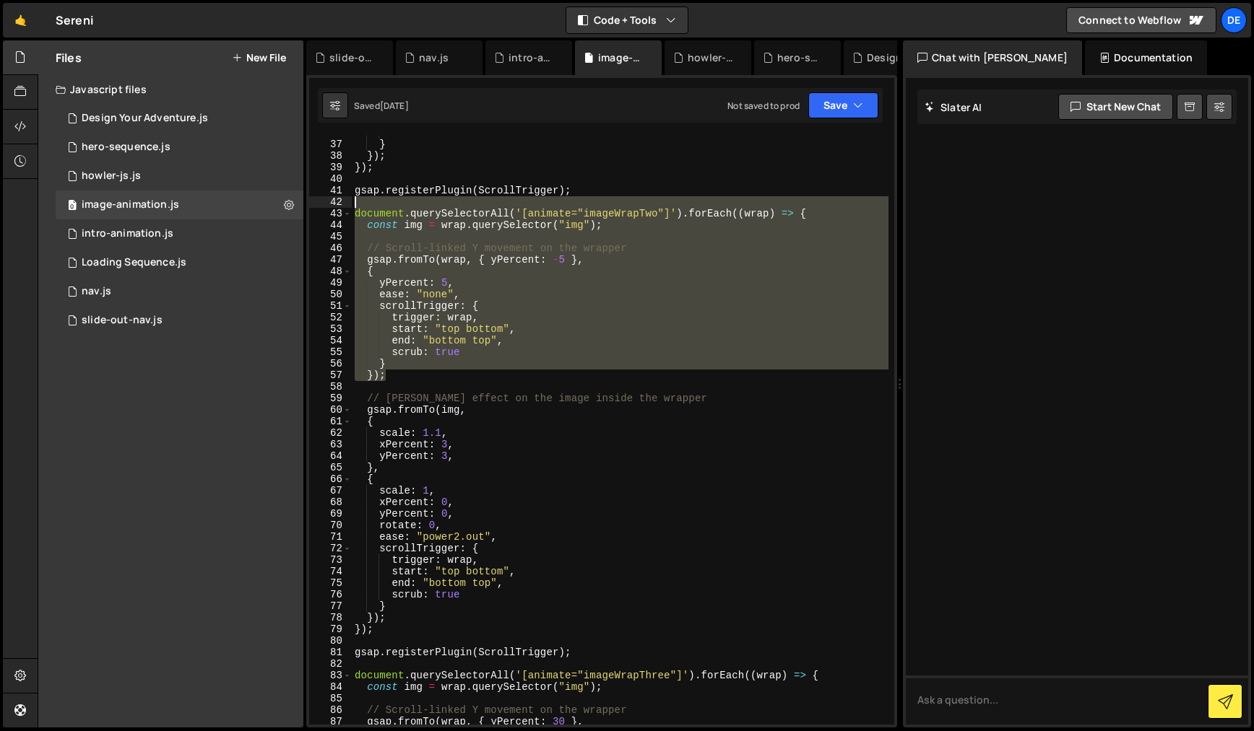
scroll to position [413, 0]
drag, startPoint x: 368, startPoint y: 378, endPoint x: 331, endPoint y: 192, distance: 189.9
click at [331, 192] on div "}); 36 37 38 39 40 41 42 43 44 45 46 47 48 49 50 51 52 53 54 55 56 57 58 59 60 …" at bounding box center [601, 430] width 585 height 589
type textarea "gsap.registerPlugin(ScrollTrigger);"
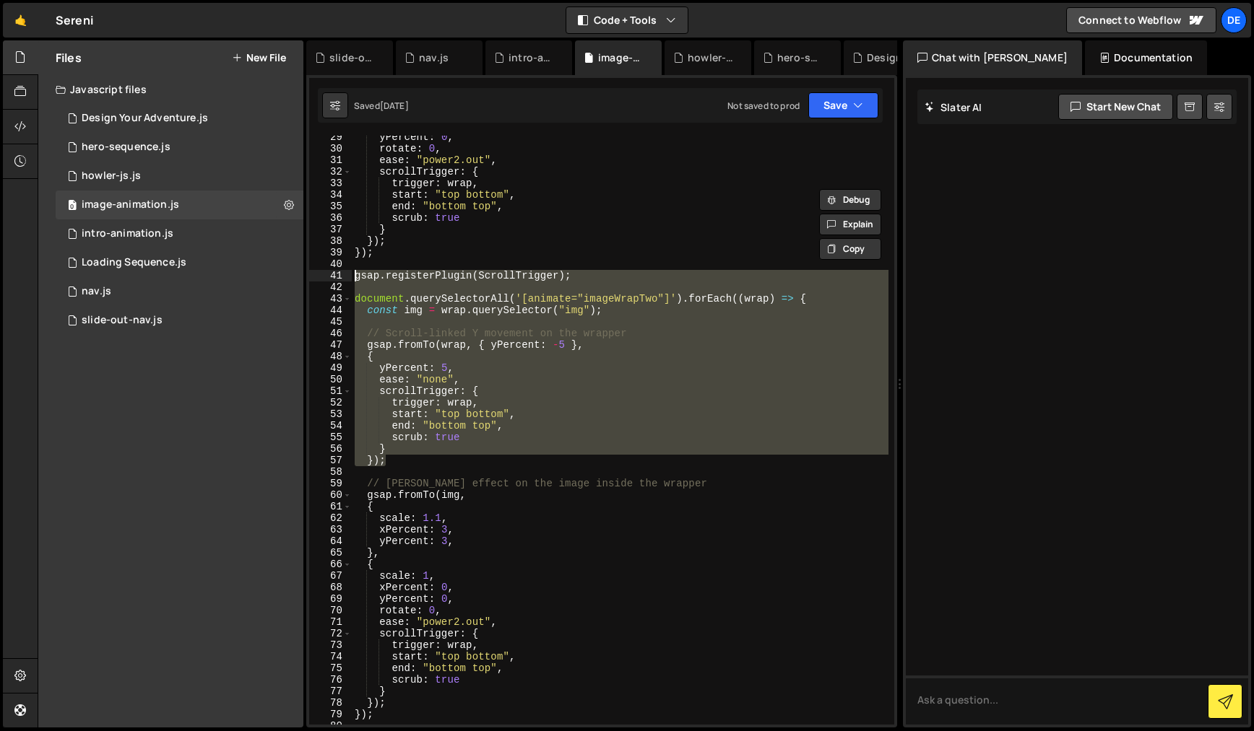
scroll to position [328, 0]
click at [18, 53] on icon at bounding box center [20, 57] width 12 height 16
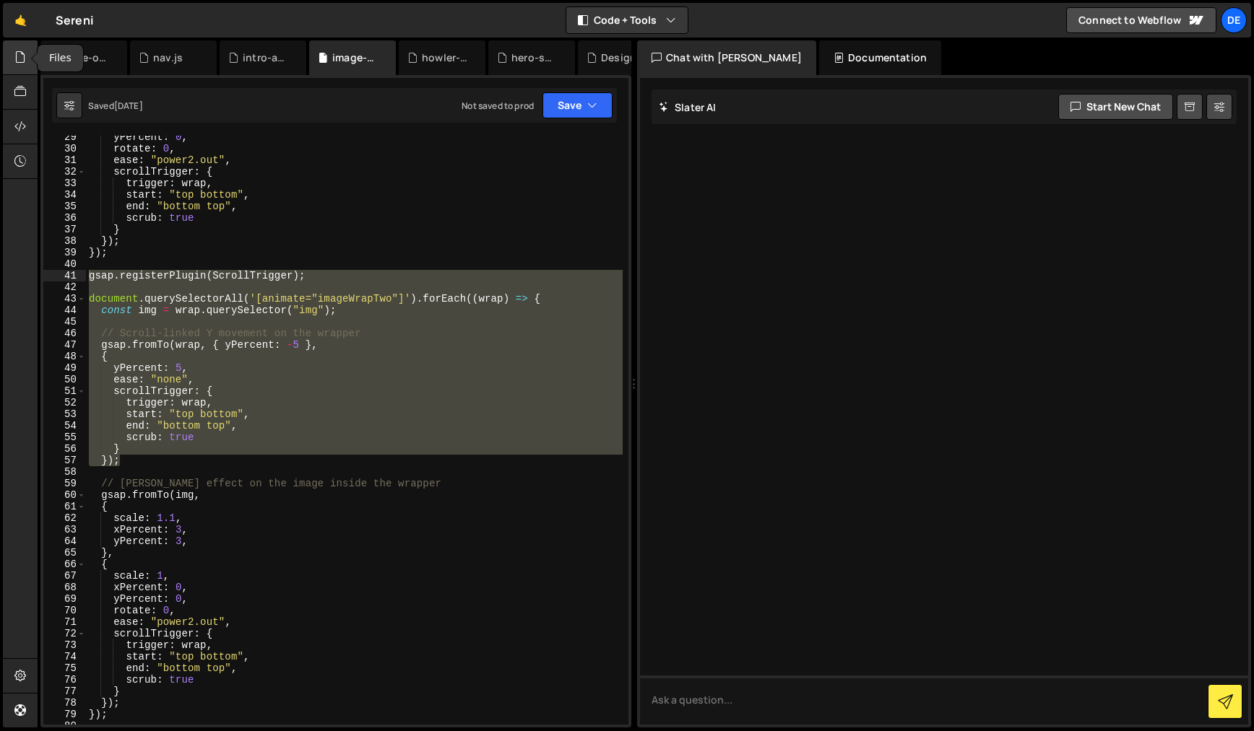
click at [22, 56] on icon at bounding box center [20, 57] width 12 height 16
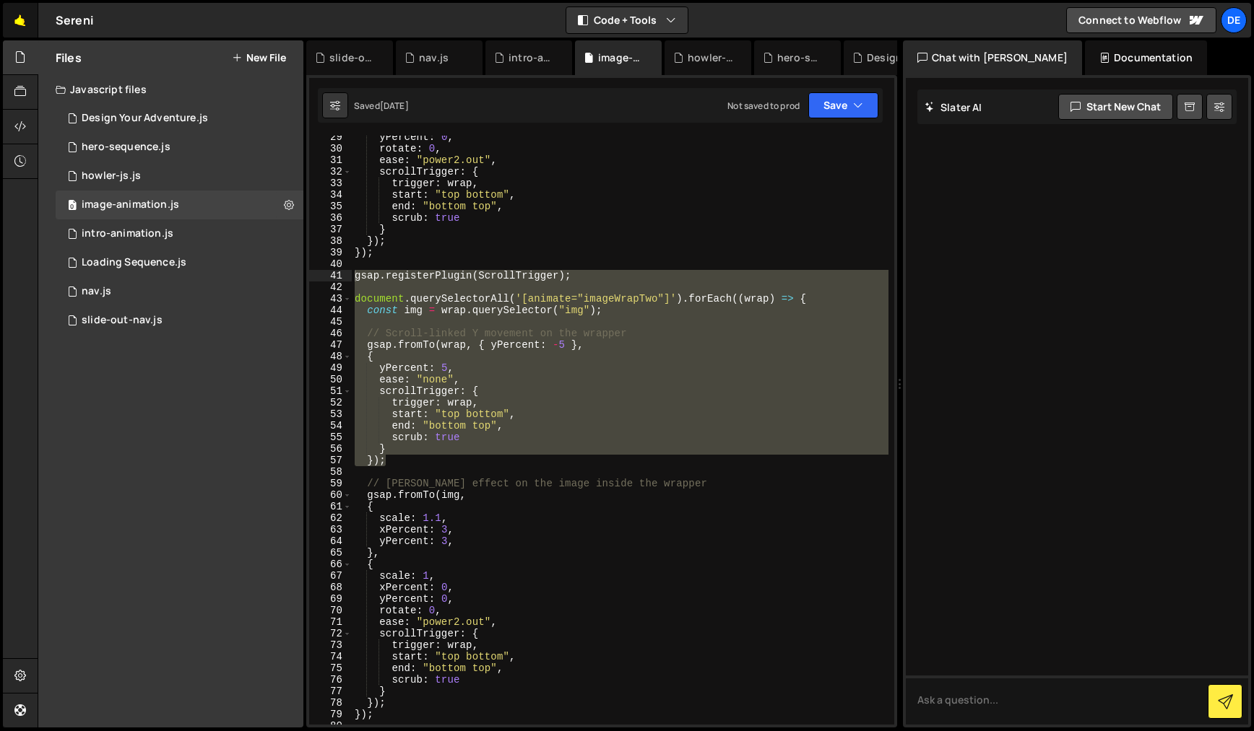
click at [21, 22] on link "🤙" at bounding box center [20, 20] width 35 height 35
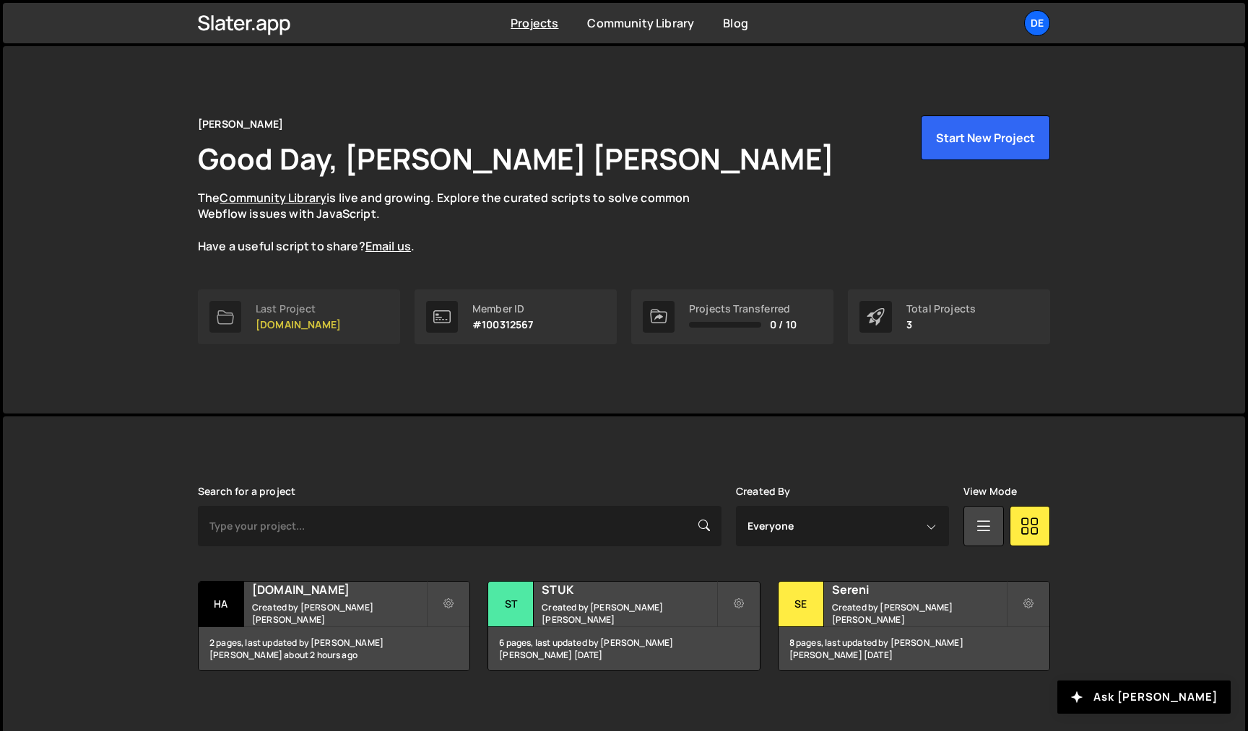
click at [360, 318] on link "Last Project harryhorsfall.com" at bounding box center [299, 317] width 202 height 55
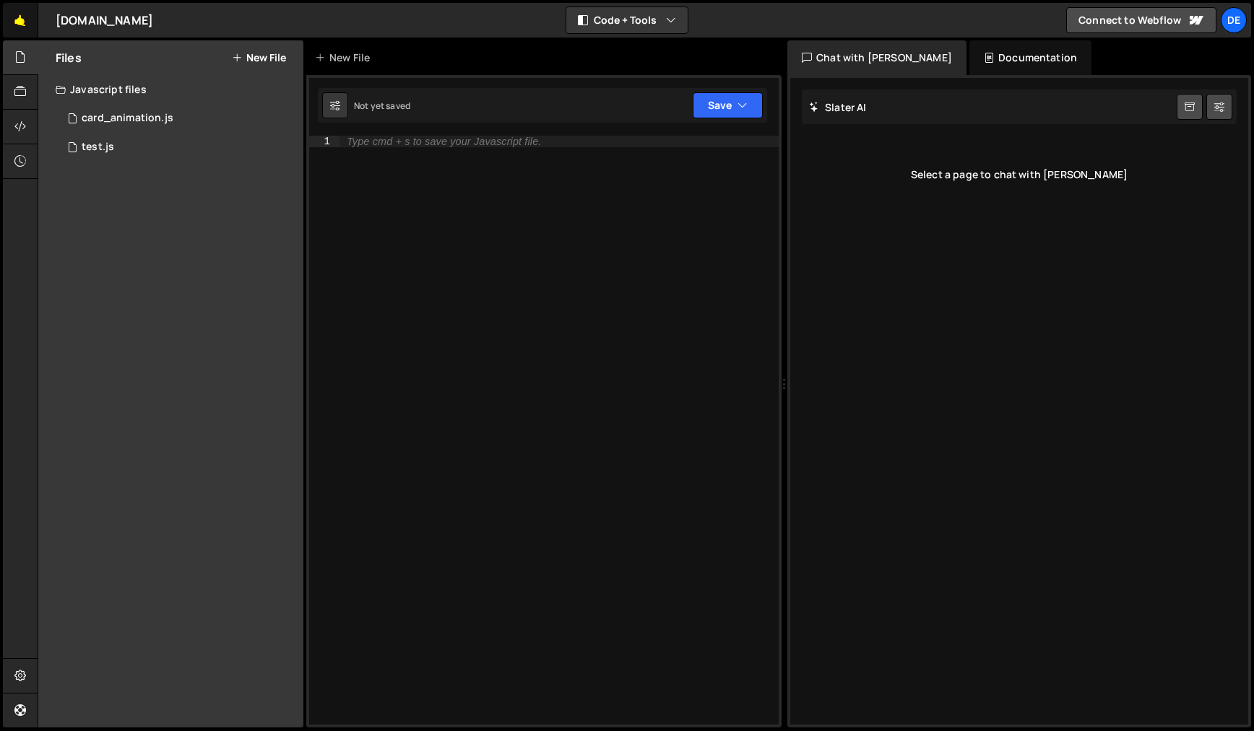
click at [17, 25] on link "🤙" at bounding box center [20, 20] width 35 height 35
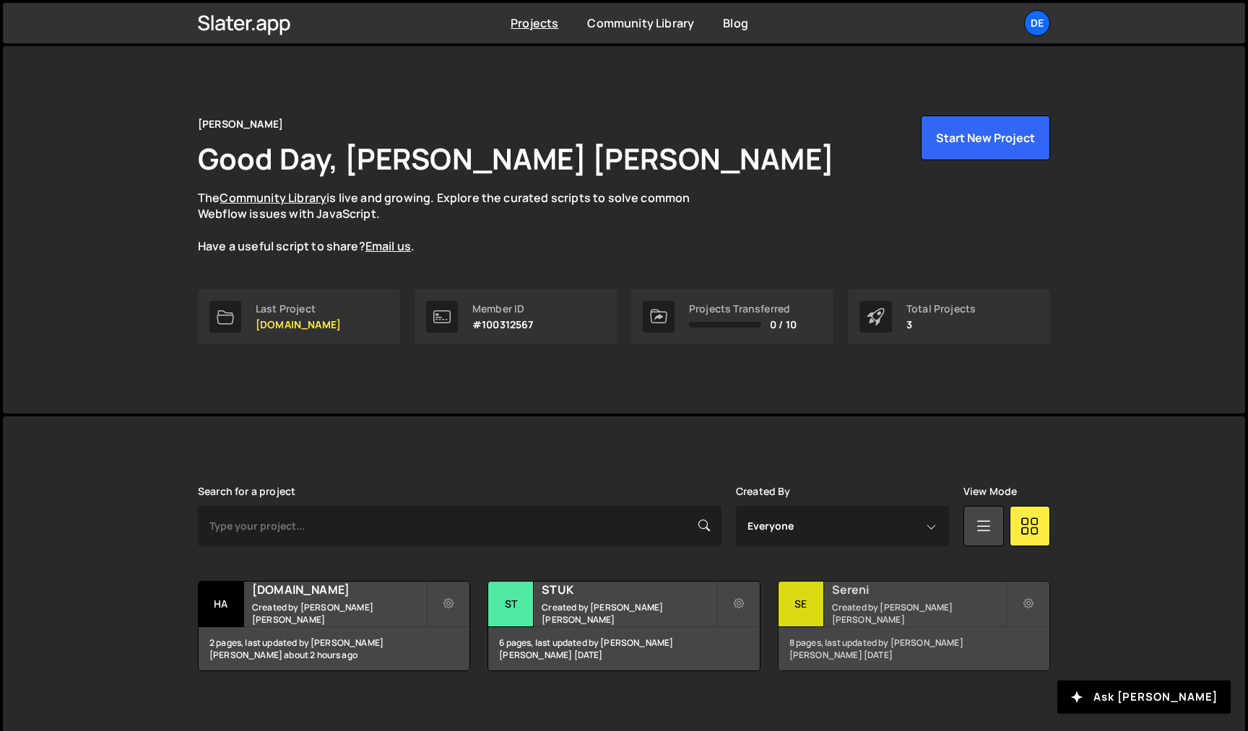
click at [864, 612] on small "Created by [PERSON_NAME] [PERSON_NAME]" at bounding box center [919, 614] width 174 height 25
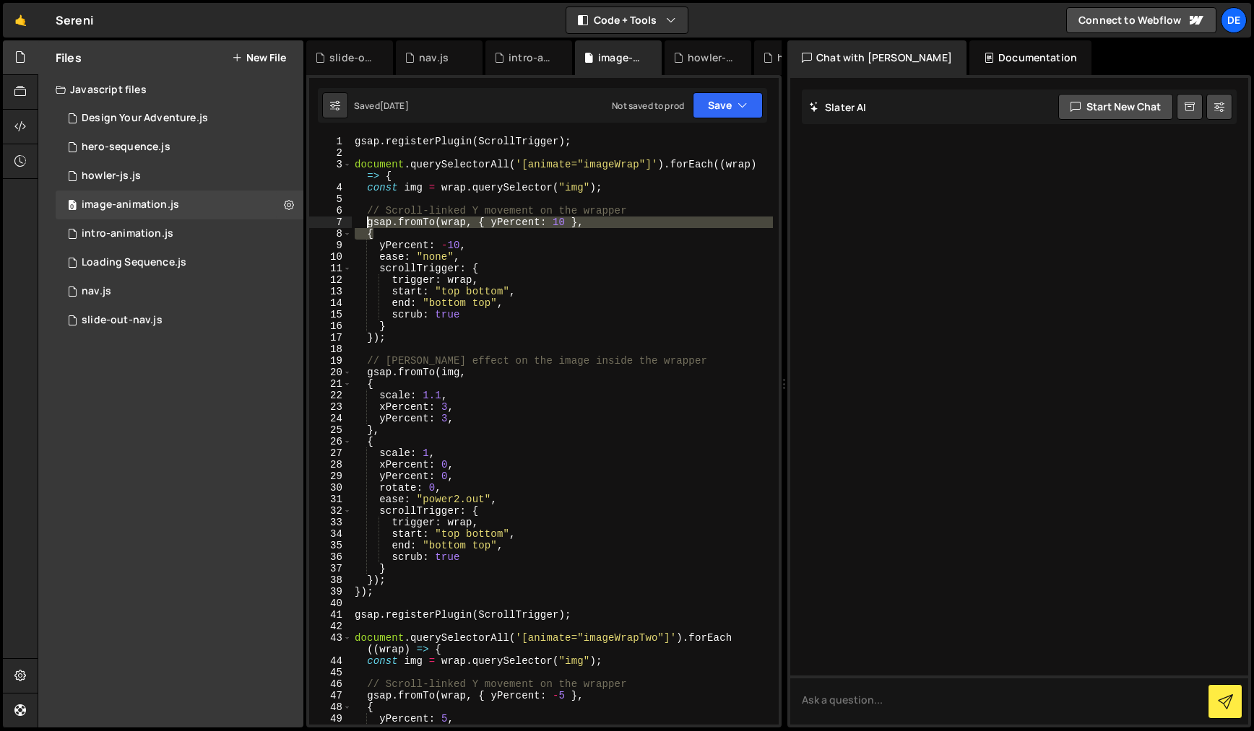
drag, startPoint x: 379, startPoint y: 236, endPoint x: 366, endPoint y: 227, distance: 16.0
click at [366, 227] on div "gsap . registerPlugin ( ScrollTrigger ) ; document . querySelectorAll ( '[anima…" at bounding box center [562, 442] width 421 height 612
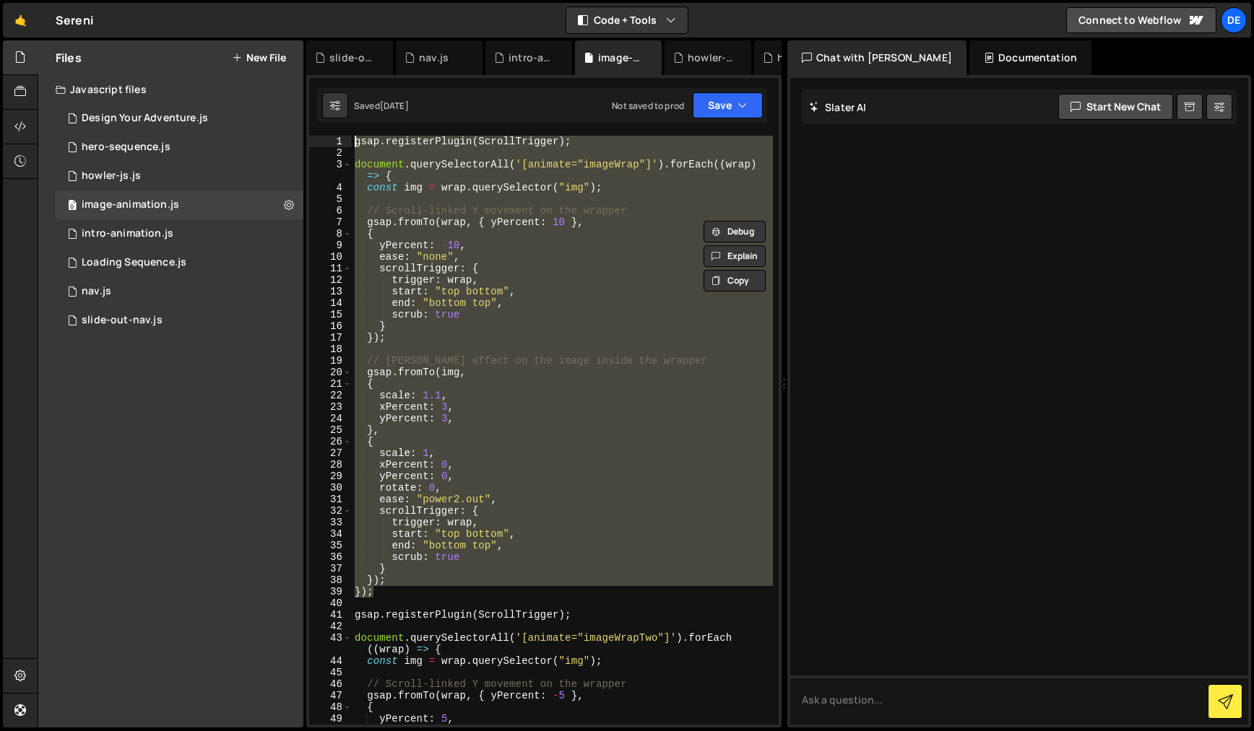
drag, startPoint x: 385, startPoint y: 597, endPoint x: 340, endPoint y: 138, distance: 461.4
click at [340, 138] on div "gsap.fromTo(wrap, { yPercent: 10 }, { 1 2 3 4 5 6 7 8 9 10 11 12 13 14 15 16 17…" at bounding box center [543, 430] width 469 height 589
type textarea "gsap.registerPlugin(ScrollTrigger);"
